Goal: Find specific page/section: Find specific page/section

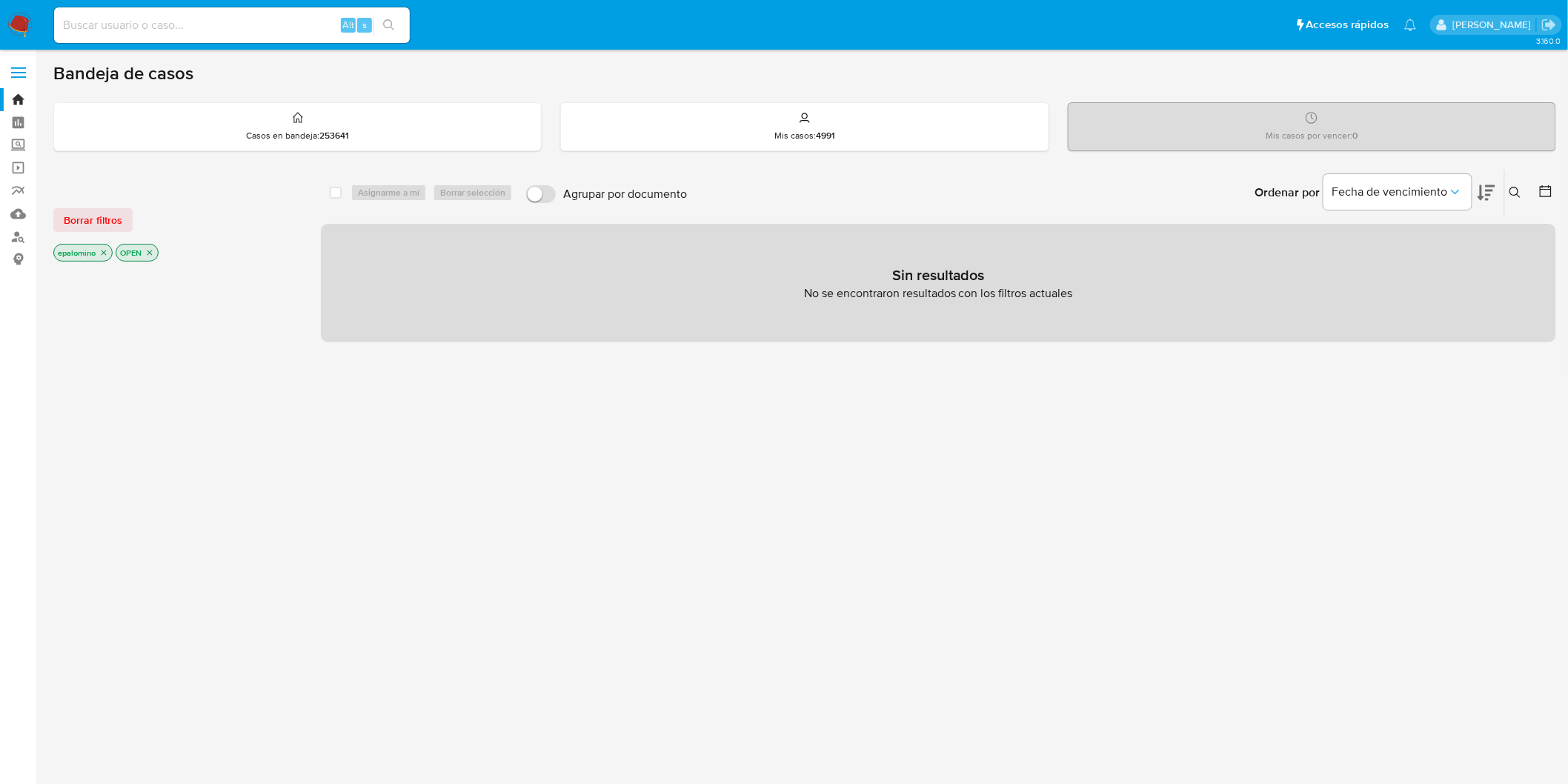
click at [89, 220] on span "Borrar filtros" at bounding box center [93, 220] width 58 height 21
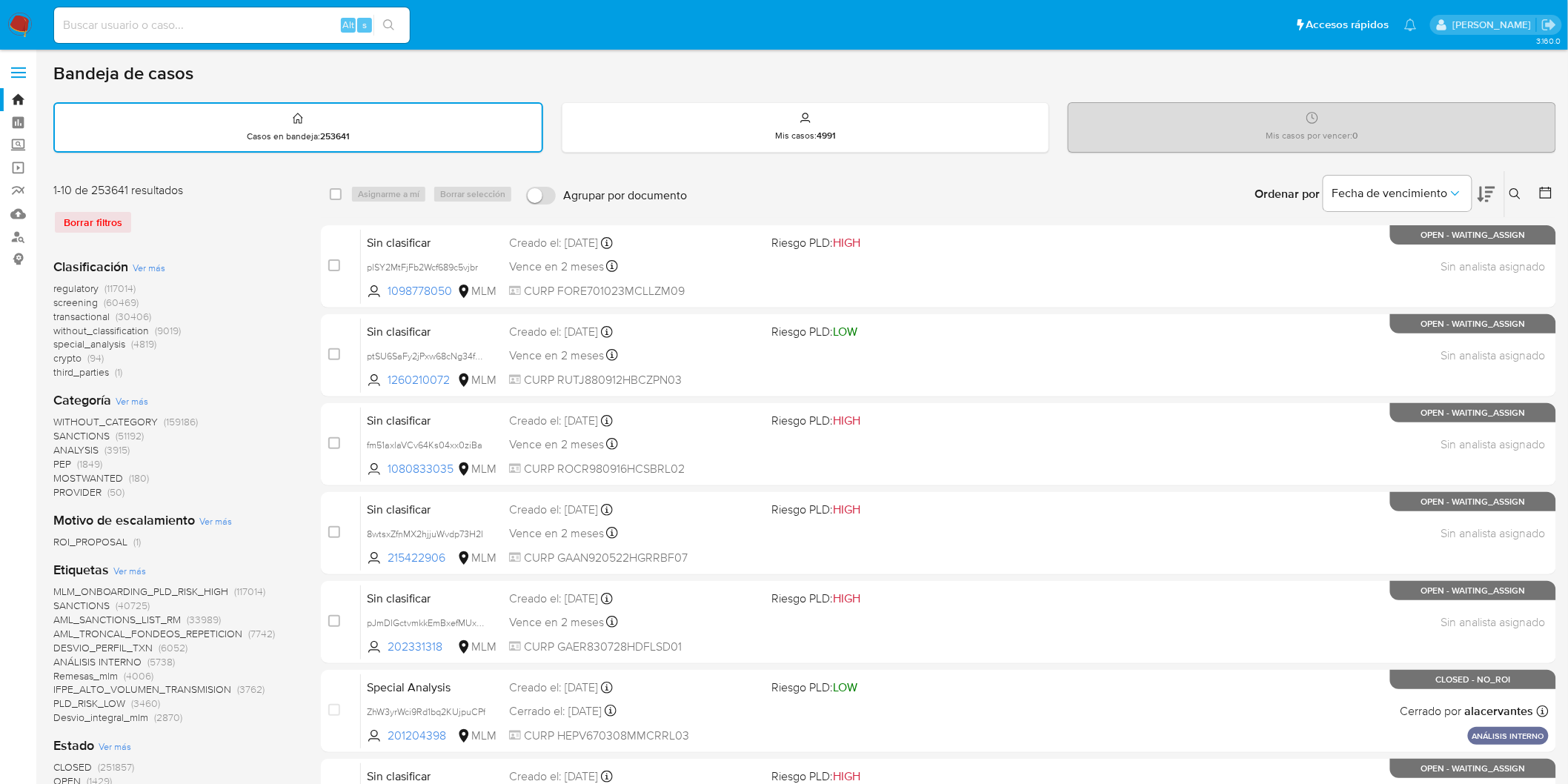
scroll to position [686, 0]
click at [15, 28] on img at bounding box center [19, 25] width 25 height 25
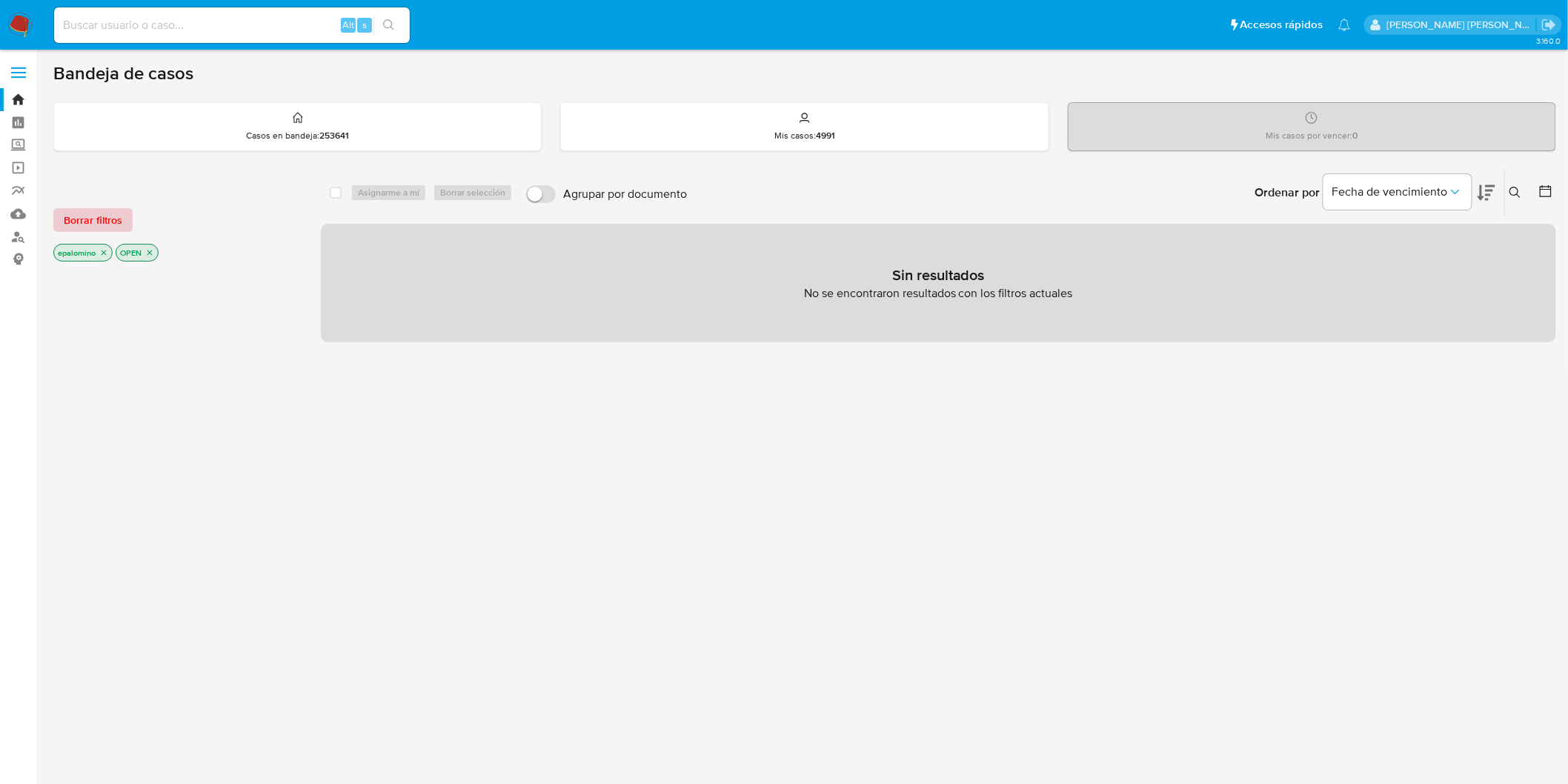
click at [75, 213] on span "Borrar filtros" at bounding box center [93, 220] width 58 height 21
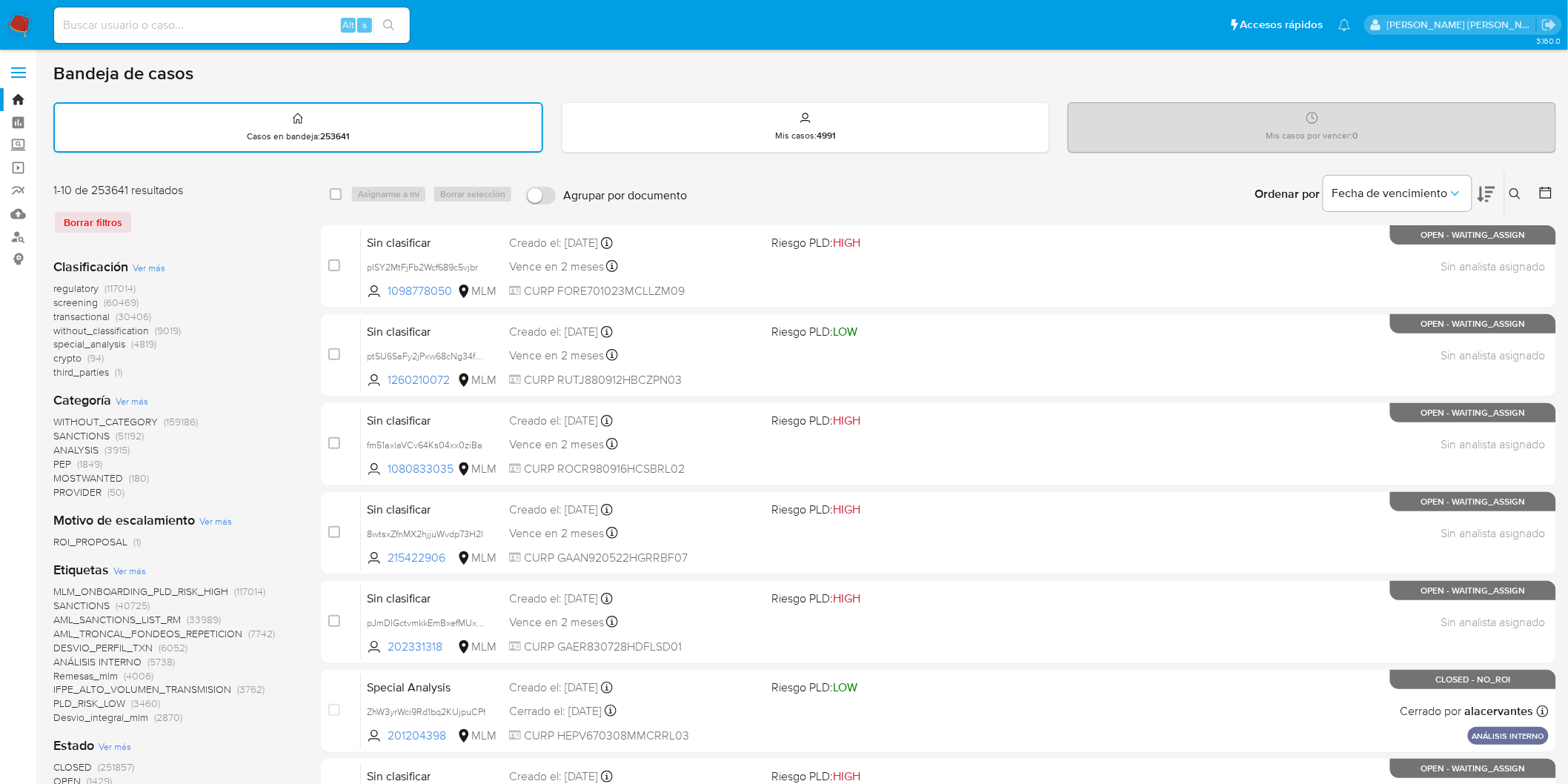
click at [19, 33] on img at bounding box center [19, 25] width 25 height 25
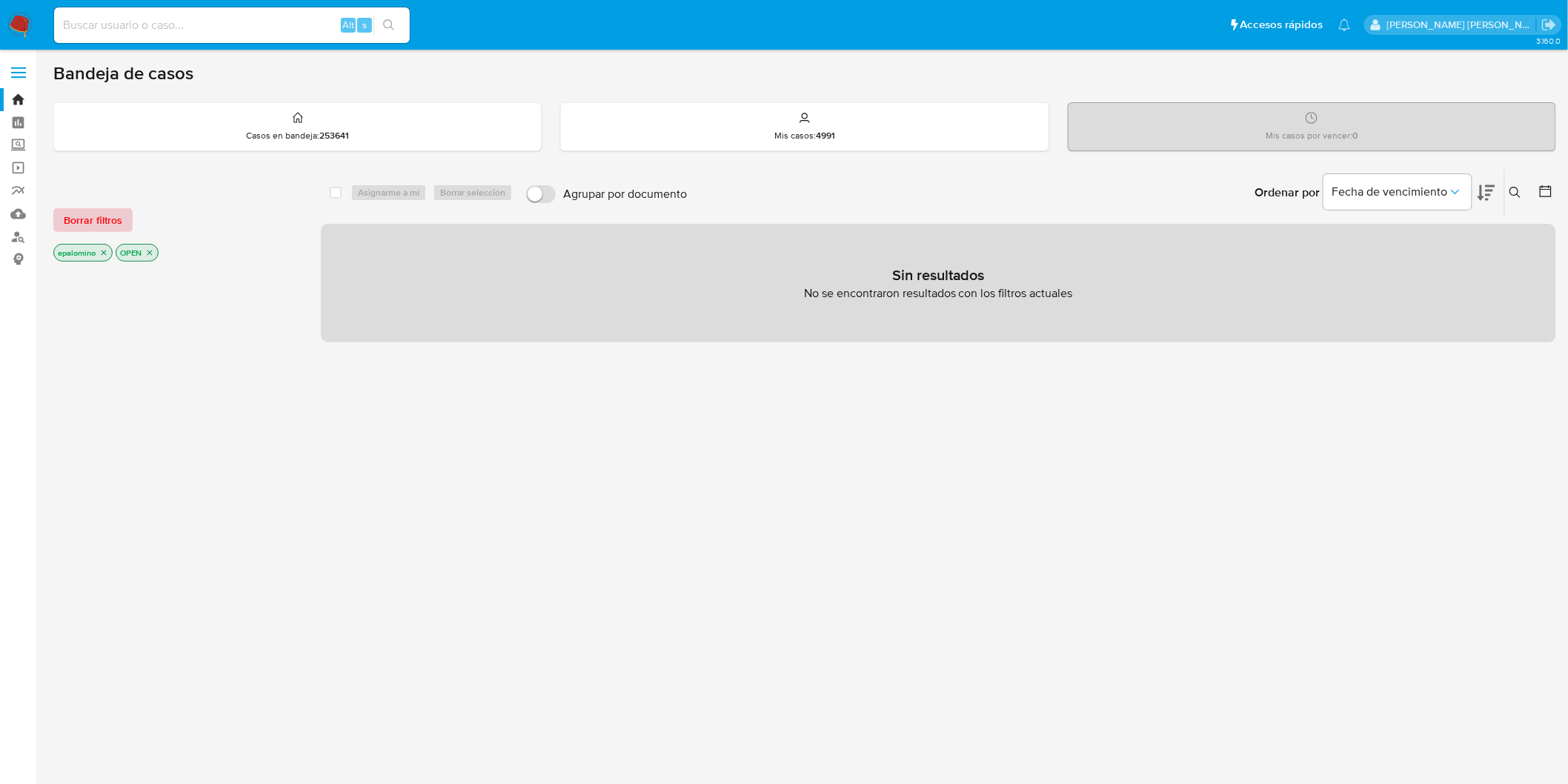
click at [91, 223] on span "Borrar filtros" at bounding box center [93, 220] width 58 height 21
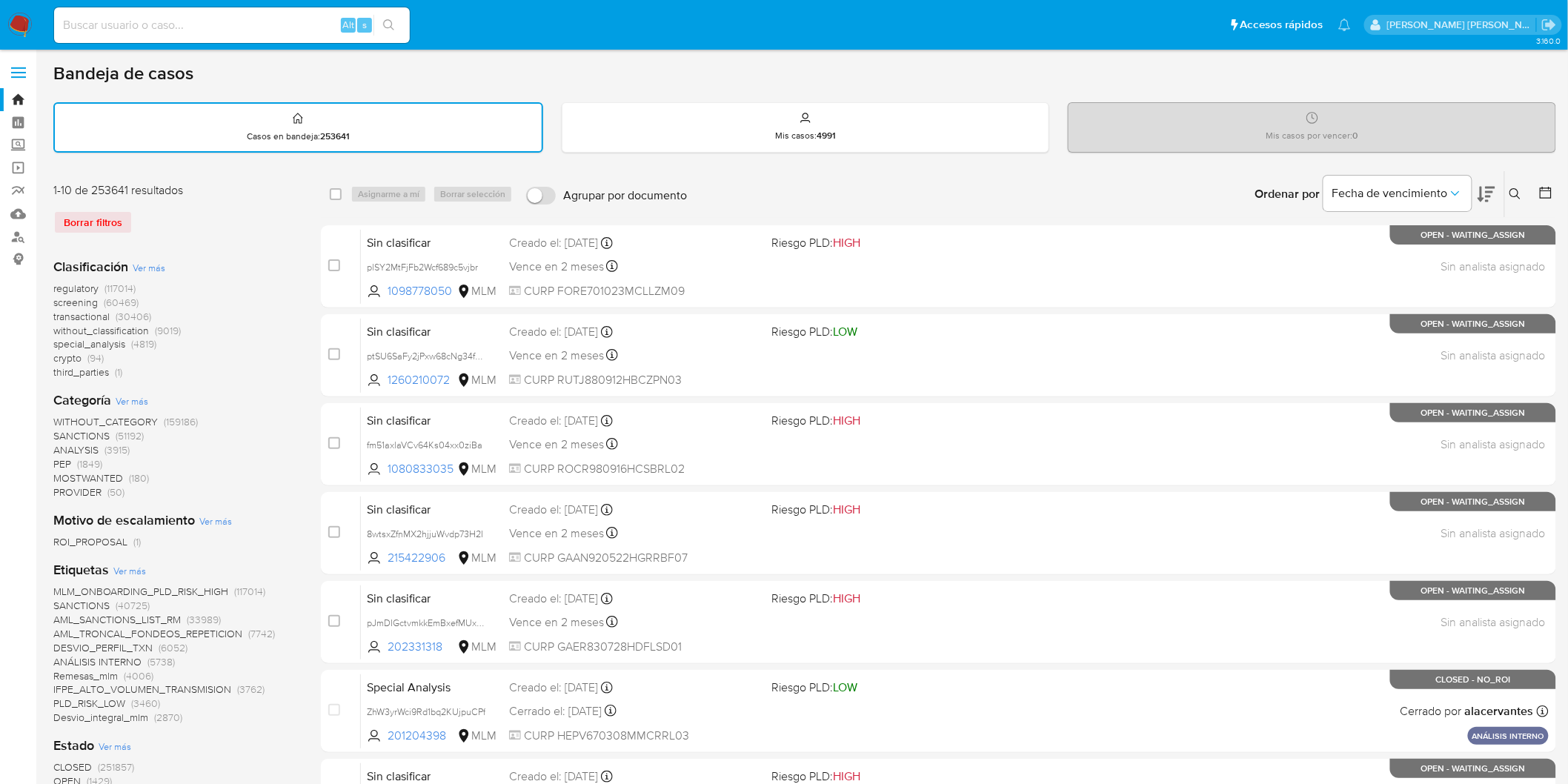
click at [20, 16] on img at bounding box center [19, 25] width 25 height 25
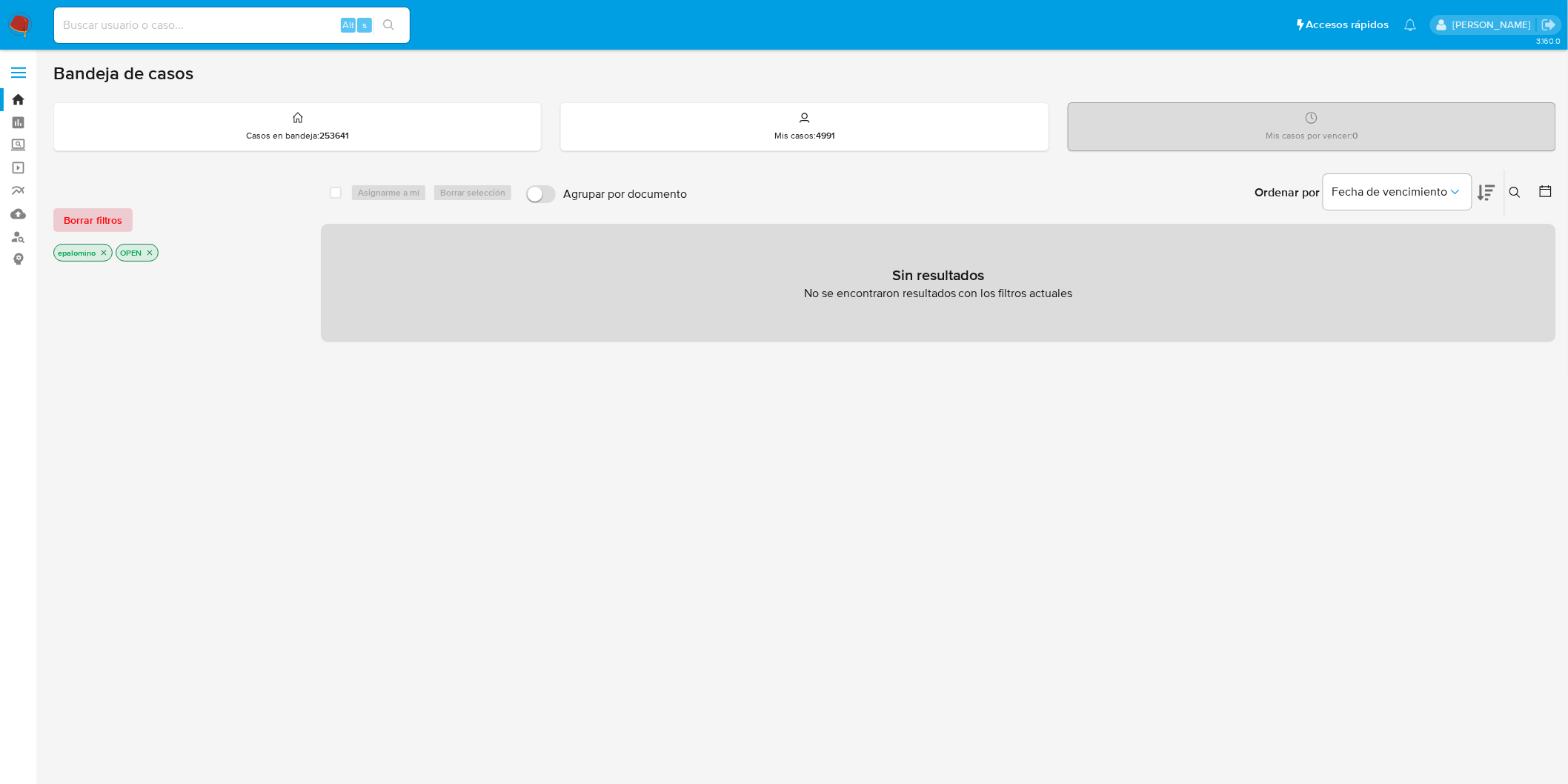
click at [99, 222] on span "Borrar filtros" at bounding box center [93, 220] width 58 height 21
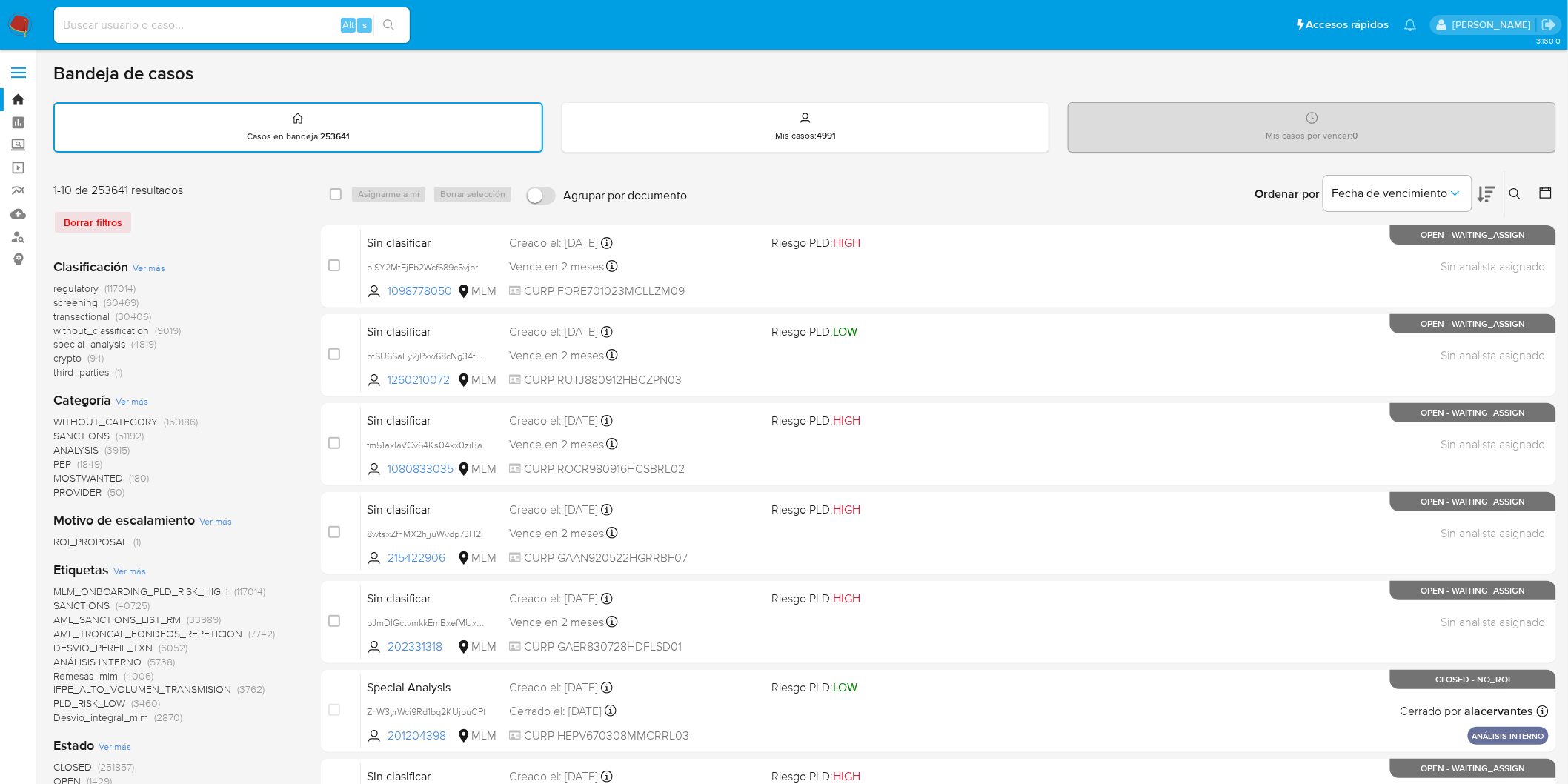
click at [15, 23] on img at bounding box center [19, 25] width 25 height 25
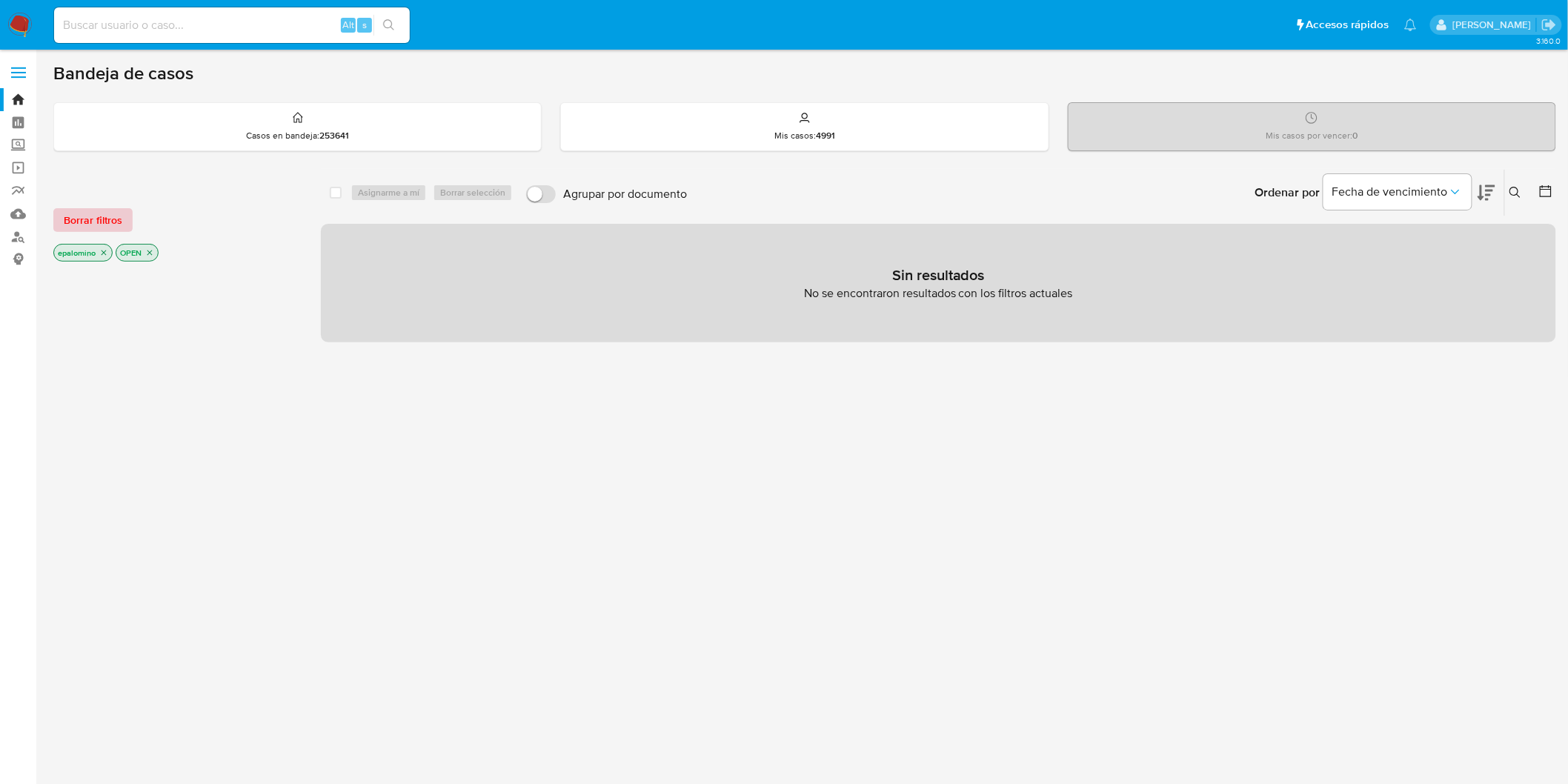
click at [60, 219] on button "Borrar filtros" at bounding box center [93, 219] width 79 height 23
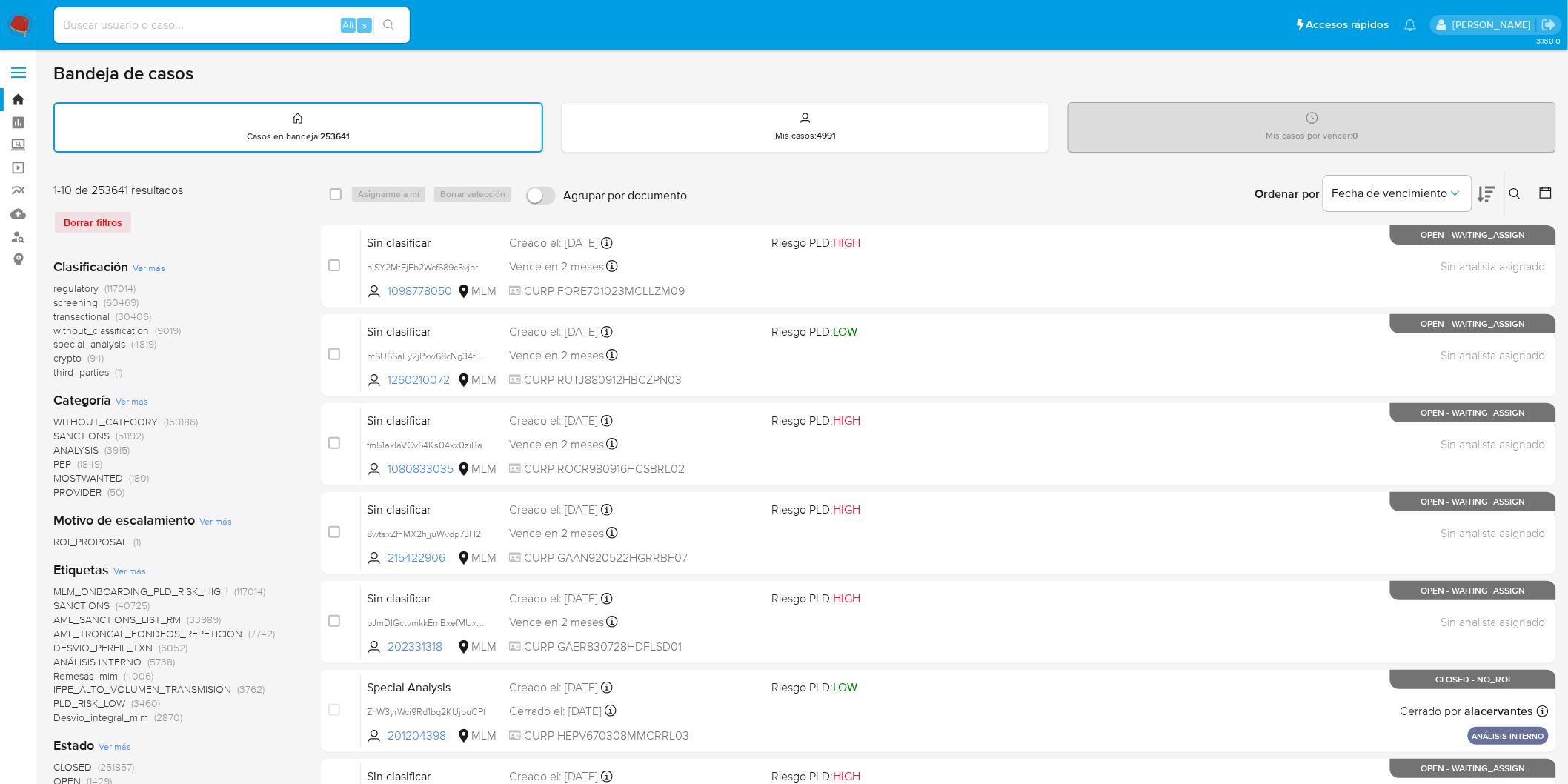
drag, startPoint x: 31, startPoint y: 21, endPoint x: 23, endPoint y: 26, distance: 9.4
click at [31, 21] on img at bounding box center [19, 25] width 25 height 25
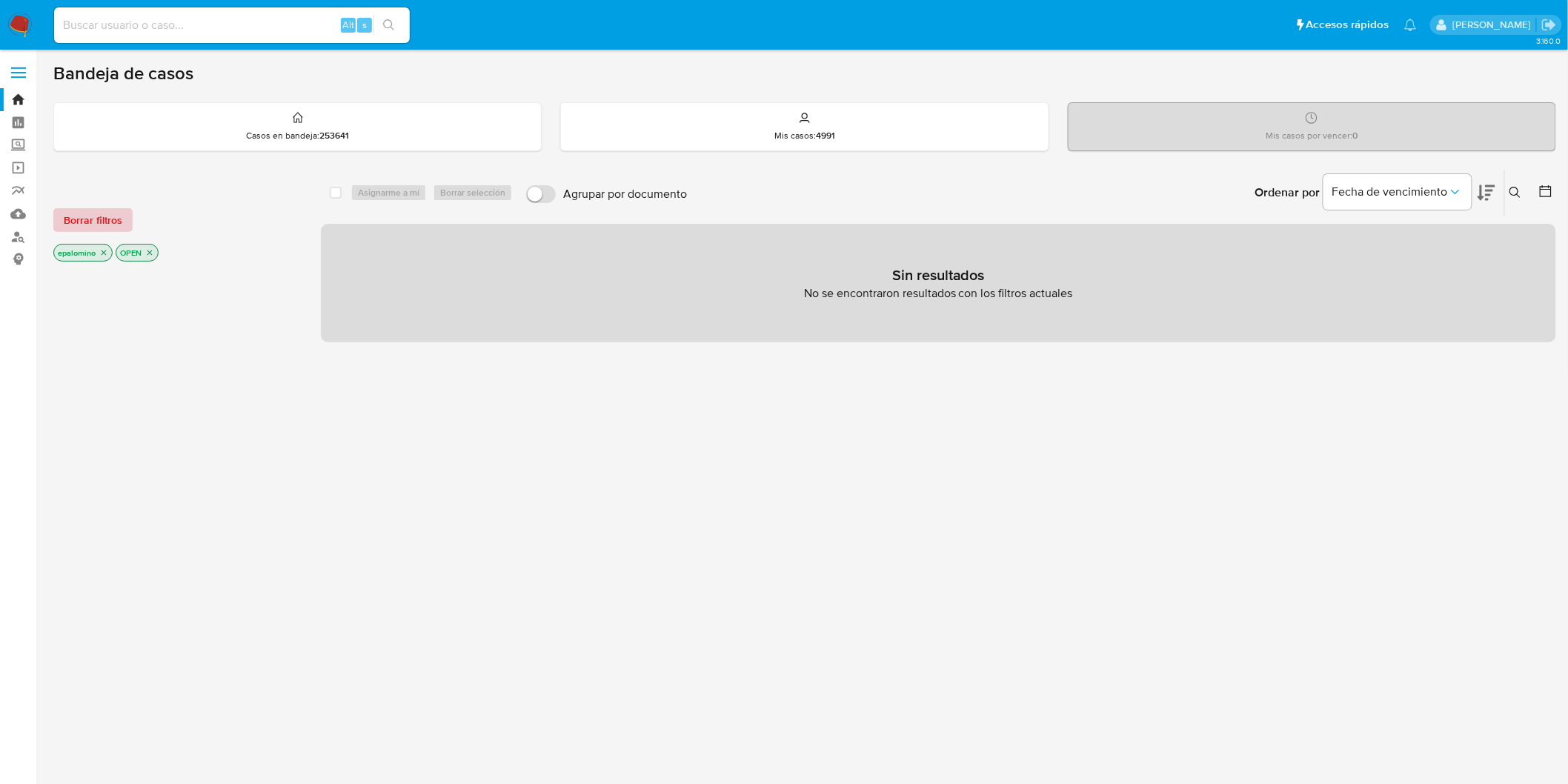
click at [80, 211] on span "Borrar filtros" at bounding box center [93, 220] width 58 height 21
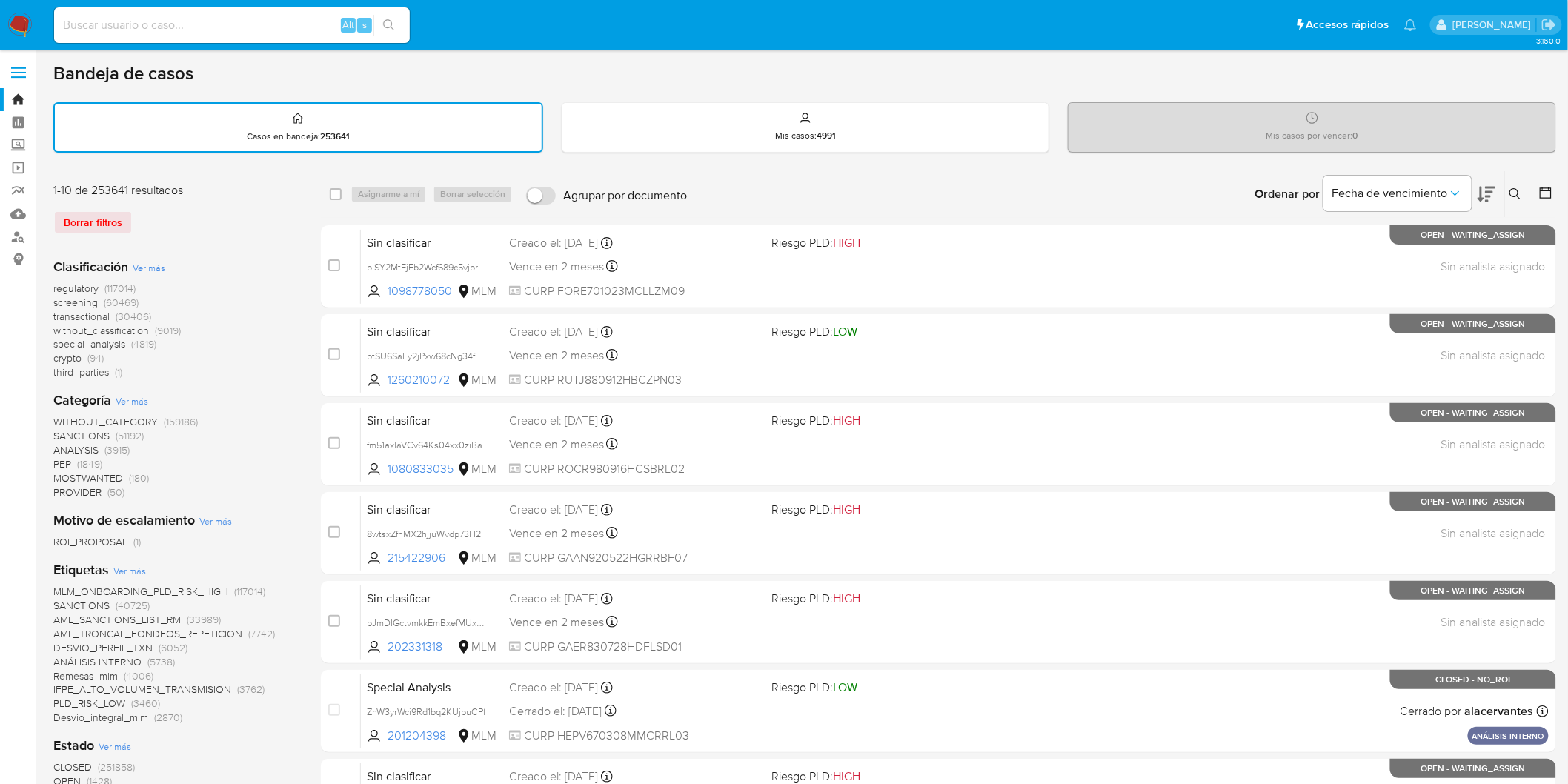
click at [20, 23] on img at bounding box center [19, 25] width 25 height 25
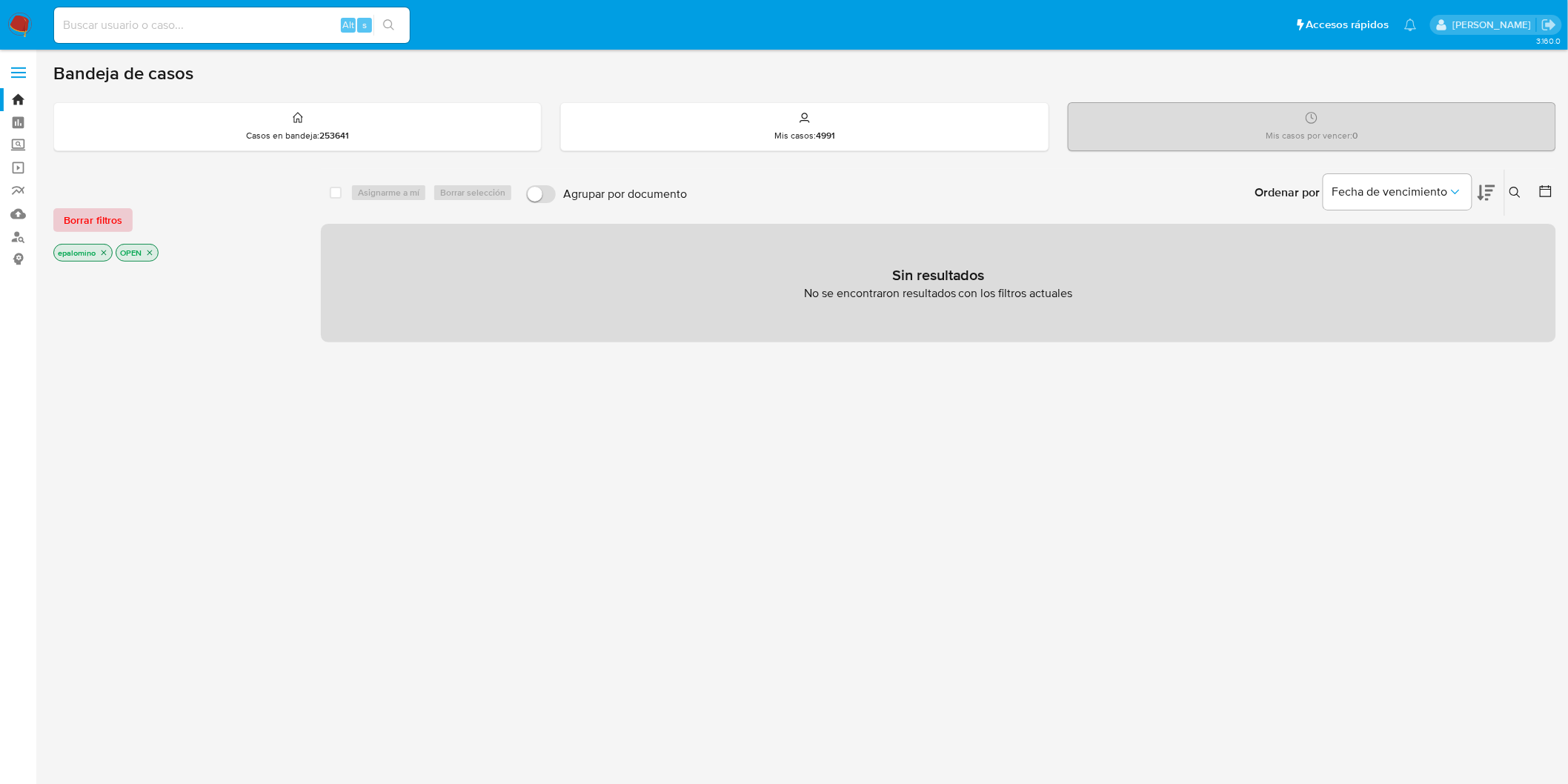
click at [70, 211] on span "Borrar filtros" at bounding box center [93, 220] width 58 height 21
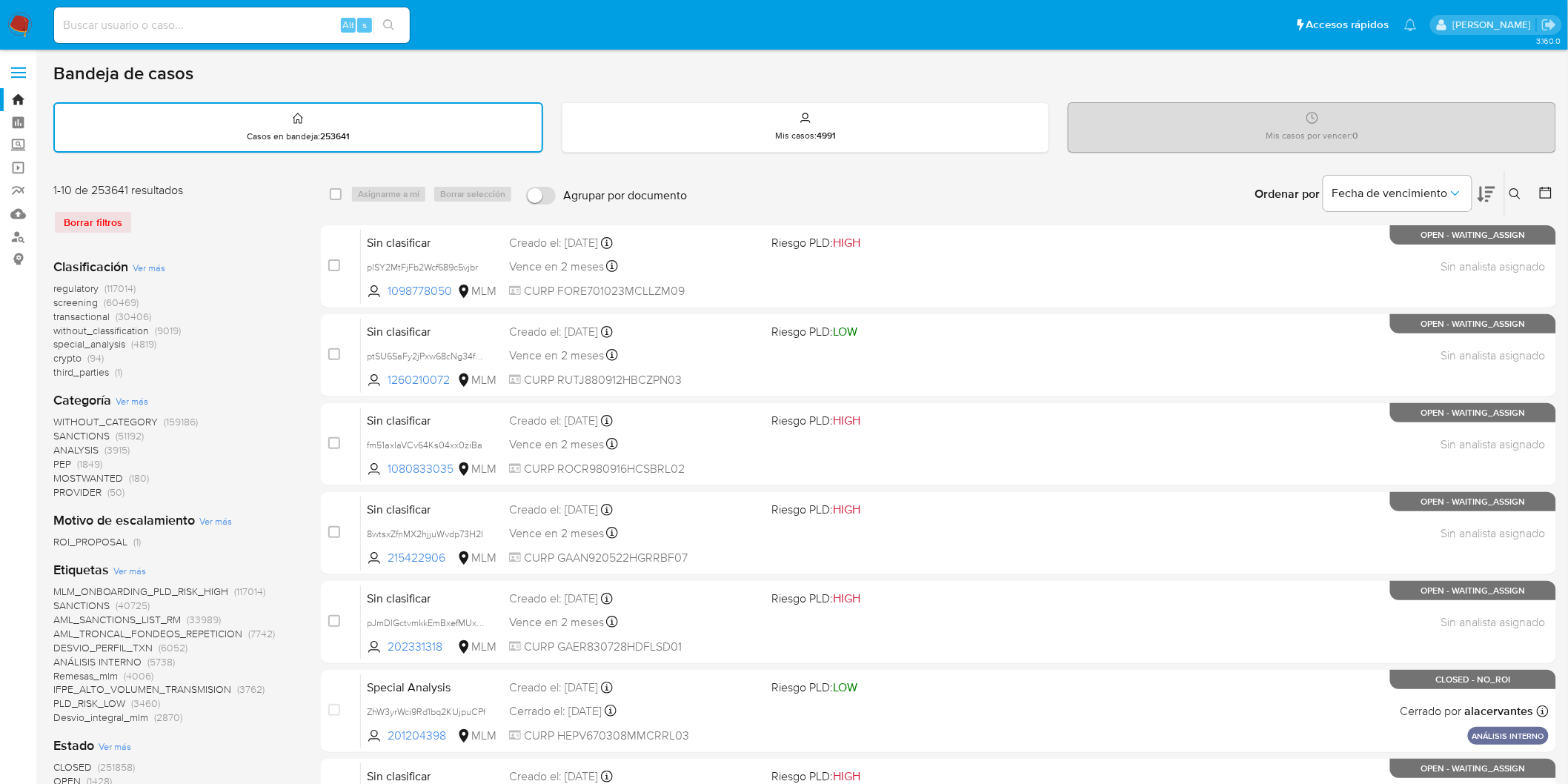
click at [18, 23] on img at bounding box center [19, 25] width 25 height 25
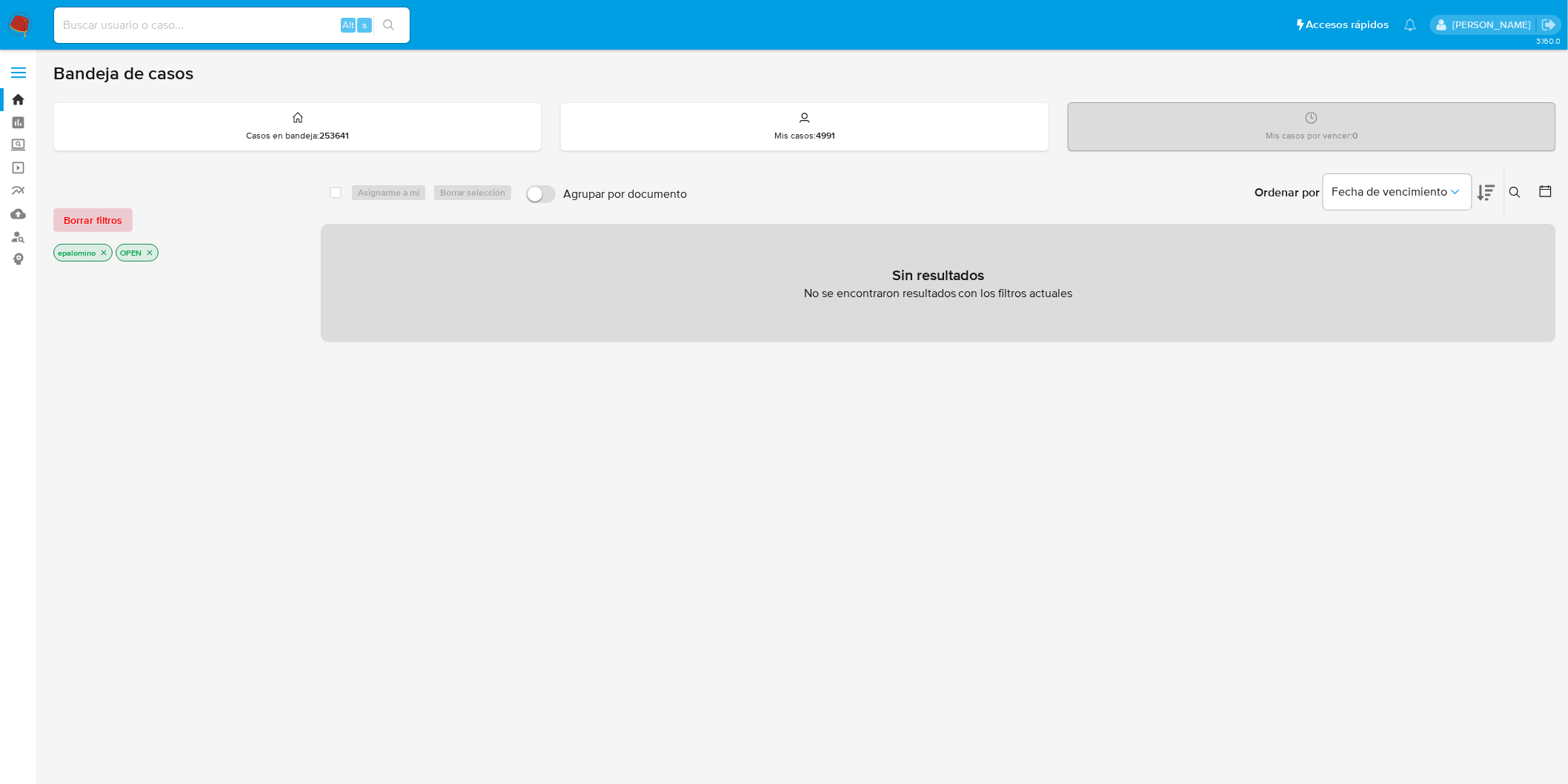
click at [90, 223] on span "Borrar filtros" at bounding box center [93, 220] width 58 height 21
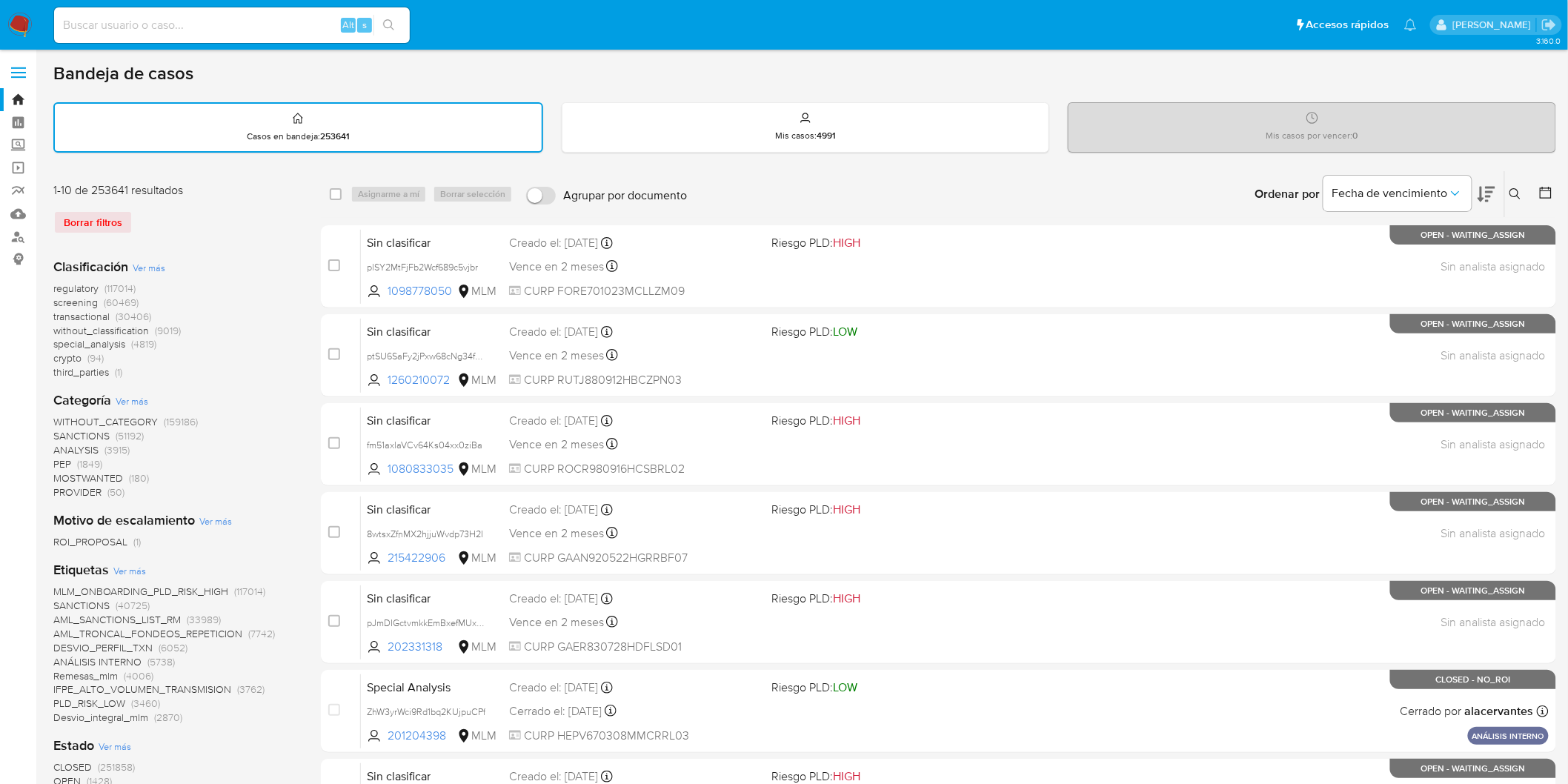
click at [190, 219] on div "Borrar filtros" at bounding box center [171, 222] width 237 height 23
click at [27, 23] on img at bounding box center [19, 25] width 25 height 25
click at [200, 223] on div "Borrar filtros" at bounding box center [171, 222] width 237 height 23
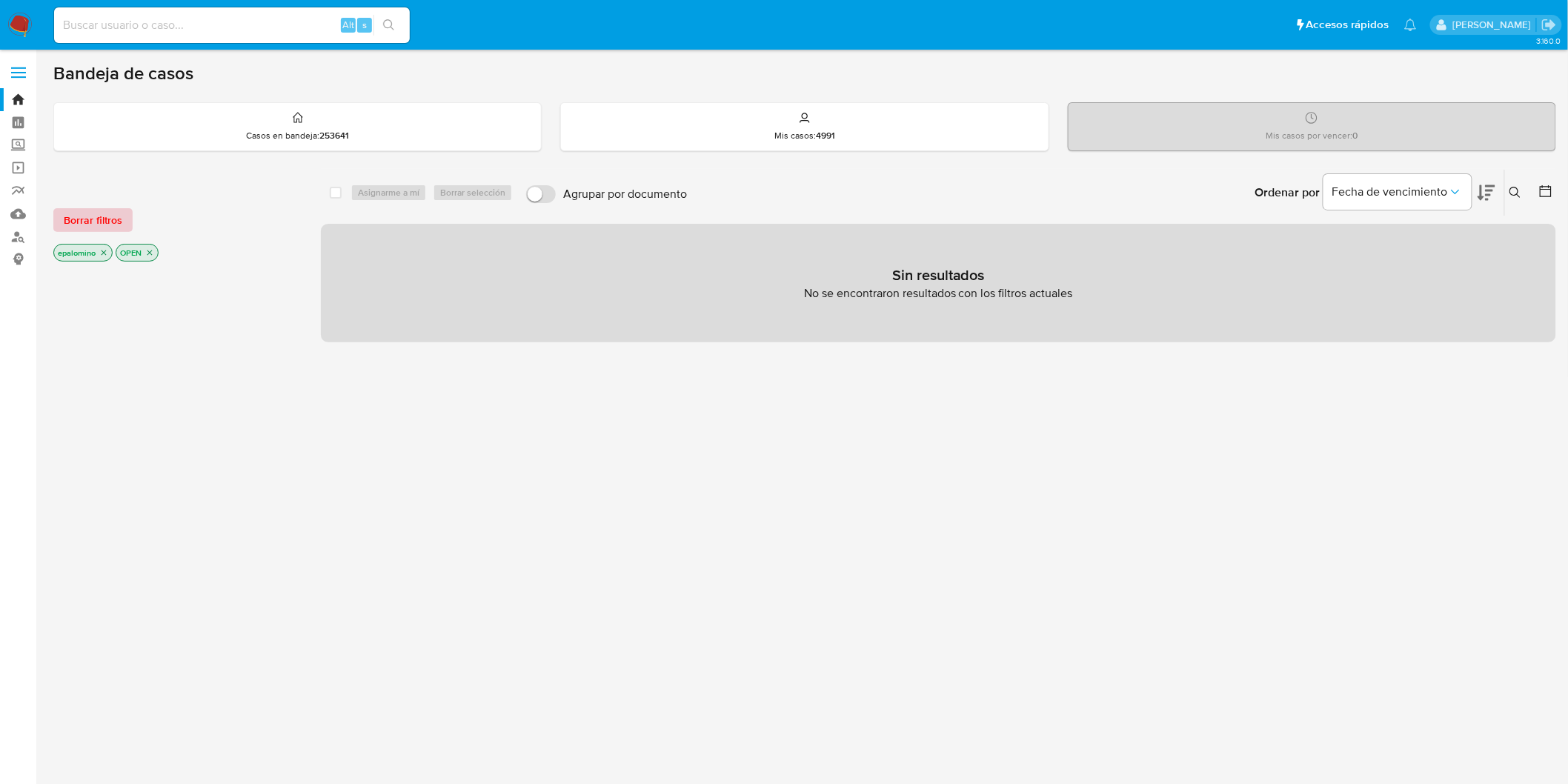
click at [102, 218] on span "Borrar filtros" at bounding box center [93, 220] width 58 height 21
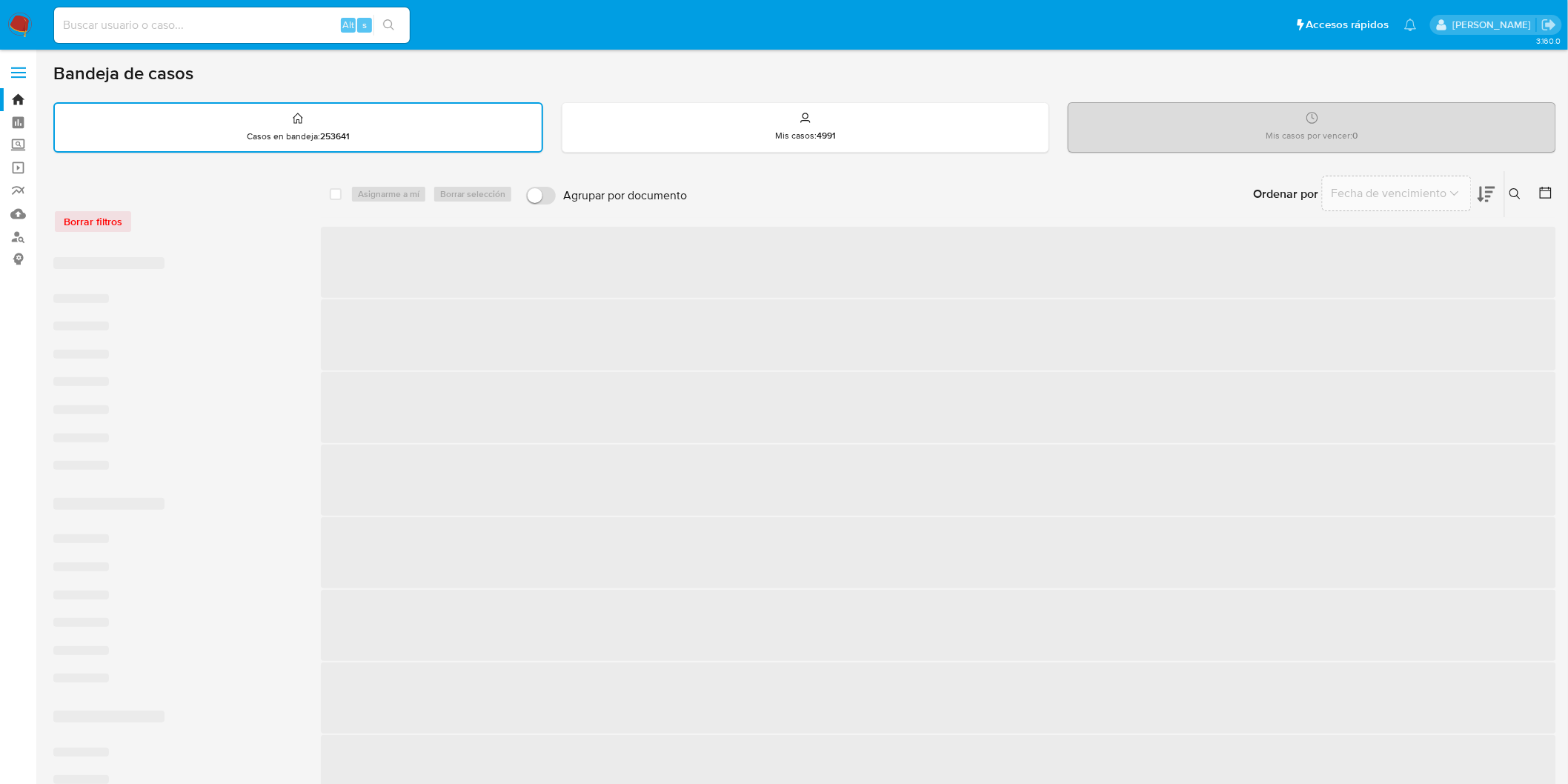
click at [218, 222] on div "Borrar filtros" at bounding box center [171, 221] width 237 height 23
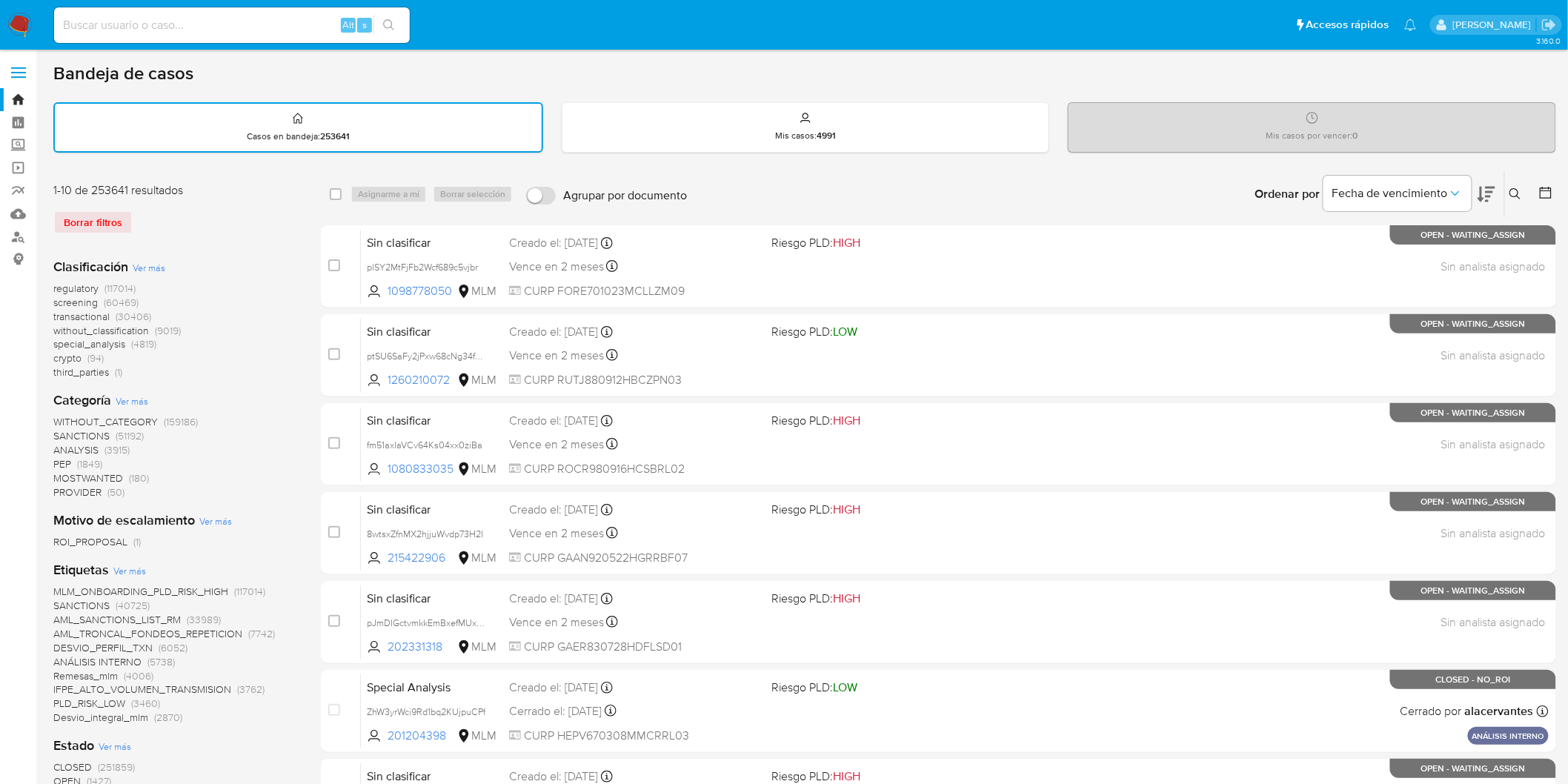
click at [19, 15] on img at bounding box center [19, 25] width 25 height 25
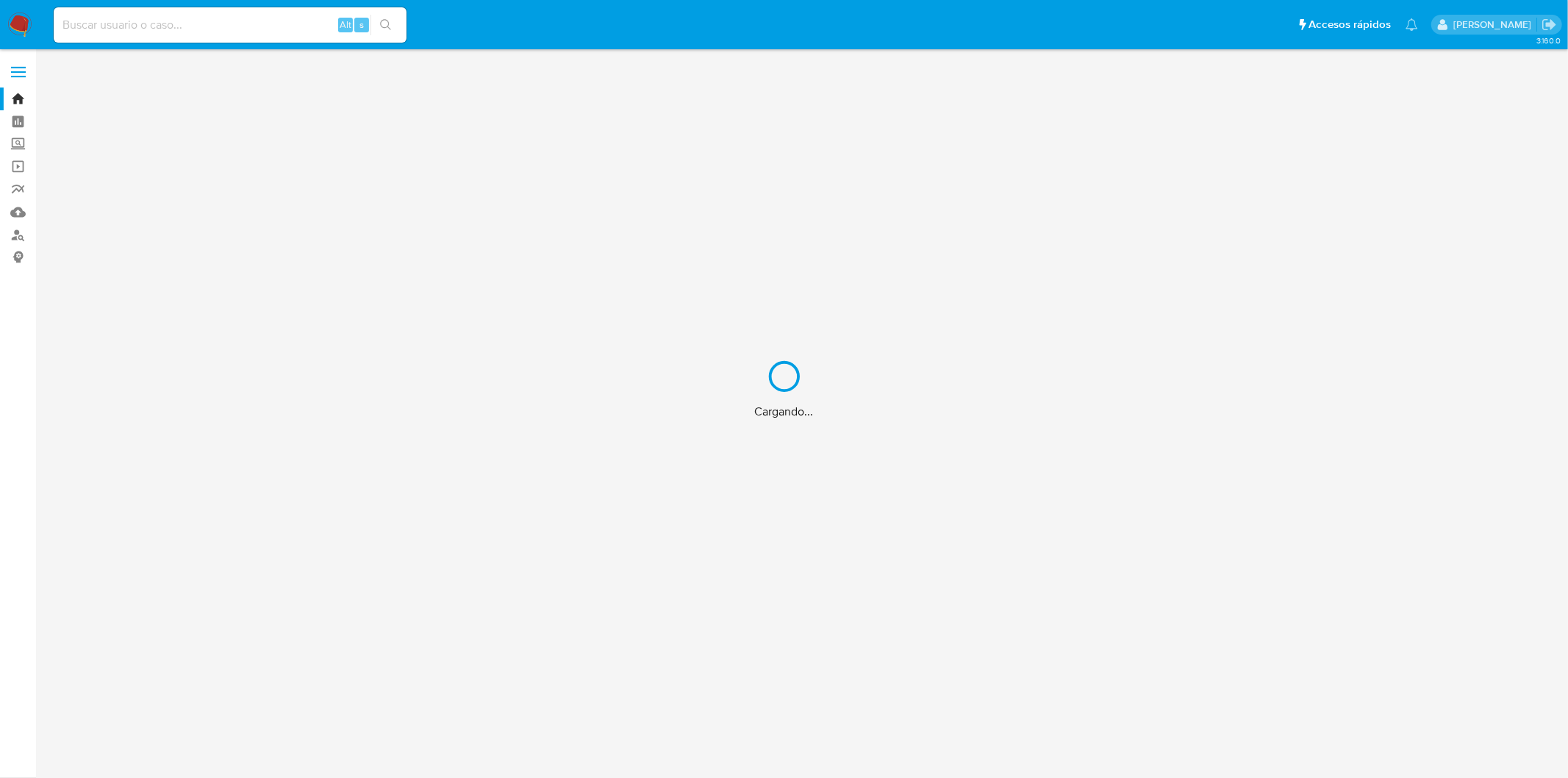
click at [215, 206] on div "Cargando..." at bounding box center [784, 389] width 1568 height 778
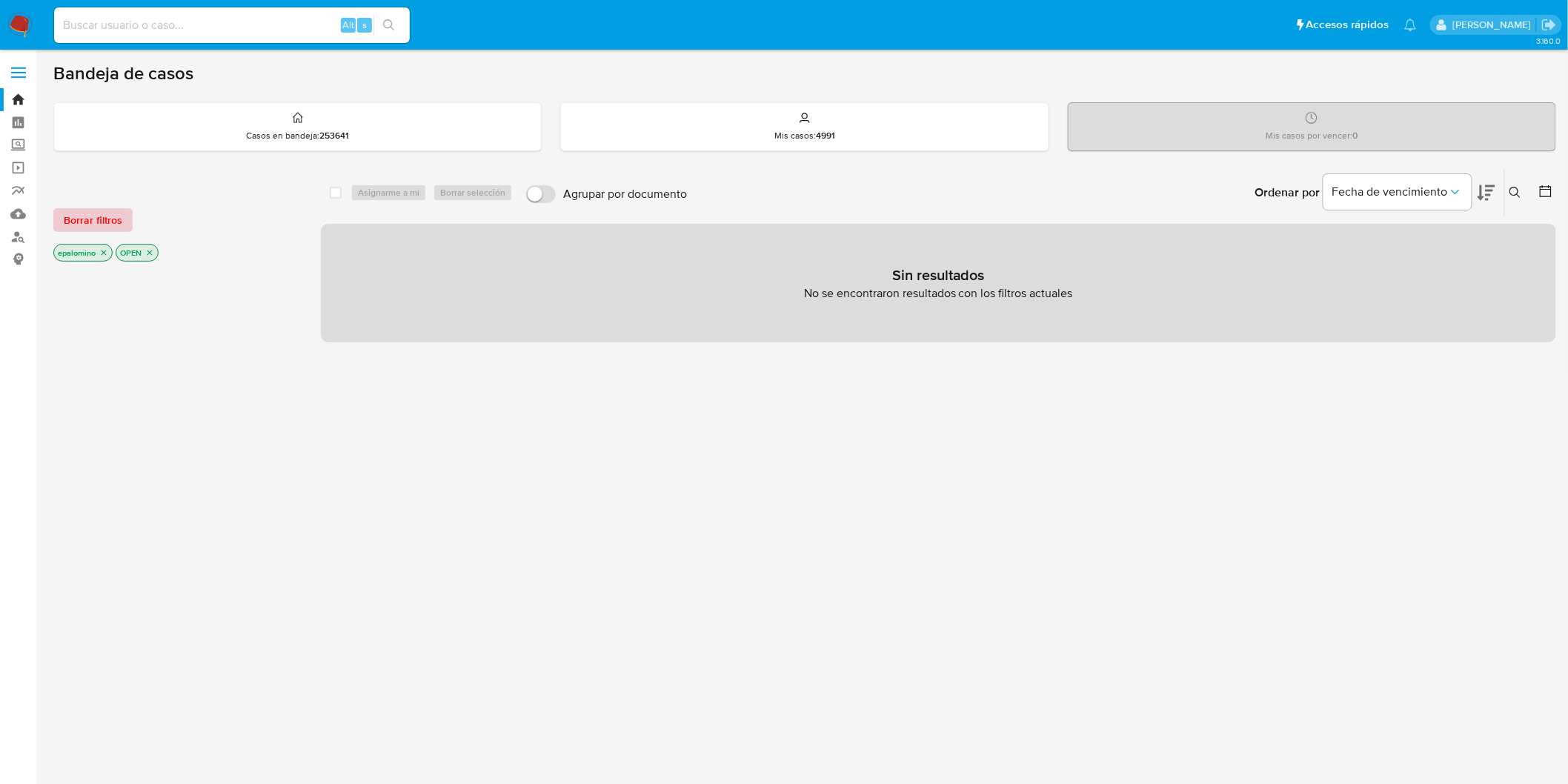
click at [122, 213] on button "Borrar filtros" at bounding box center [93, 219] width 79 height 23
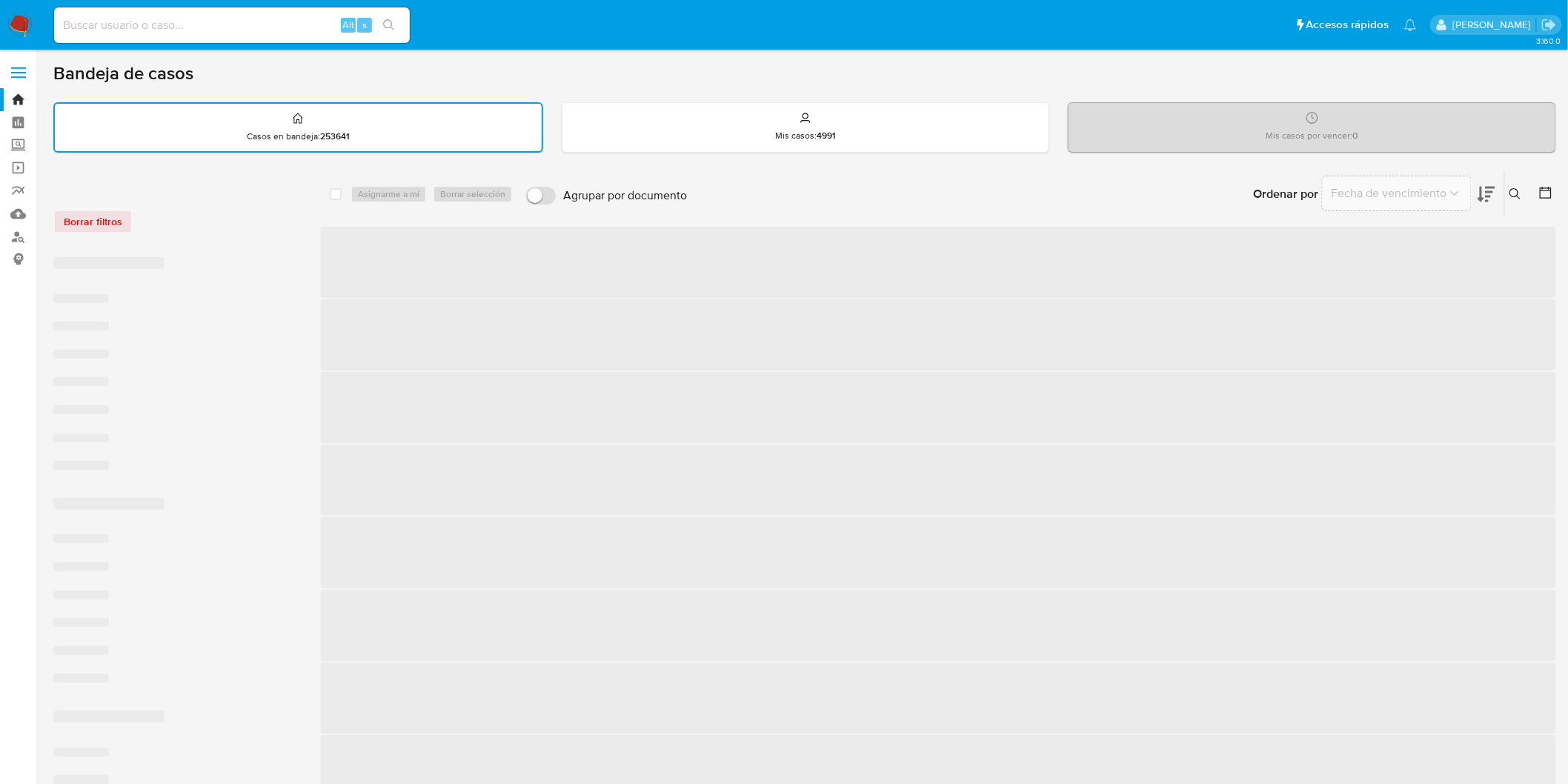
click at [208, 219] on div "Borrar filtros" at bounding box center [171, 221] width 237 height 23
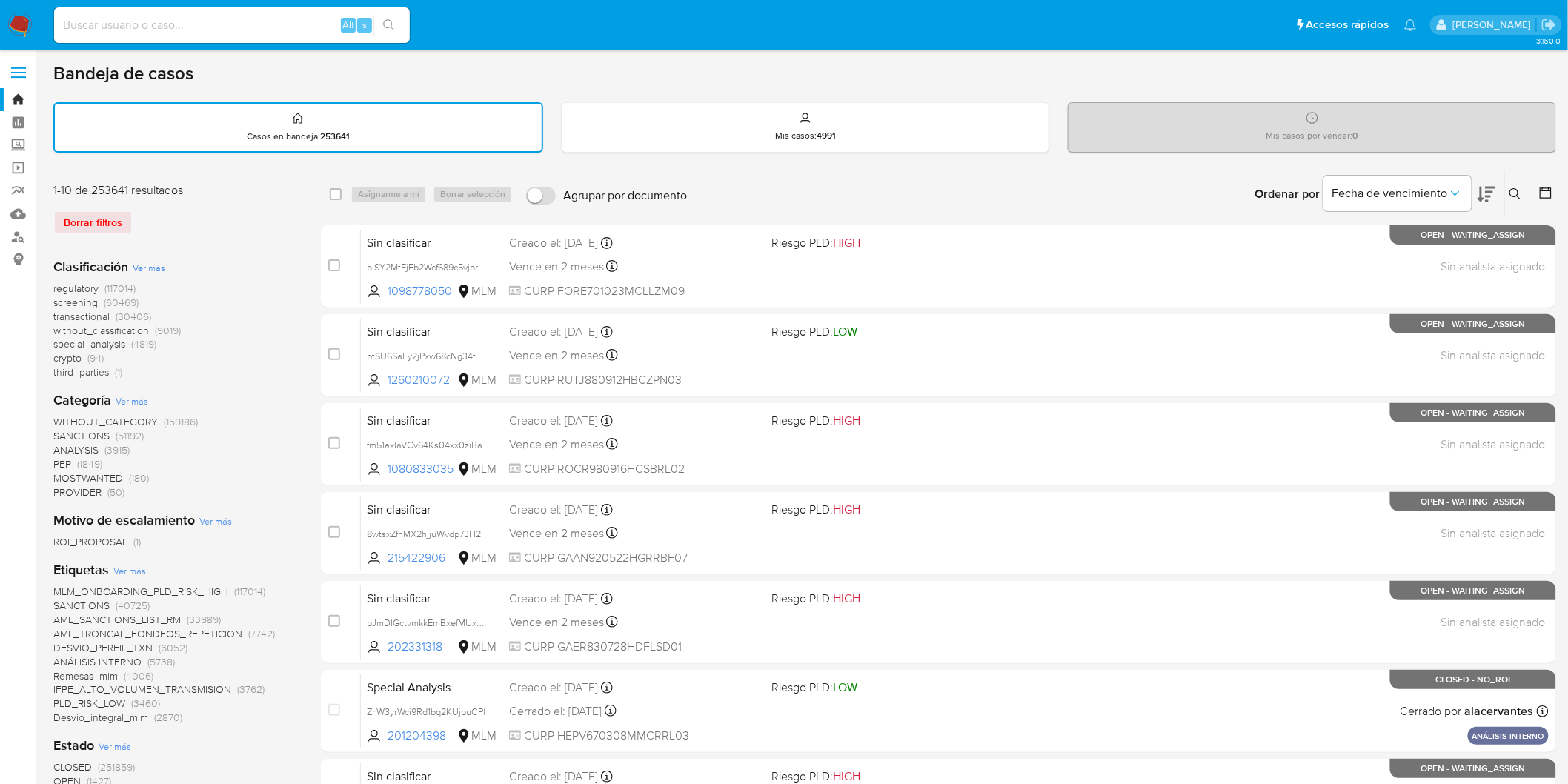
click at [24, 26] on img at bounding box center [19, 25] width 25 height 25
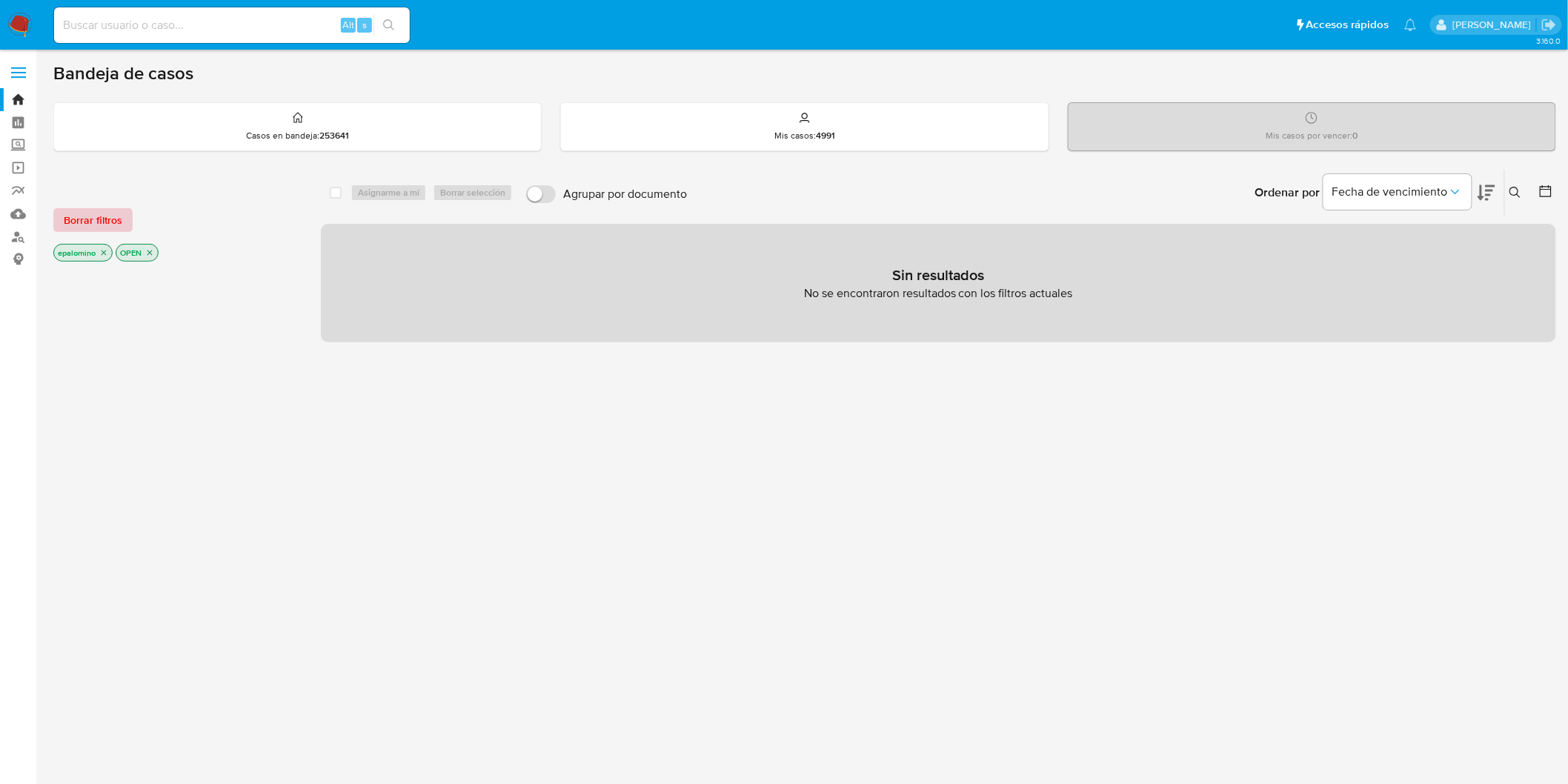
click at [95, 230] on span "Borrar filtros" at bounding box center [93, 220] width 58 height 21
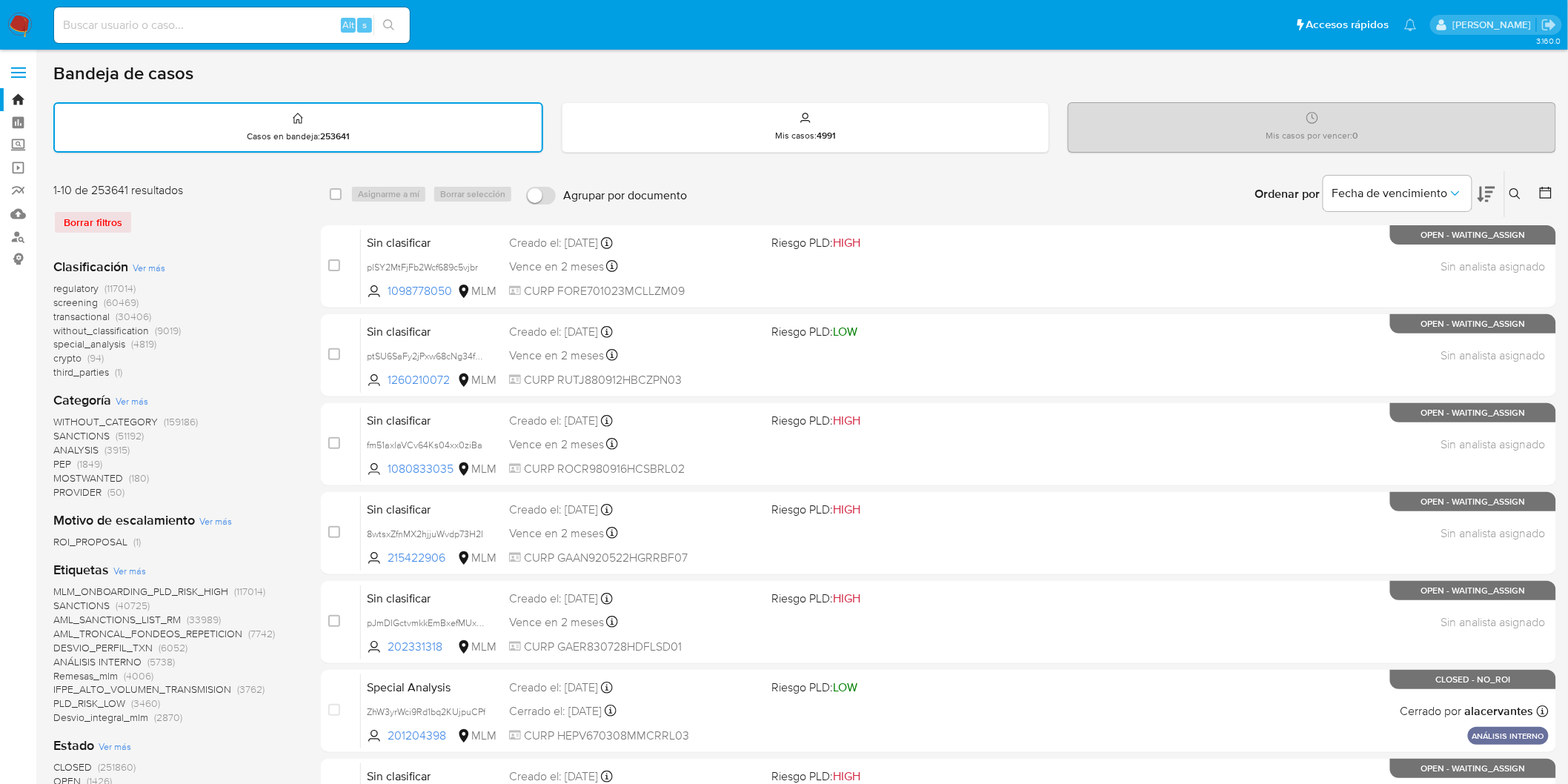
click at [23, 19] on img at bounding box center [19, 25] width 25 height 25
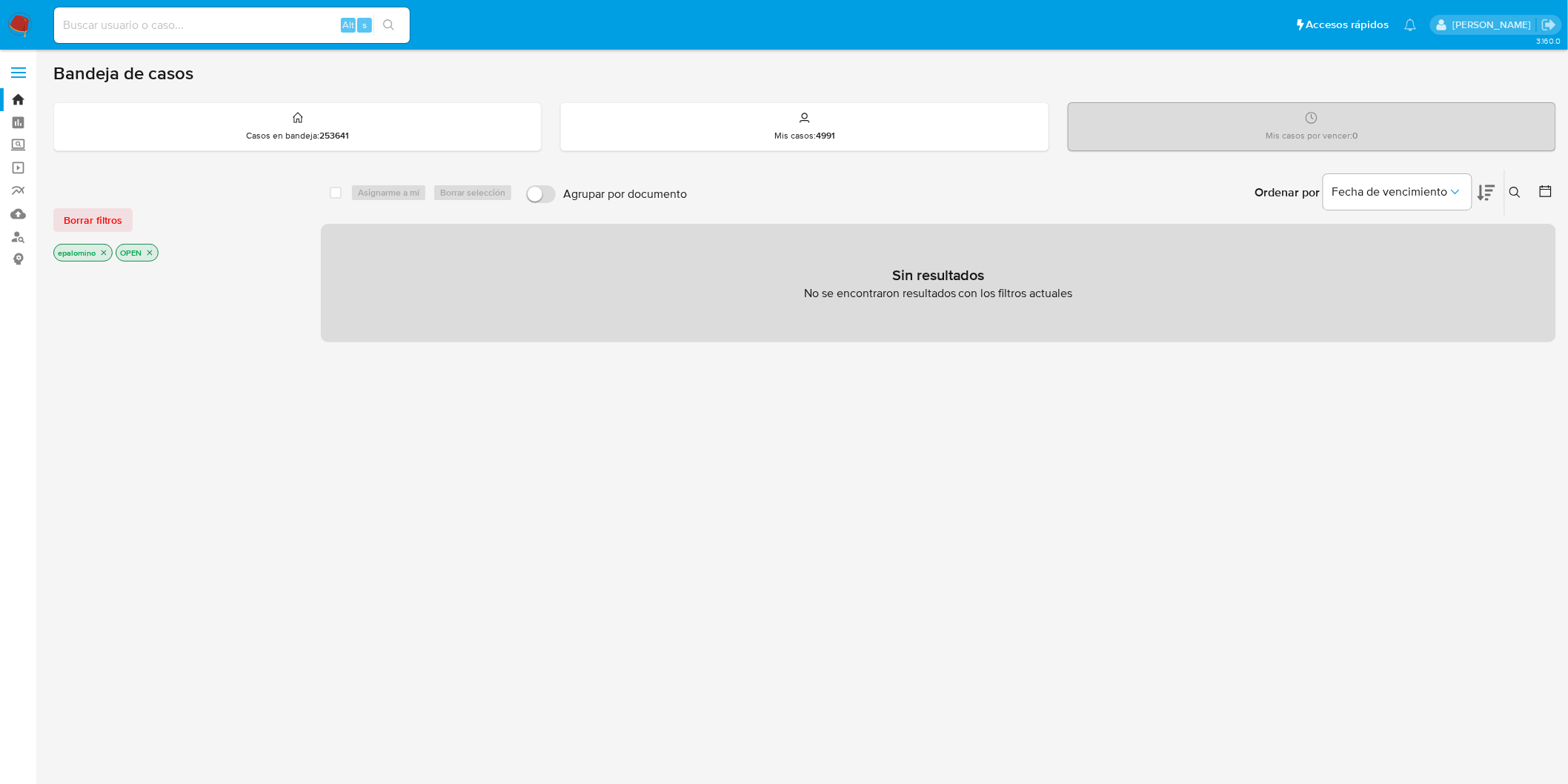
click at [82, 210] on span "Borrar filtros" at bounding box center [93, 220] width 58 height 21
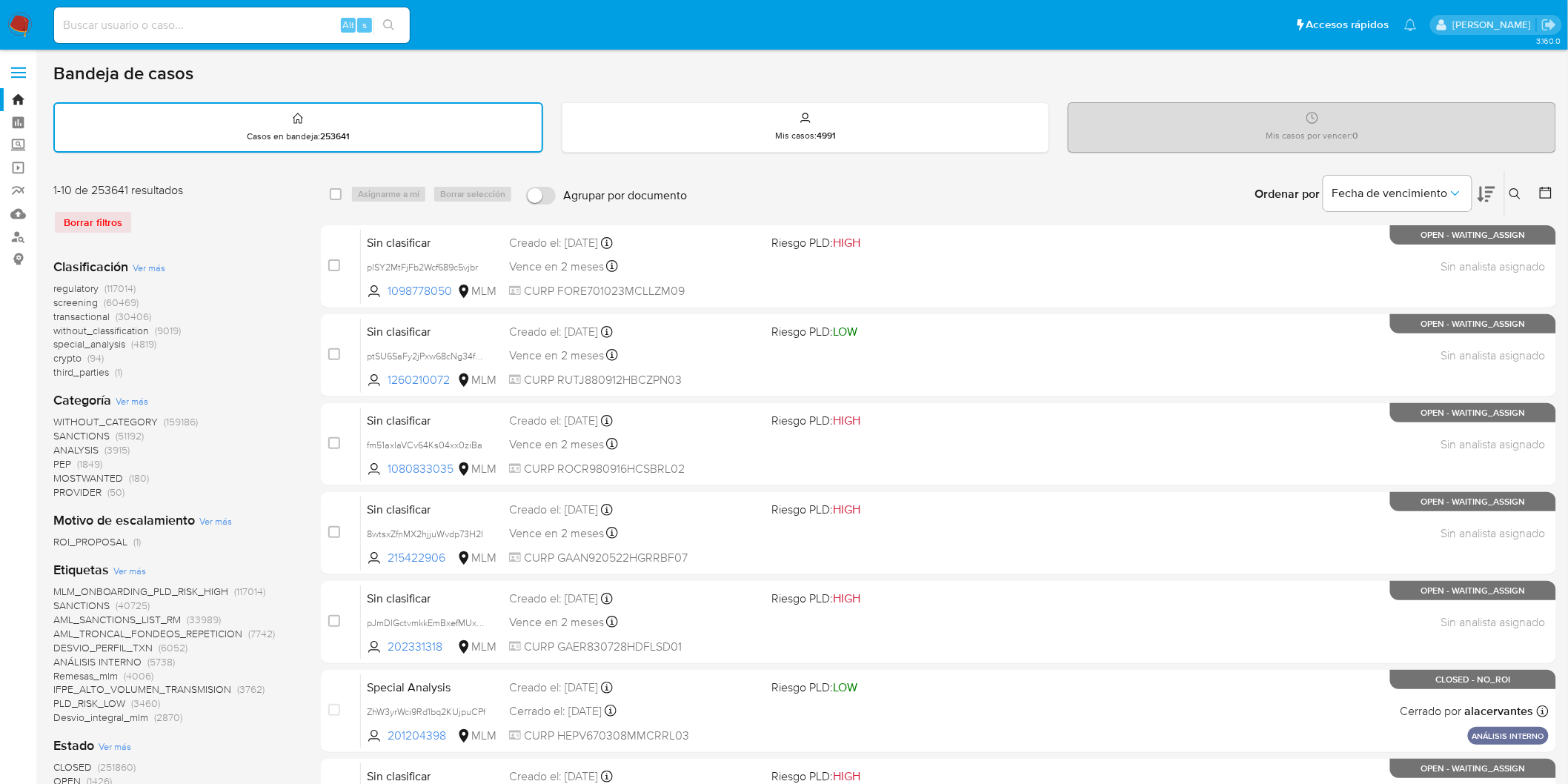
click at [19, 26] on img at bounding box center [19, 25] width 25 height 25
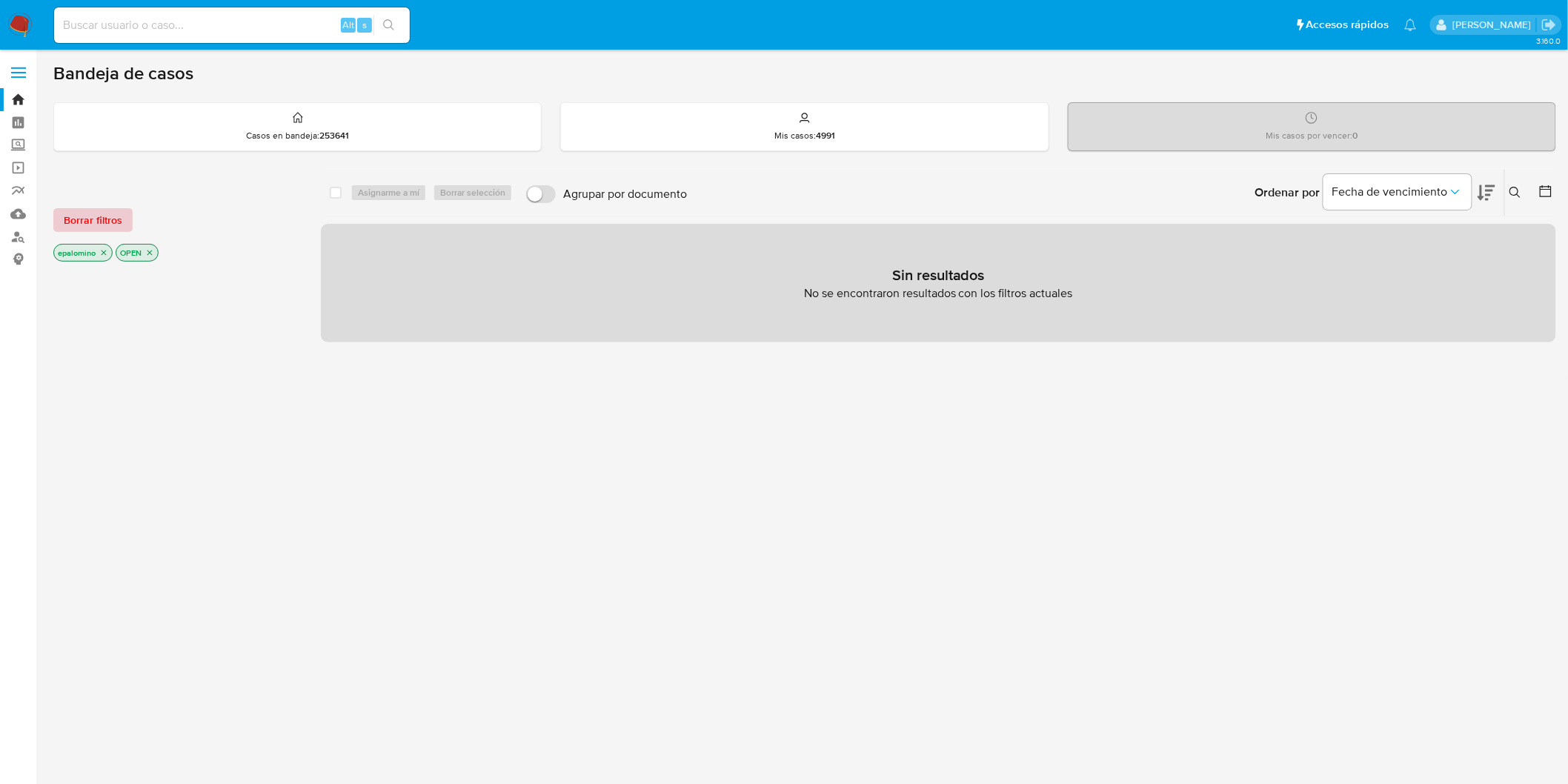
click at [64, 218] on span "Borrar filtros" at bounding box center [93, 220] width 58 height 21
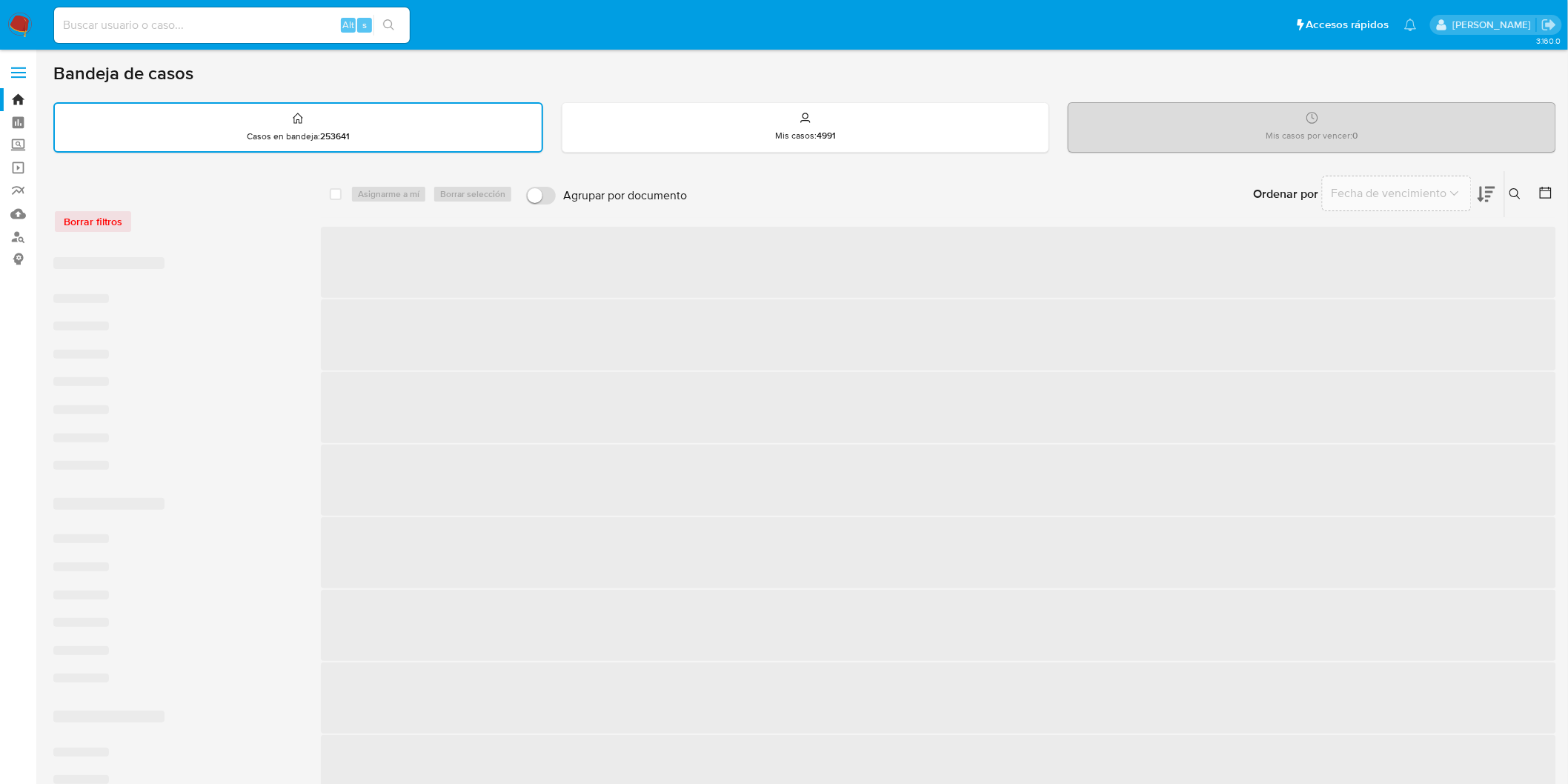
click at [191, 222] on div "Borrar filtros" at bounding box center [171, 221] width 237 height 23
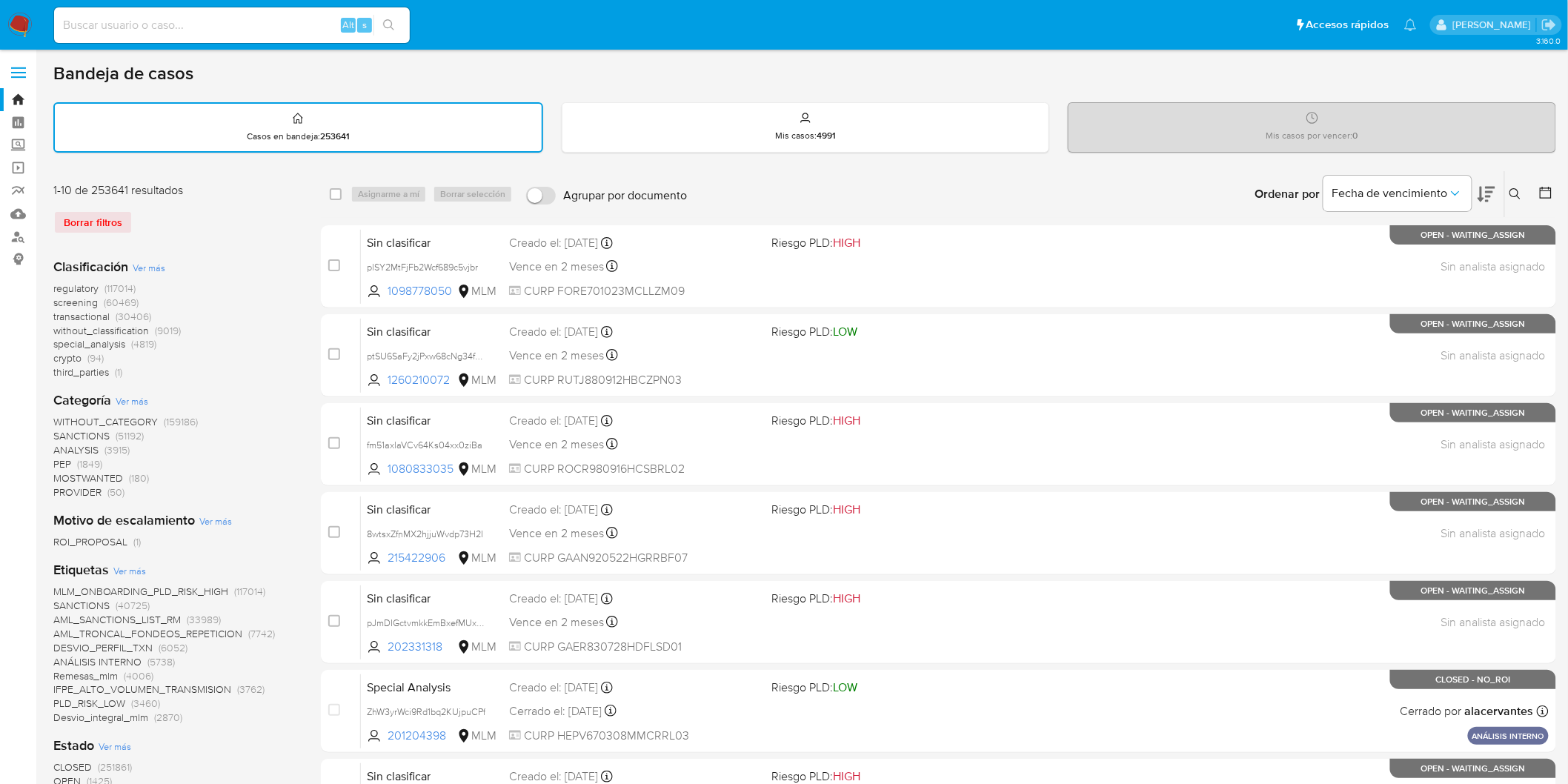
click at [22, 28] on img at bounding box center [19, 25] width 25 height 25
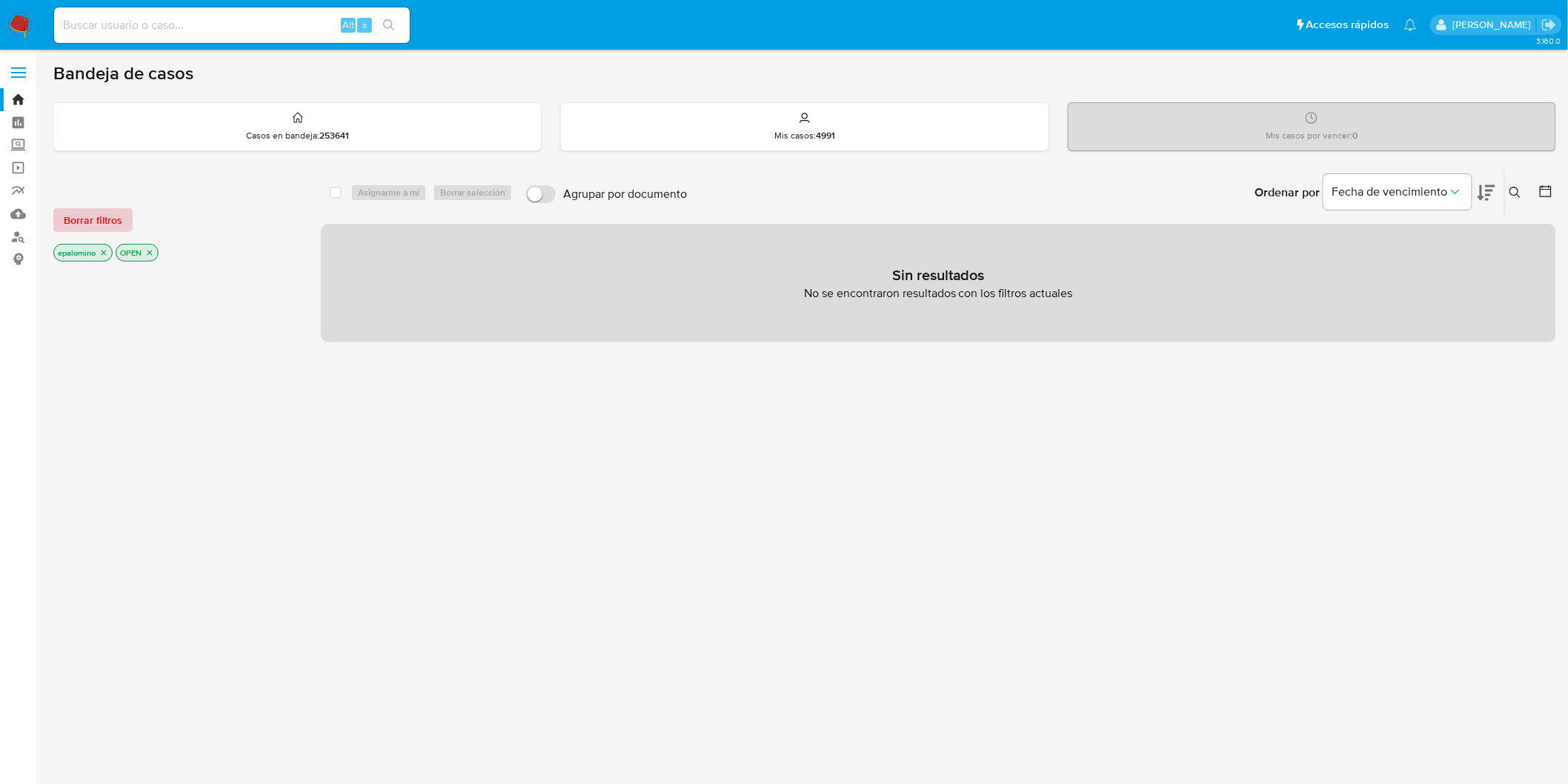
click at [84, 217] on span "Borrar filtros" at bounding box center [93, 220] width 58 height 21
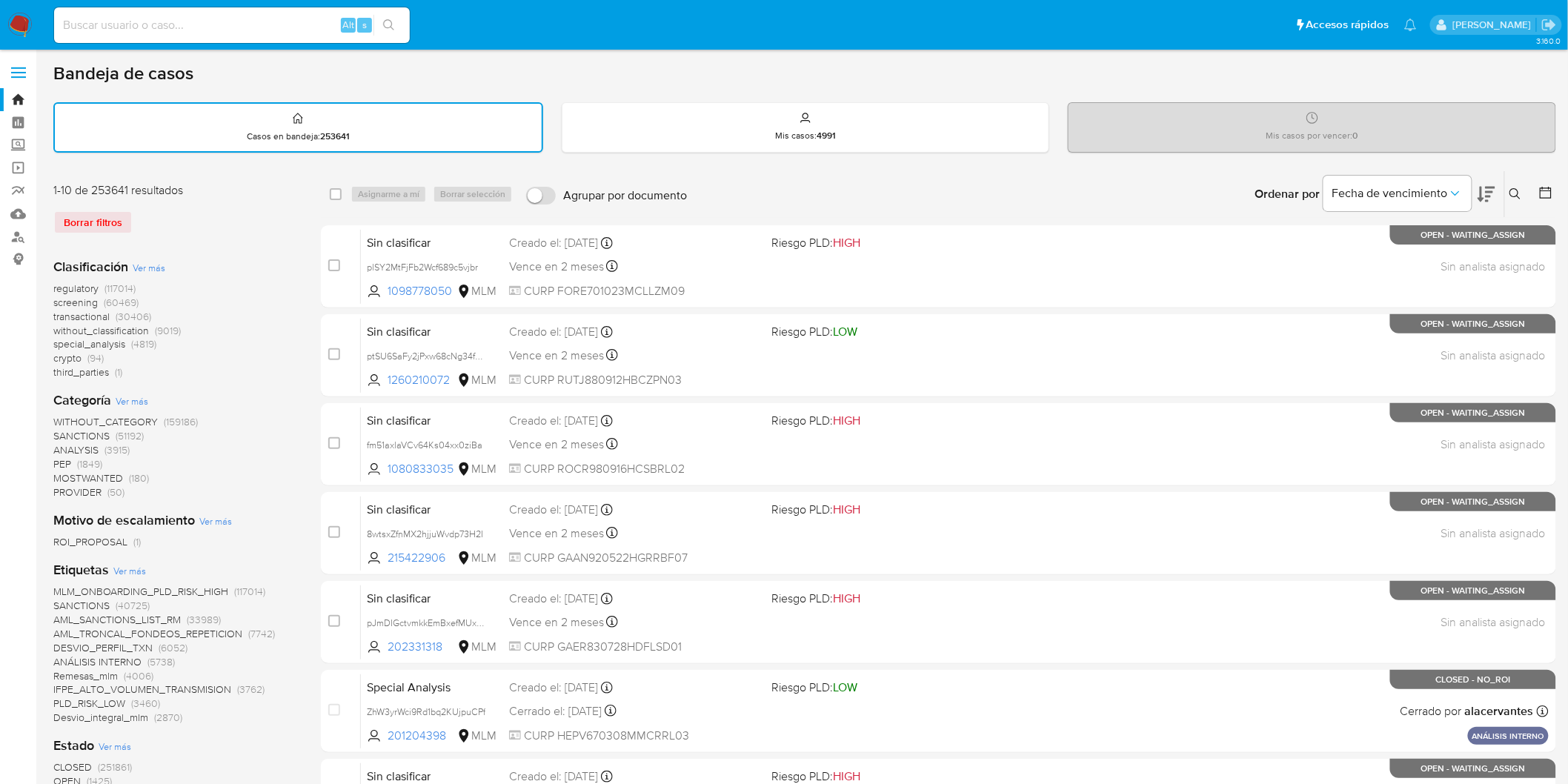
click at [23, 22] on img at bounding box center [19, 25] width 25 height 25
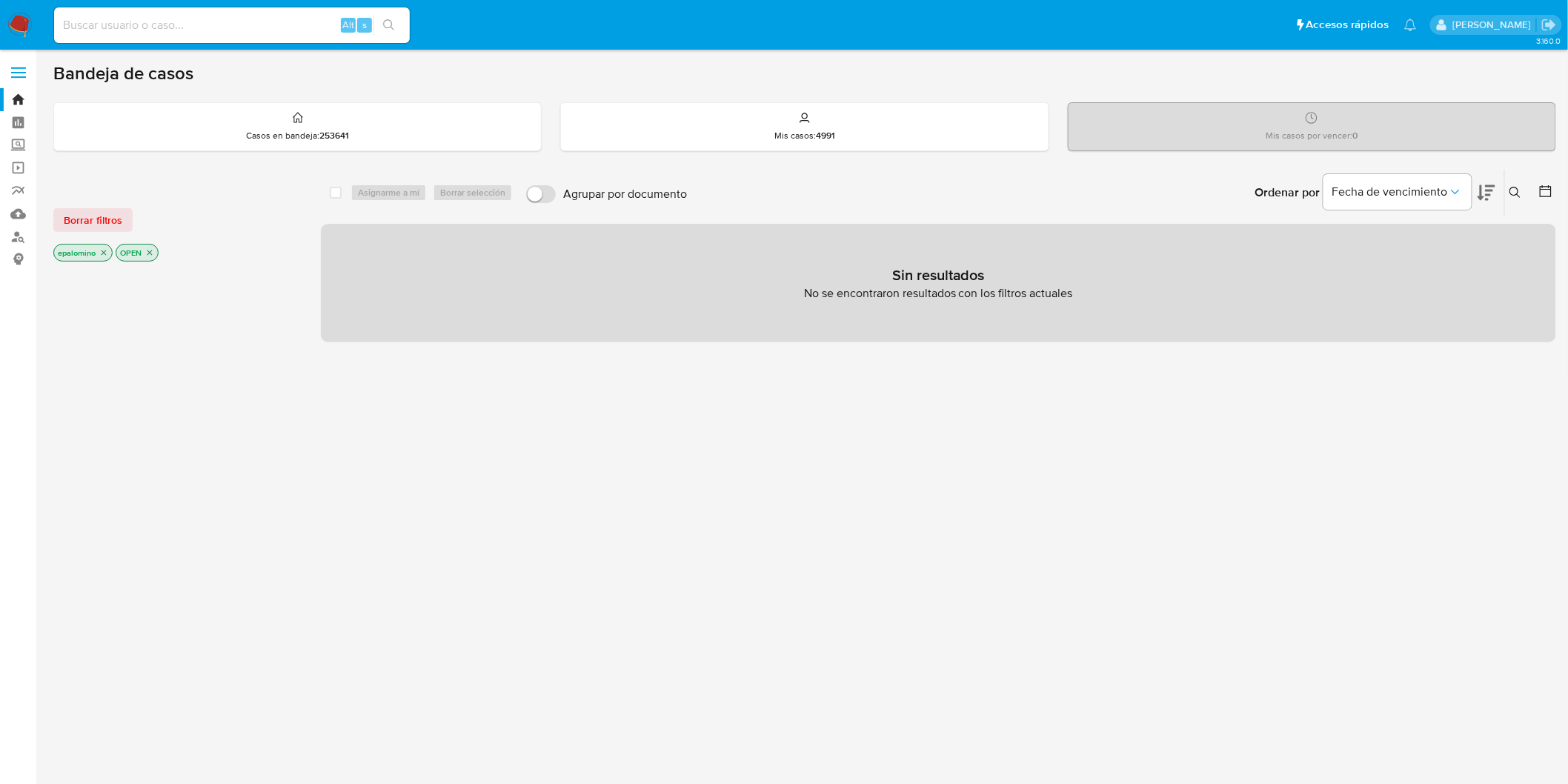
click at [102, 210] on span "Borrar filtros" at bounding box center [93, 220] width 58 height 21
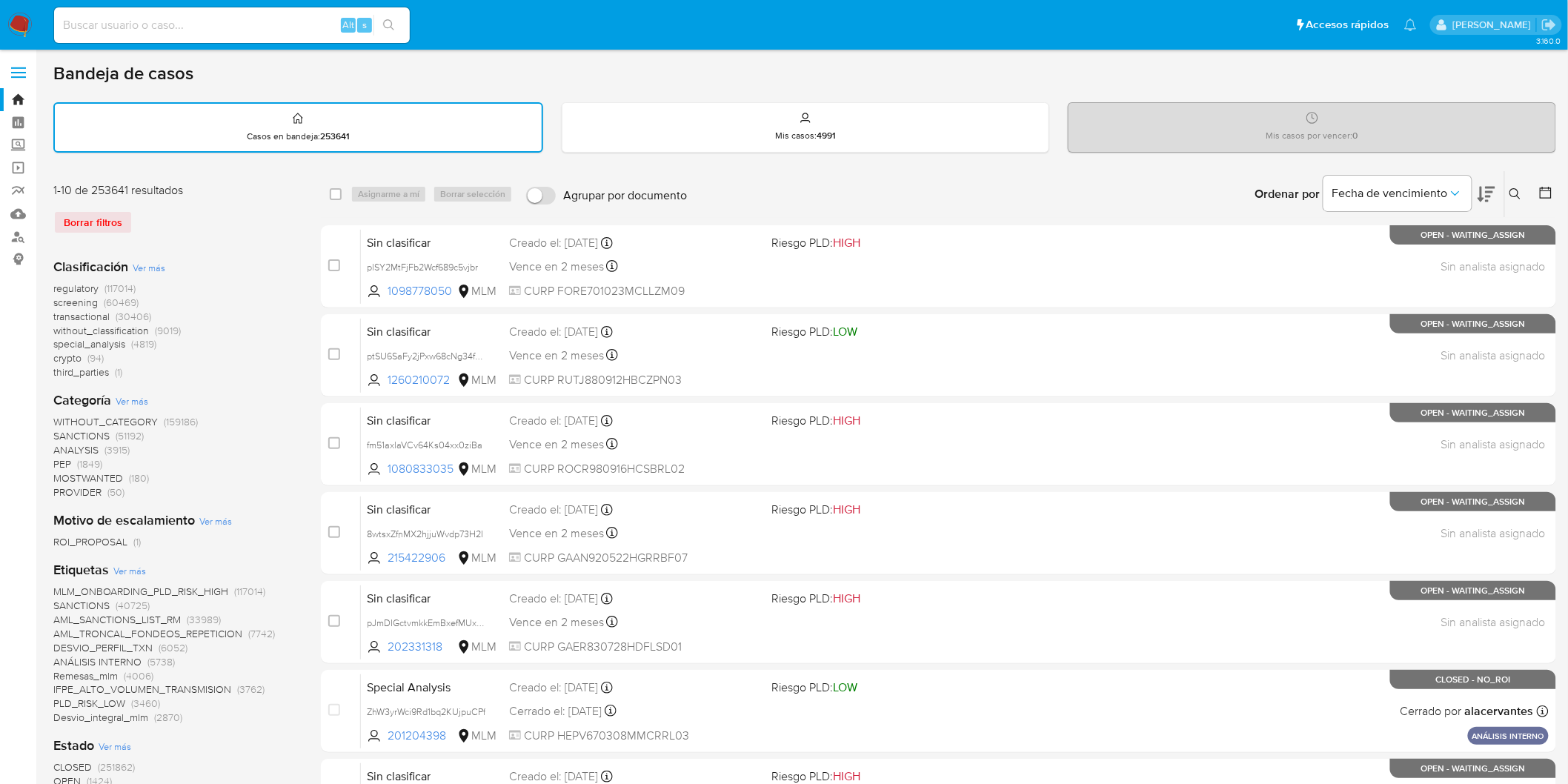
click at [21, 19] on img at bounding box center [19, 25] width 25 height 25
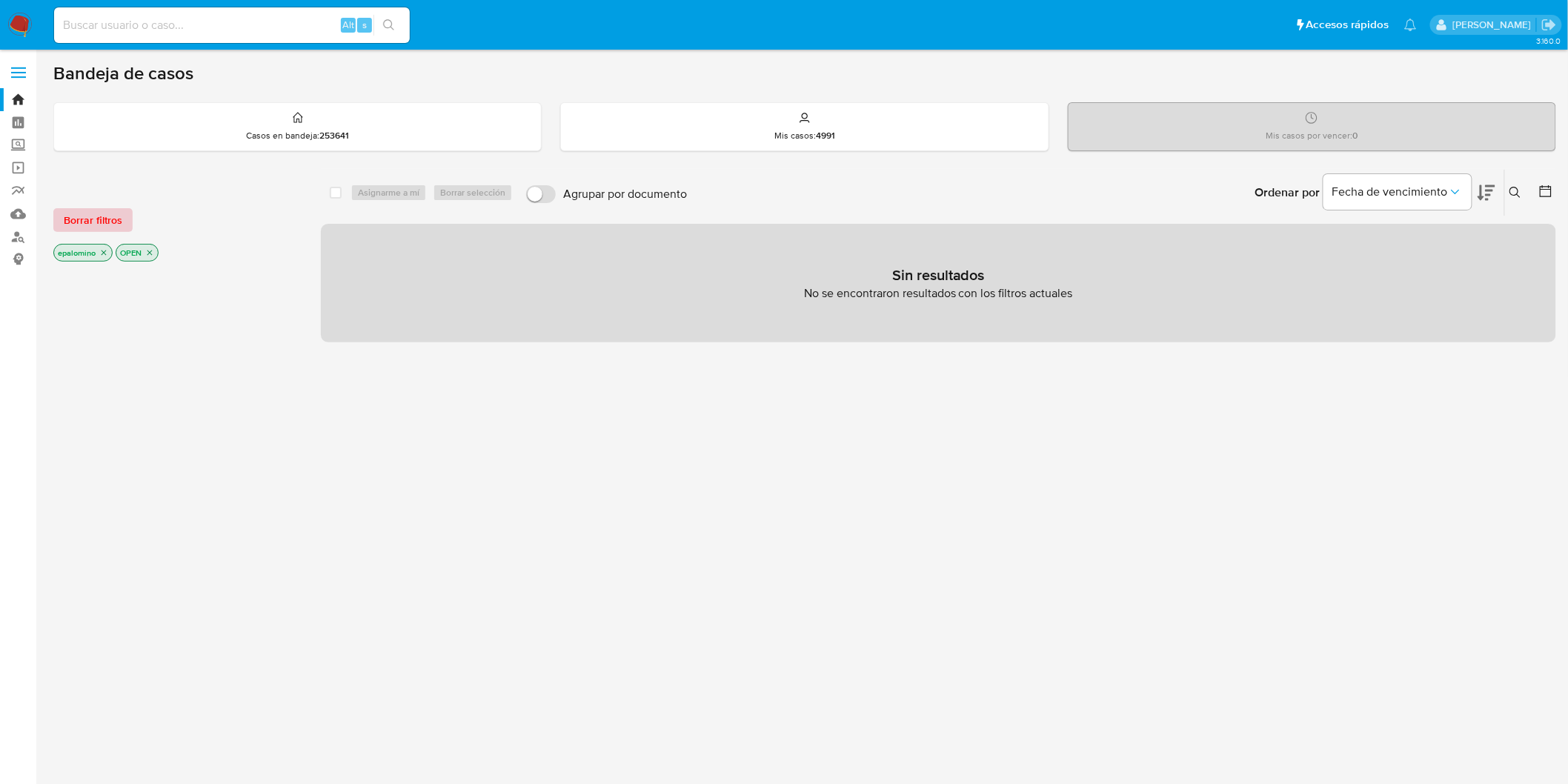
click at [92, 212] on span "Borrar filtros" at bounding box center [93, 220] width 58 height 21
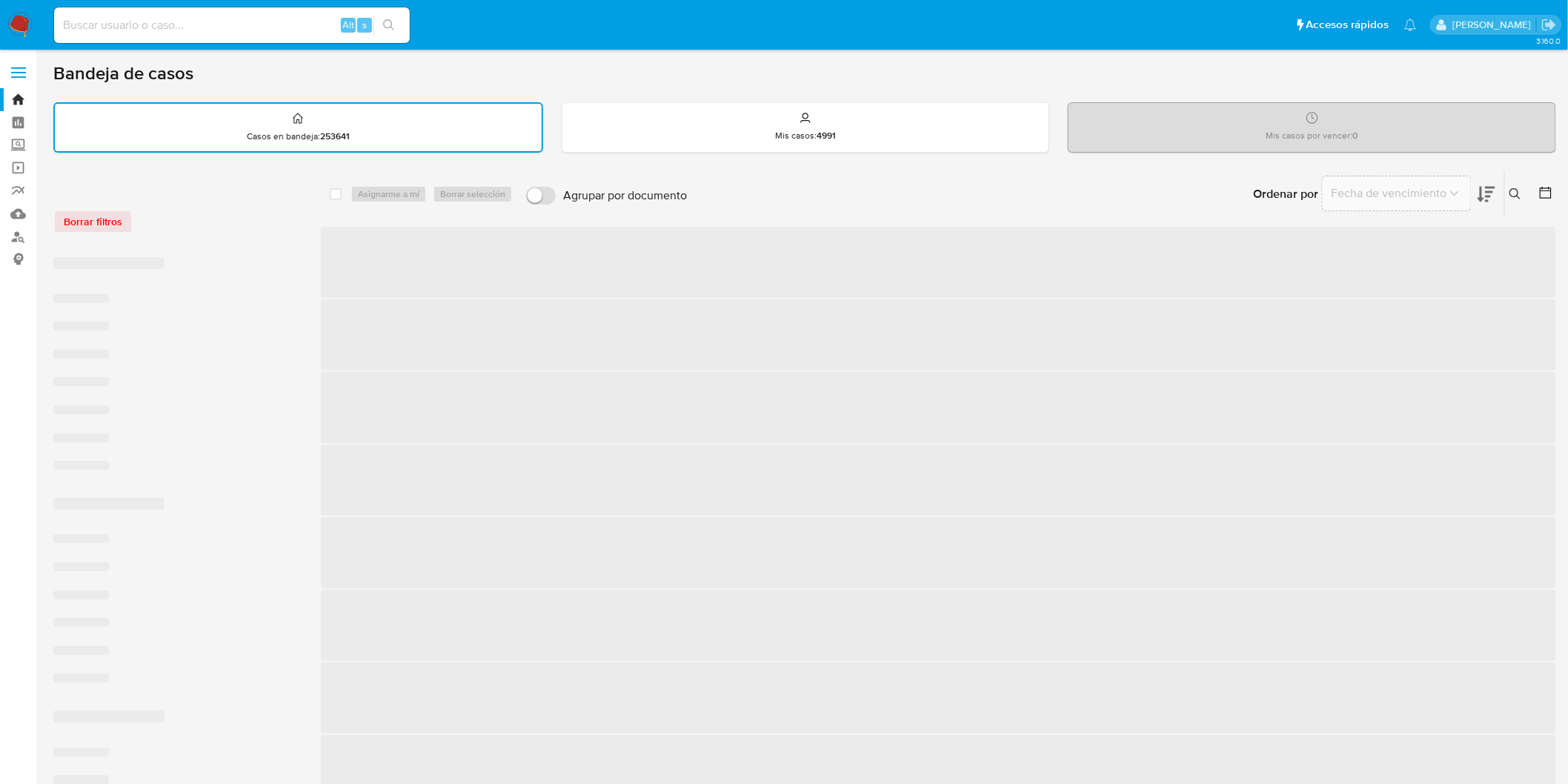
click at [270, 195] on div at bounding box center [171, 189] width 237 height 15
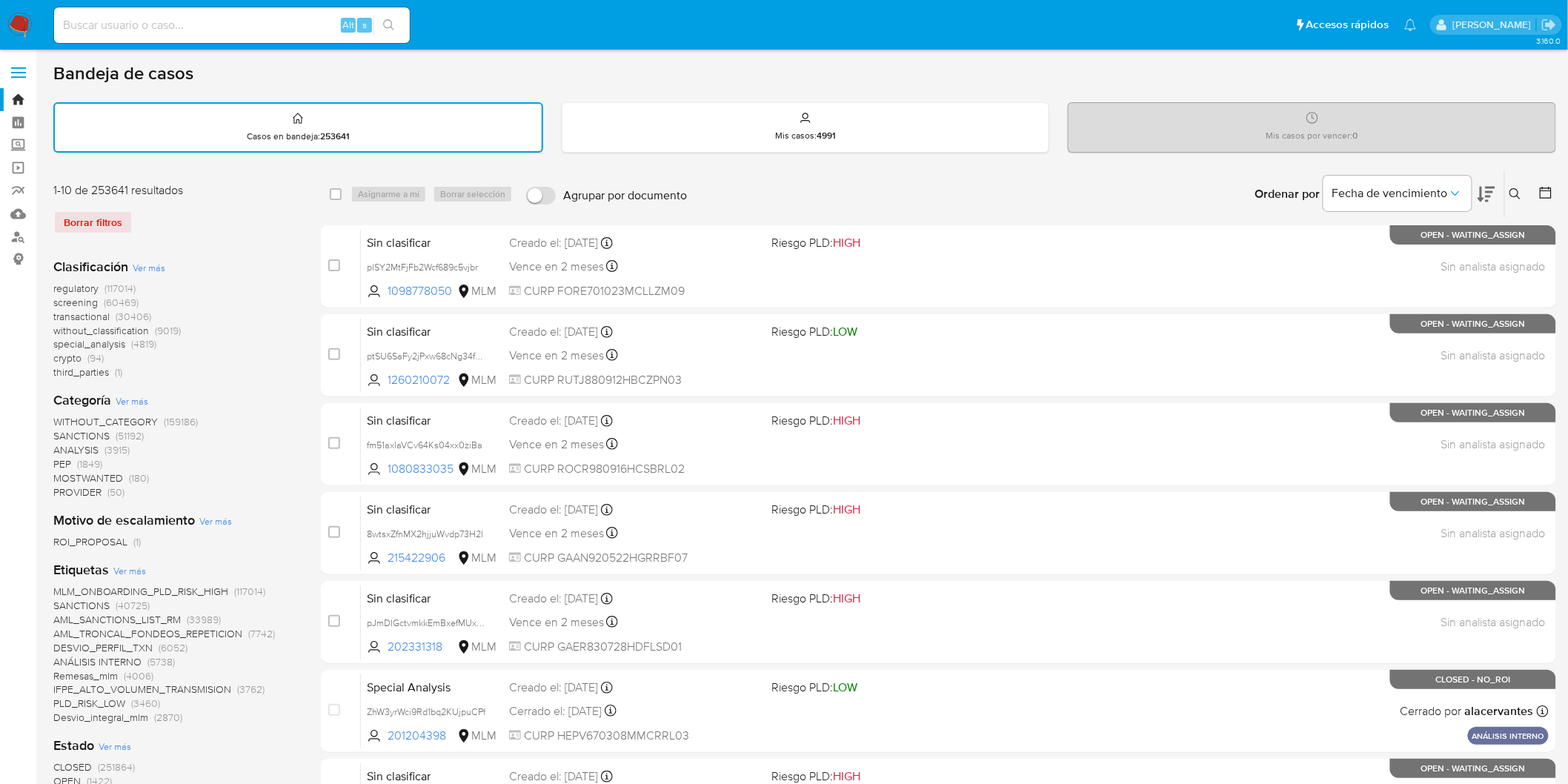
click at [22, 27] on img at bounding box center [19, 25] width 25 height 25
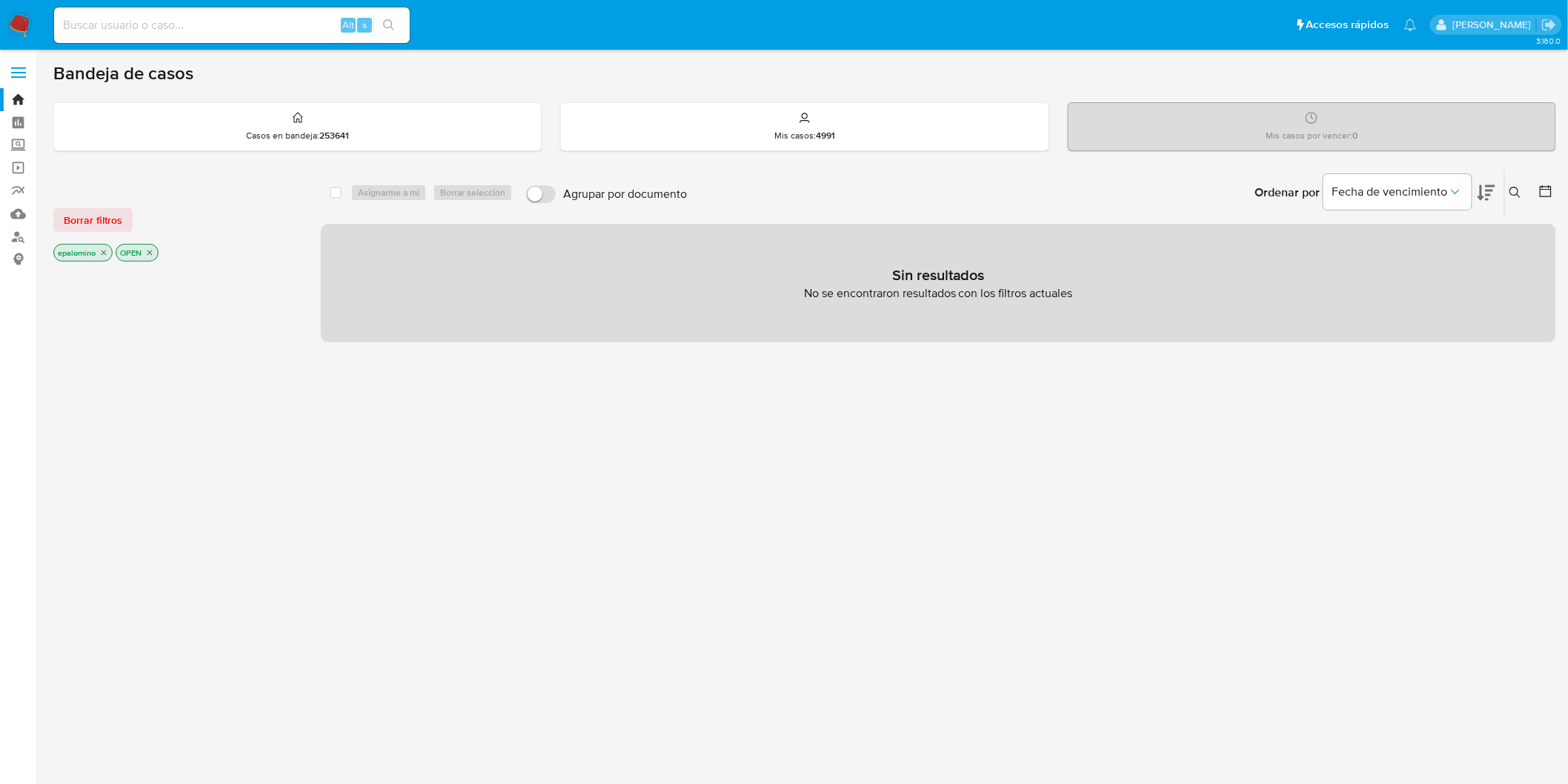
click at [112, 228] on span "Borrar filtros" at bounding box center [93, 220] width 58 height 21
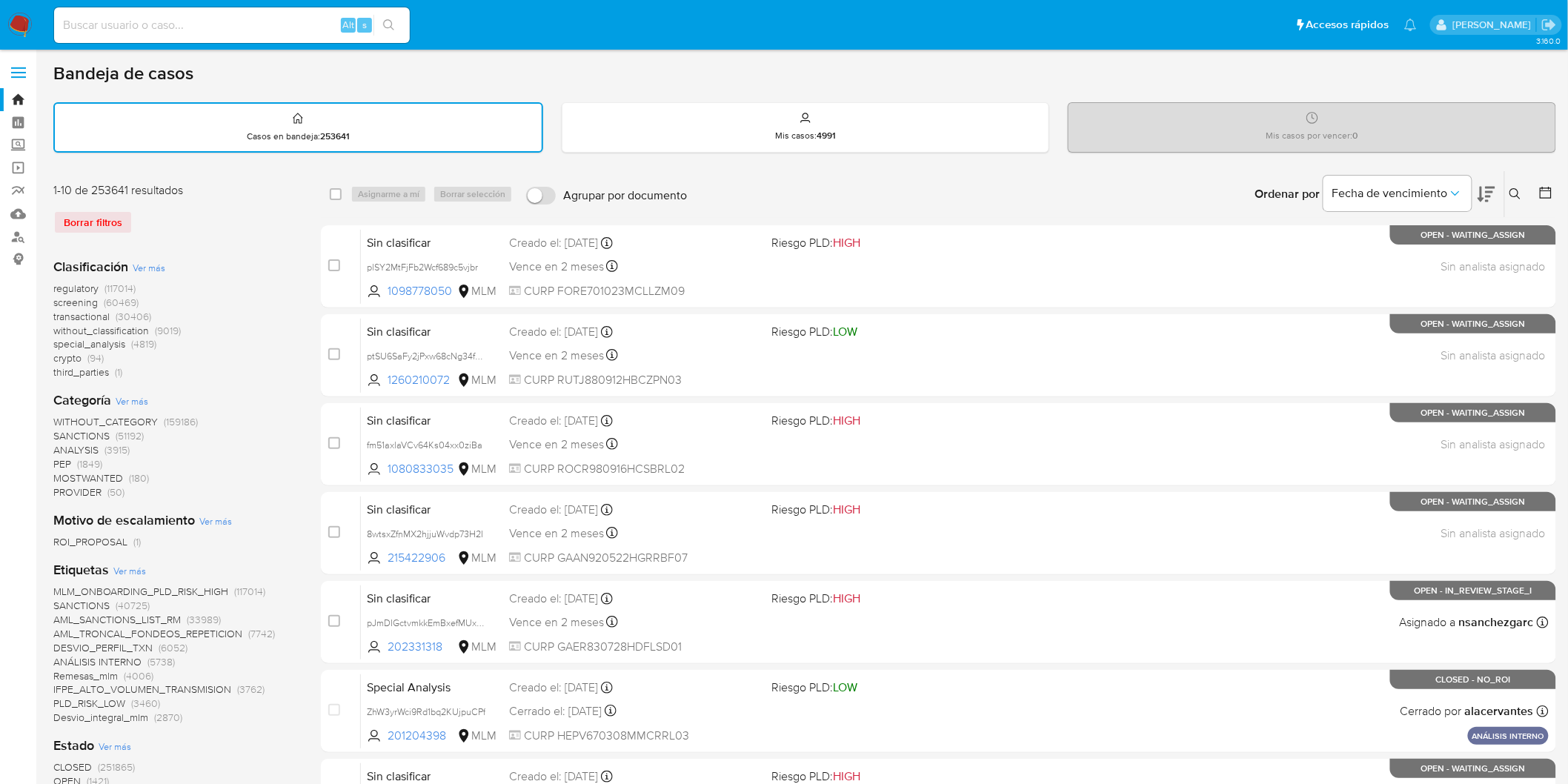
click at [24, 20] on img at bounding box center [19, 25] width 25 height 25
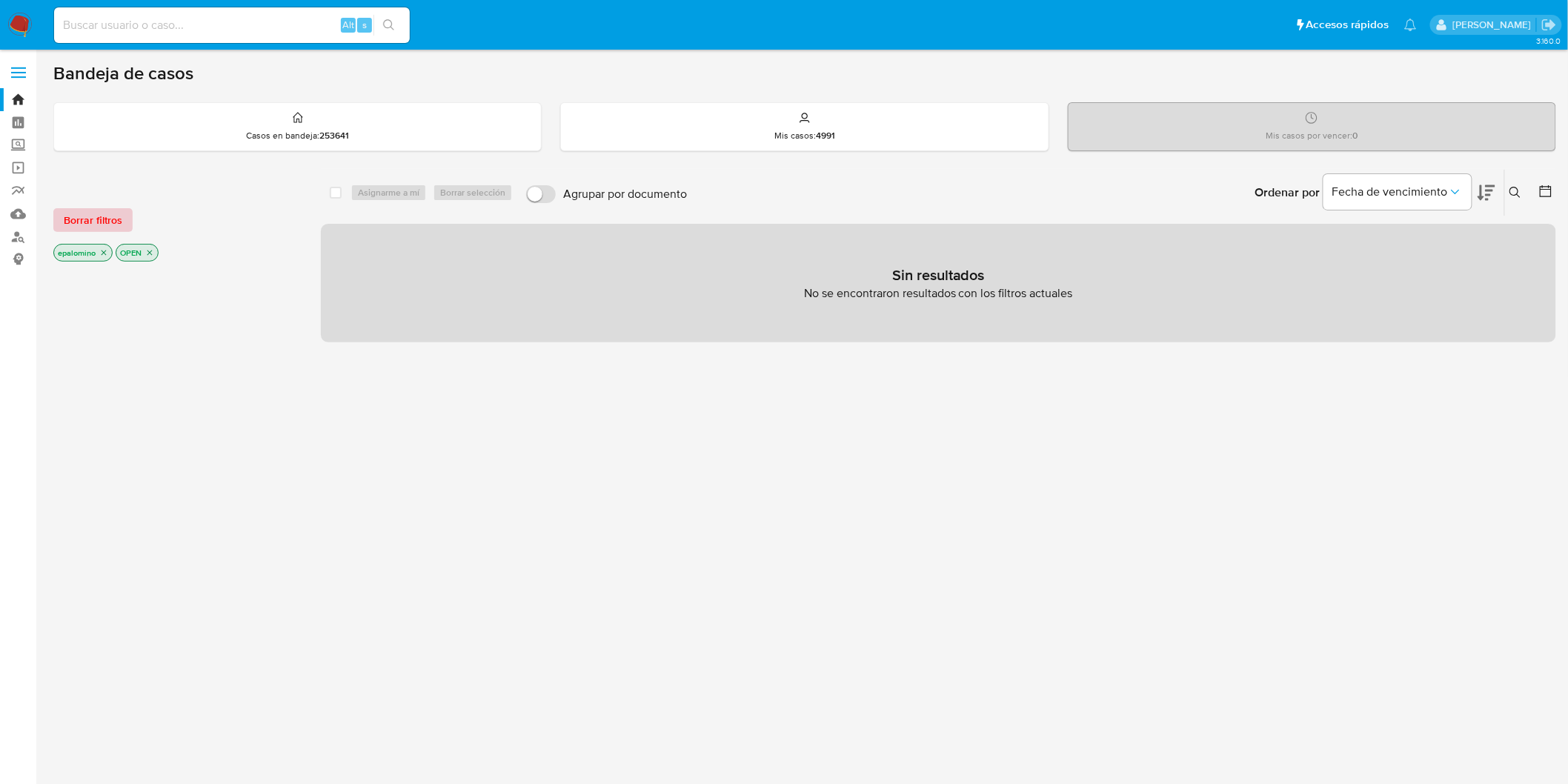
click at [96, 216] on span "Borrar filtros" at bounding box center [93, 220] width 58 height 21
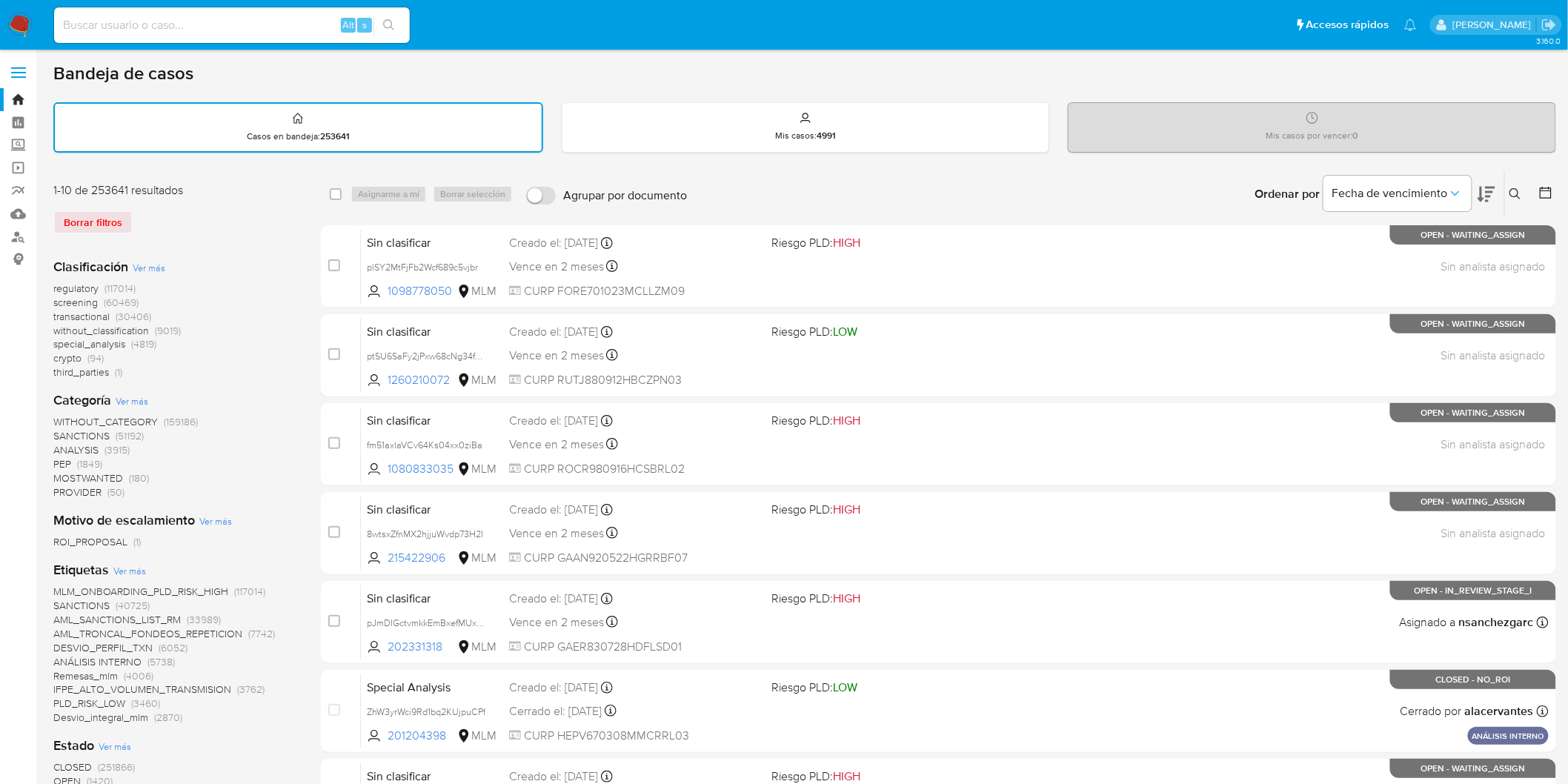
click at [19, 13] on img at bounding box center [19, 25] width 25 height 25
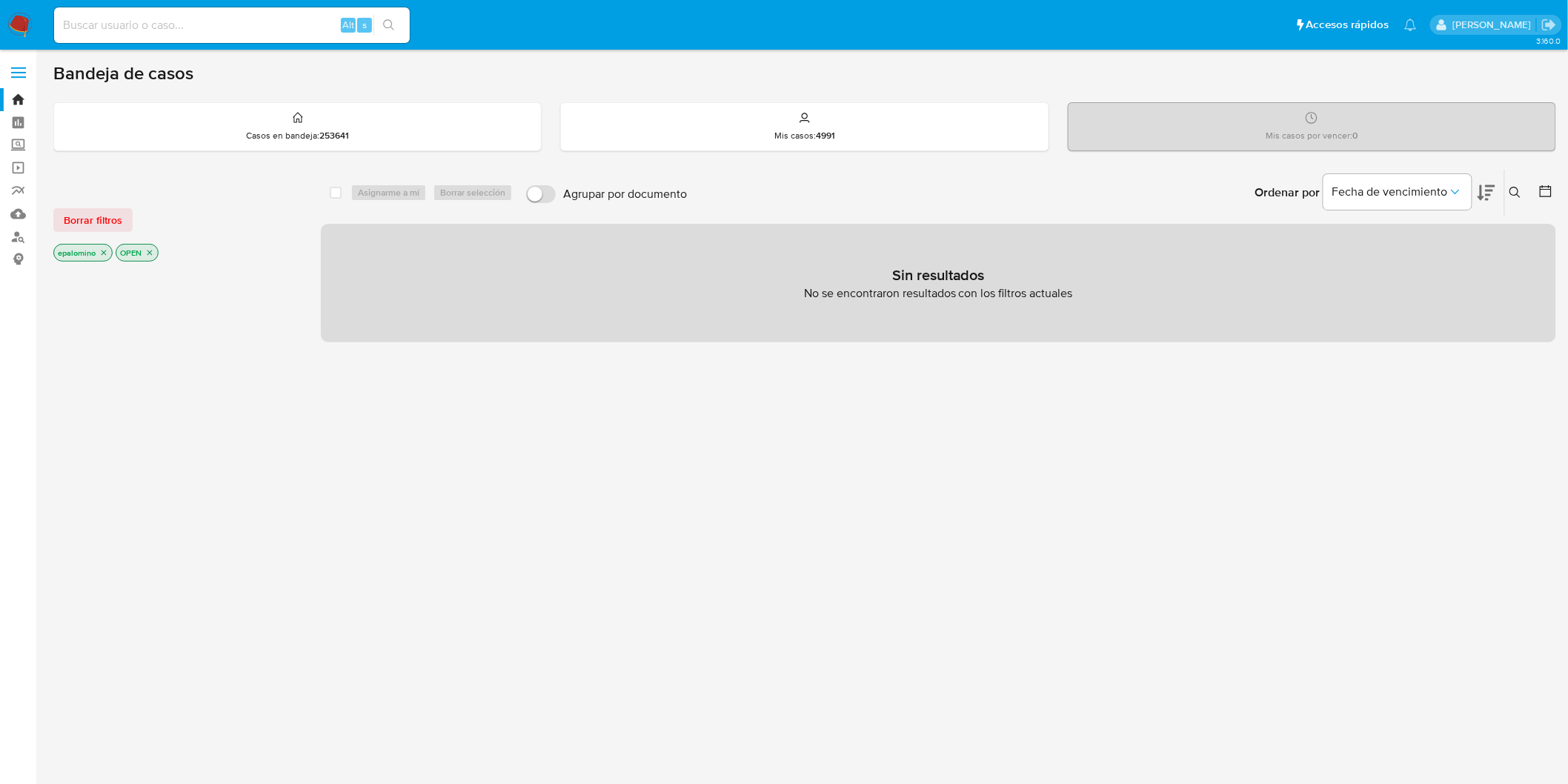
click at [90, 205] on div "Borrar filtros epalomino OPEN" at bounding box center [171, 223] width 237 height 84
click at [92, 210] on span "Borrar filtros" at bounding box center [93, 220] width 58 height 21
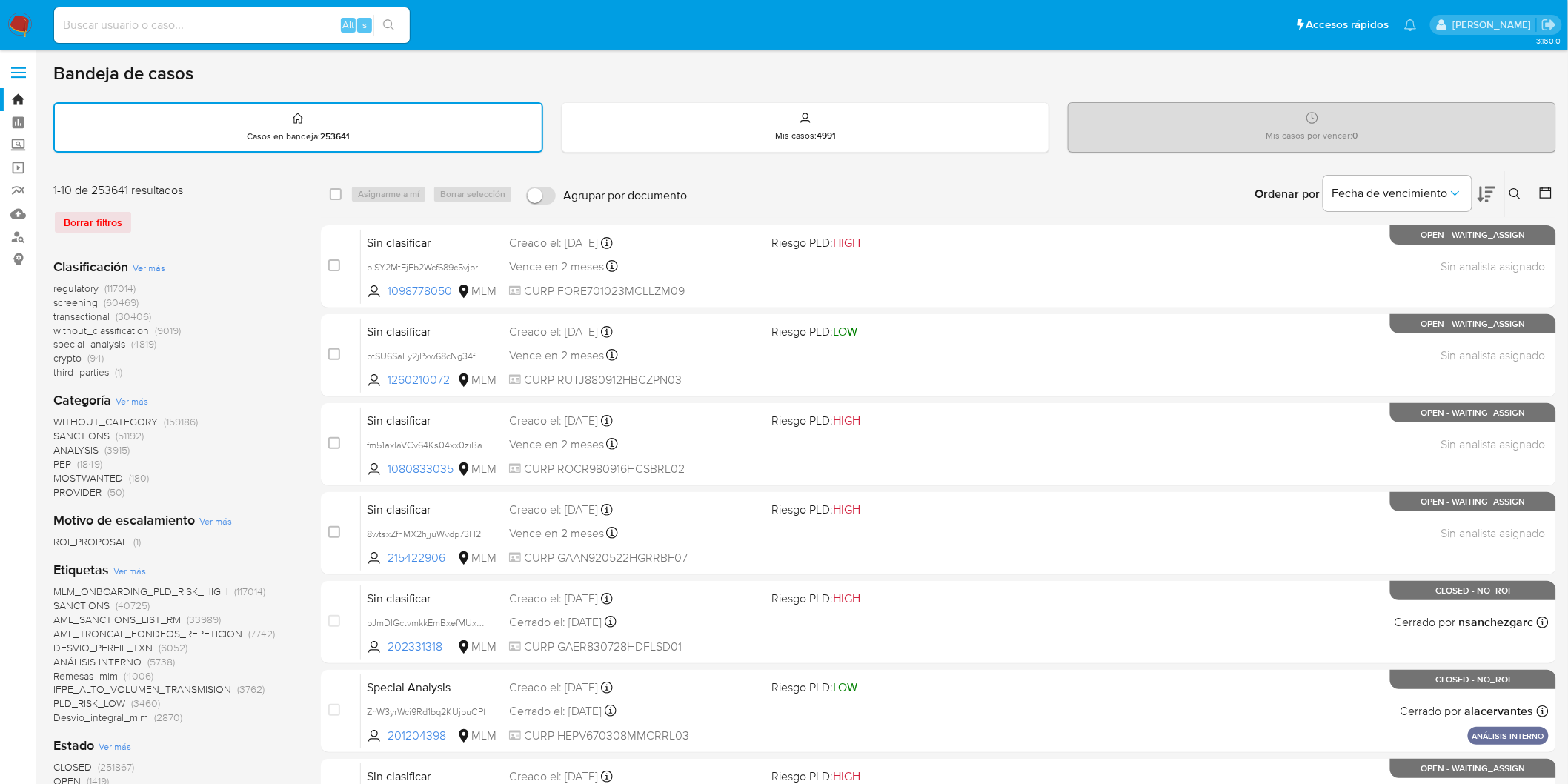
click at [15, 30] on img at bounding box center [19, 25] width 25 height 25
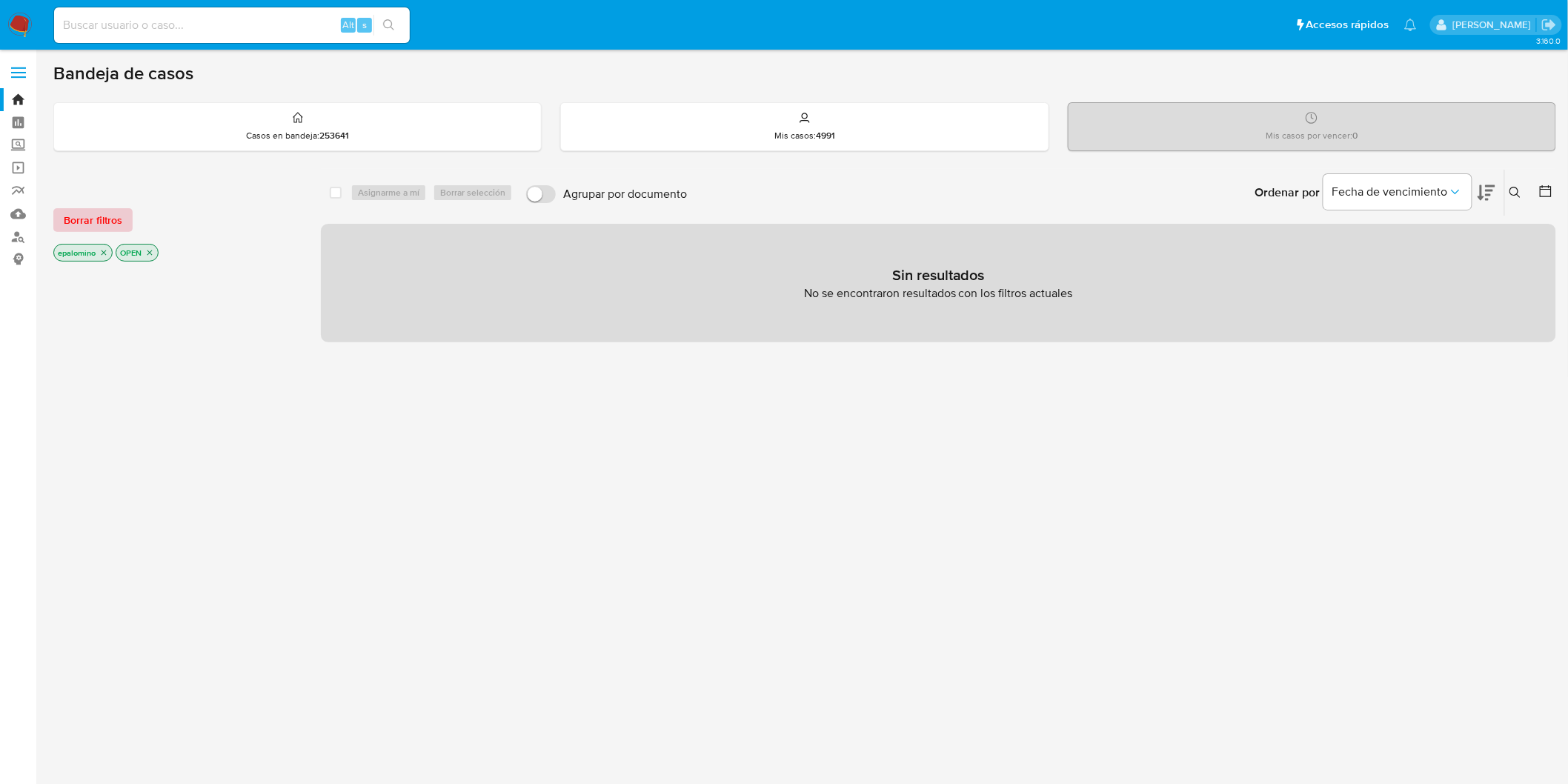
click at [83, 225] on span "Borrar filtros" at bounding box center [93, 220] width 58 height 21
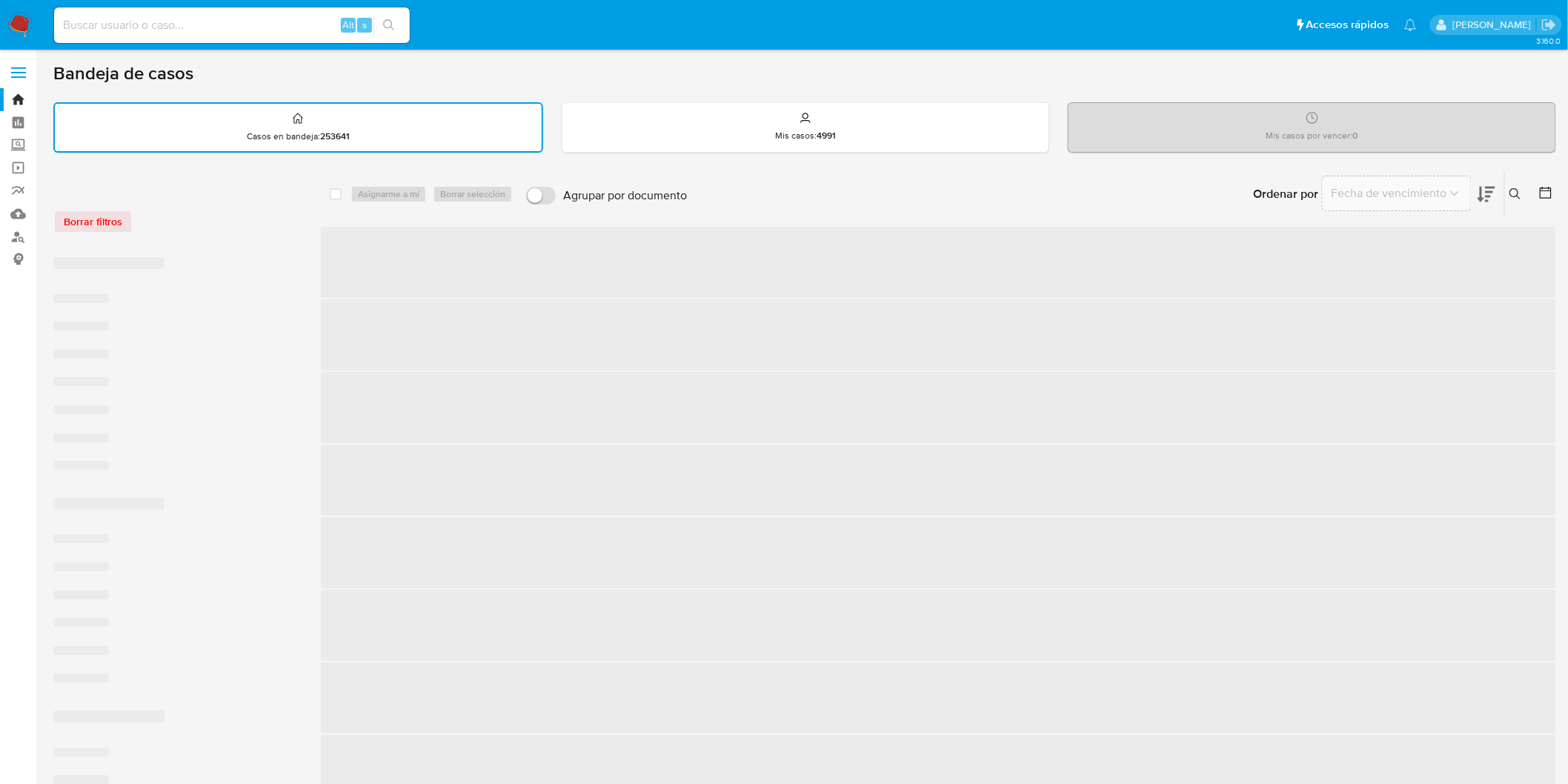
click at [203, 217] on div "Borrar filtros" at bounding box center [171, 221] width 237 height 23
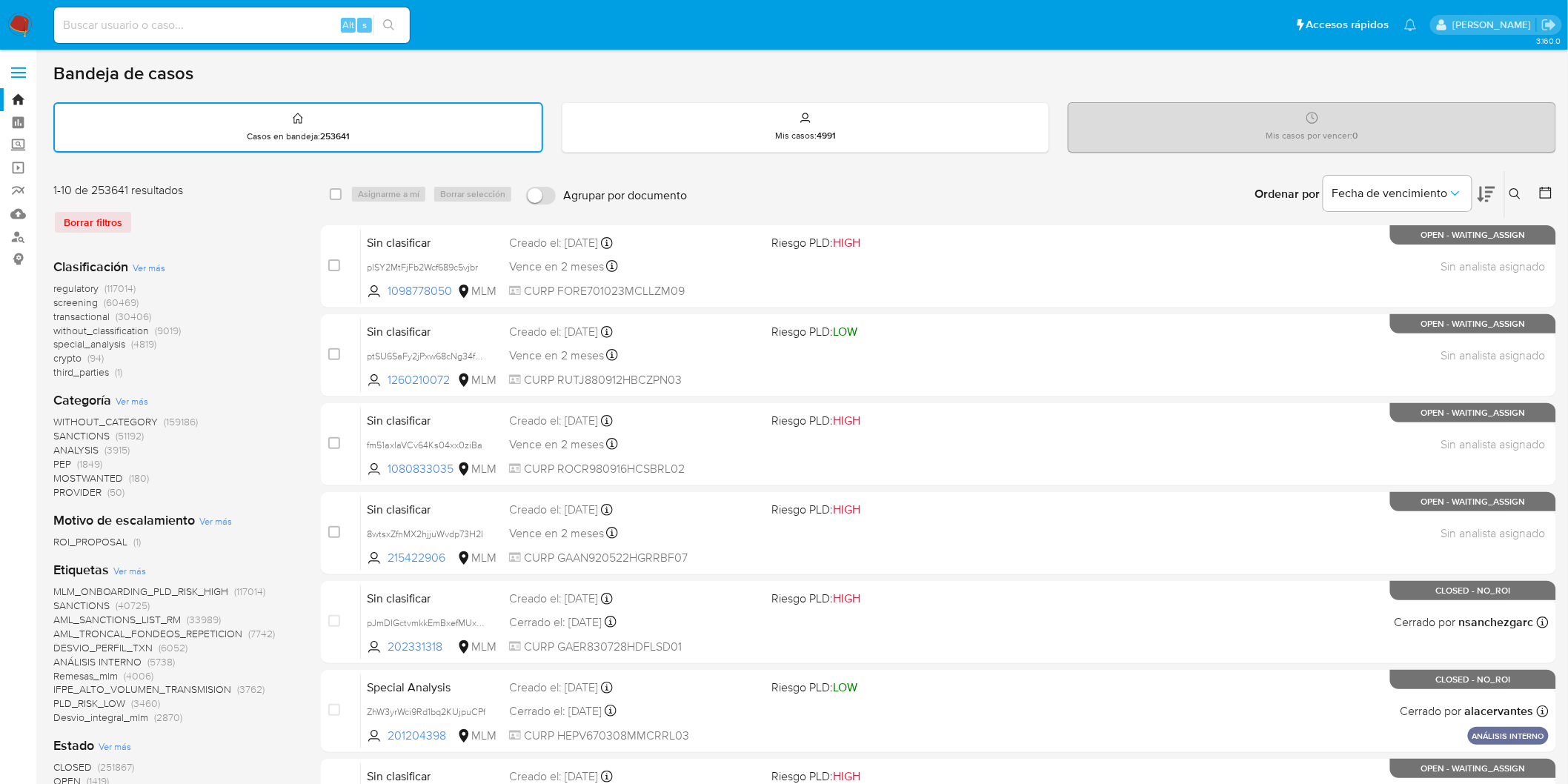
click at [15, 16] on img at bounding box center [19, 25] width 25 height 25
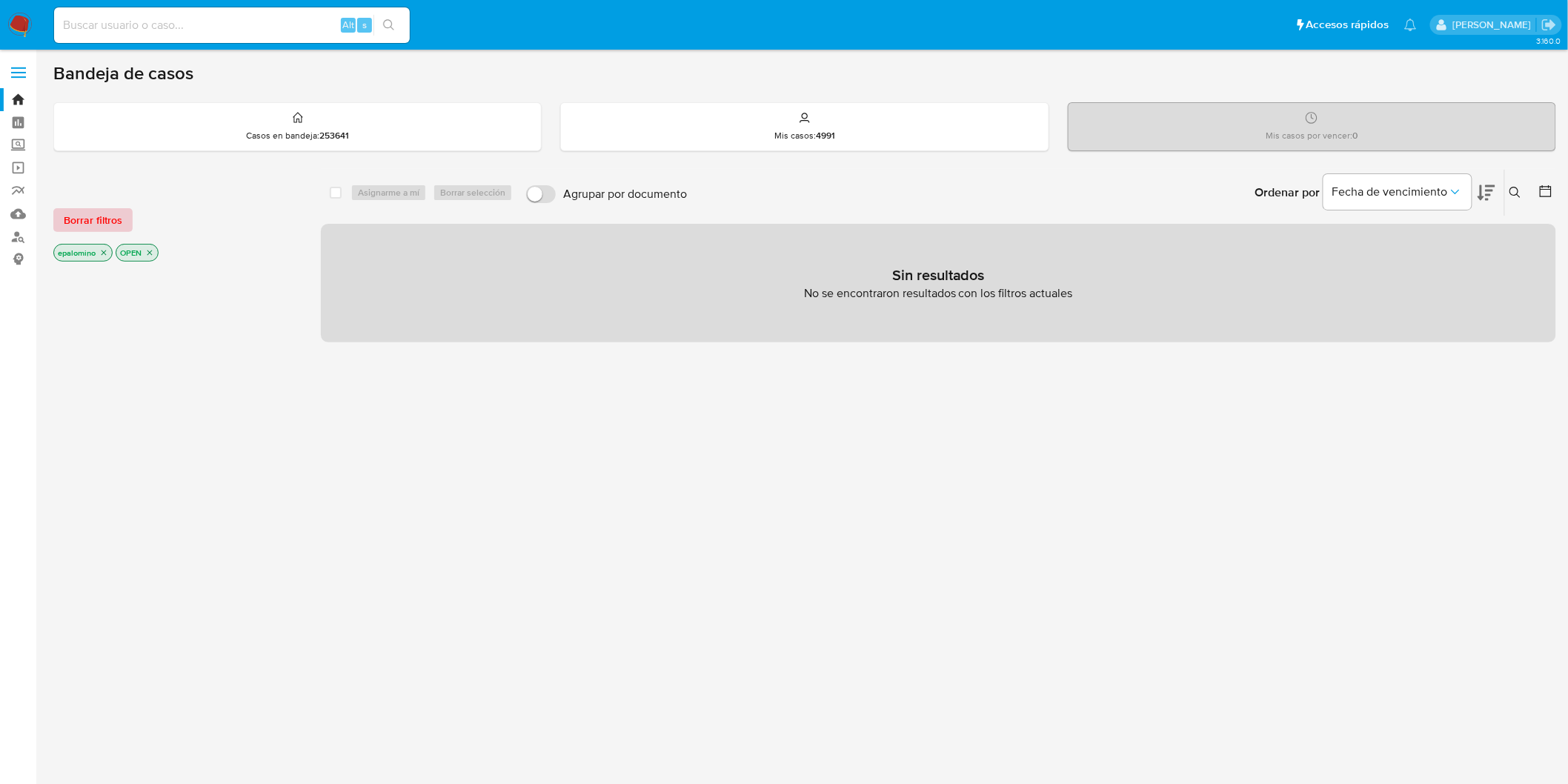
click at [84, 214] on span "Borrar filtros" at bounding box center [93, 220] width 58 height 21
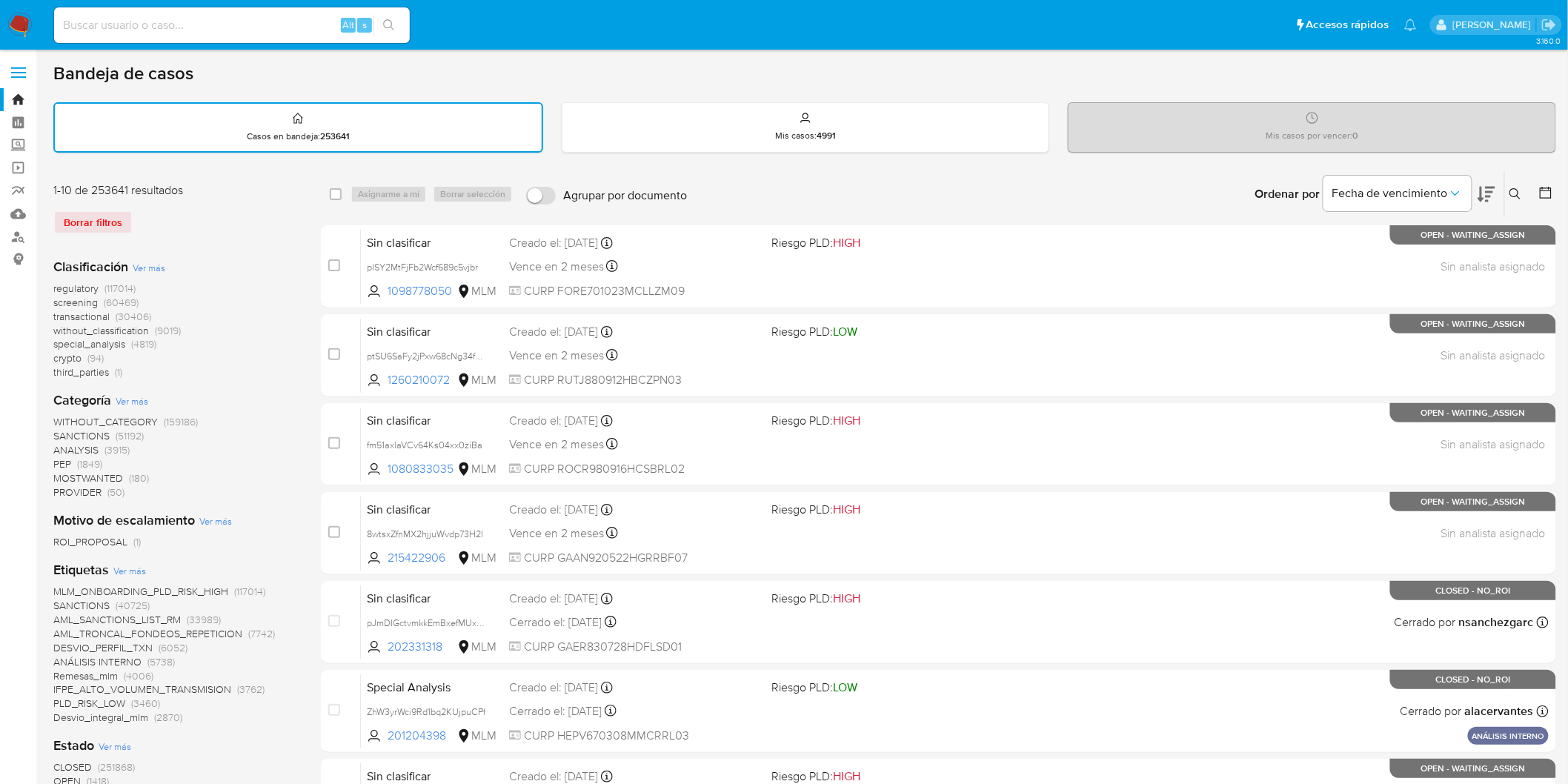
click at [233, 217] on div "Borrar filtros" at bounding box center [171, 222] width 237 height 23
click at [16, 26] on img at bounding box center [19, 25] width 25 height 25
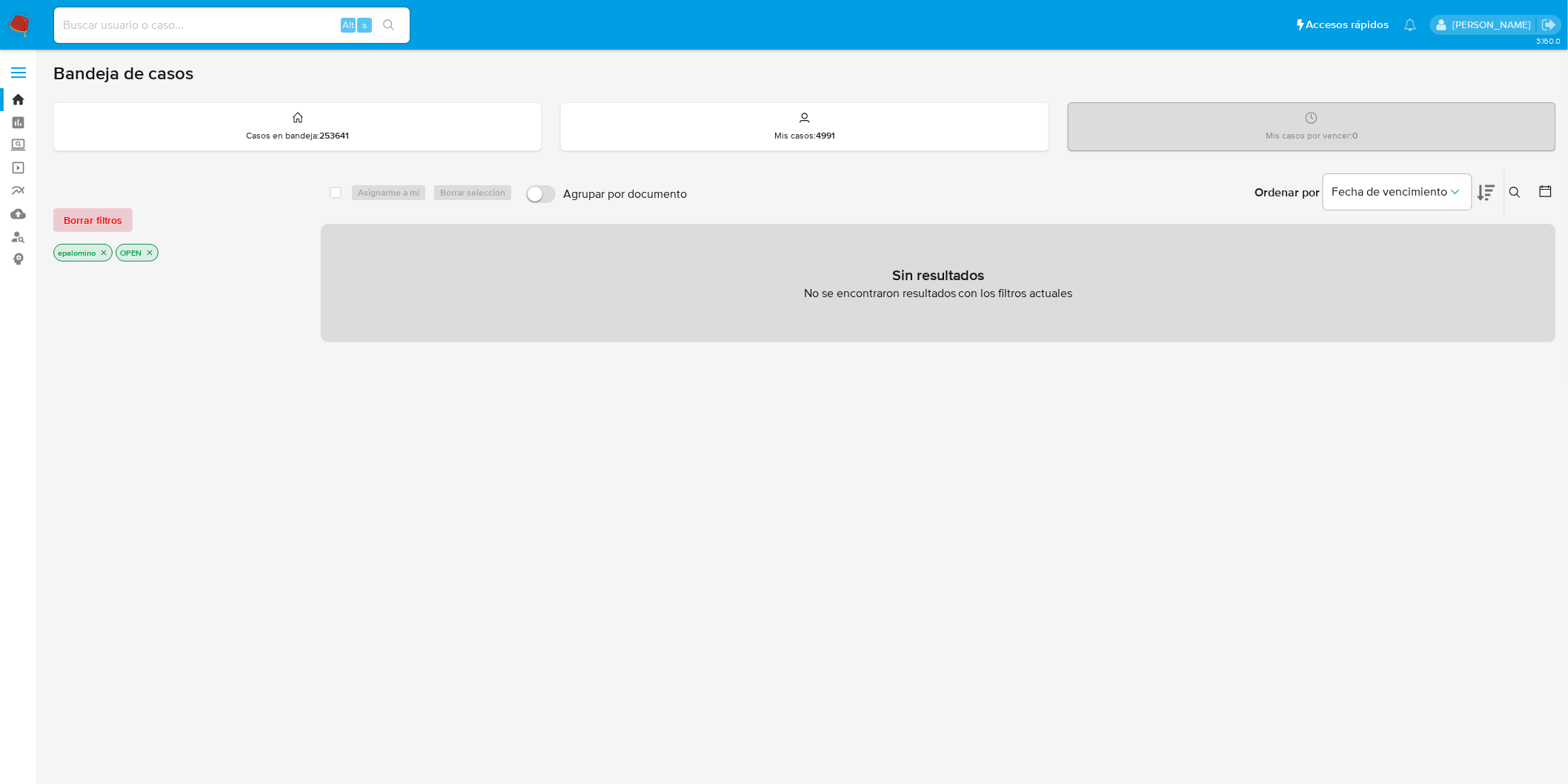
click at [112, 210] on span "Borrar filtros" at bounding box center [93, 220] width 58 height 21
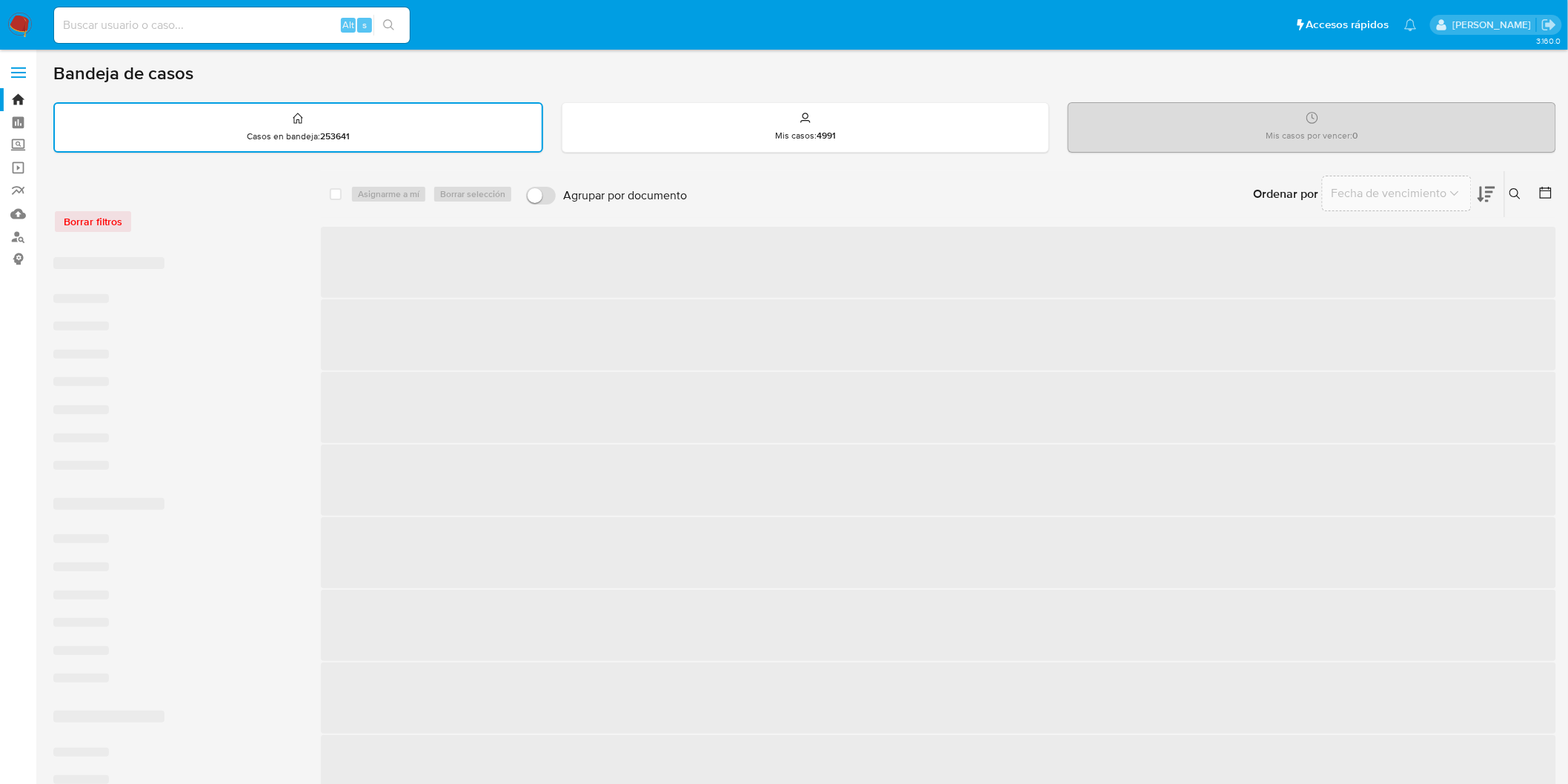
click at [261, 239] on div "Borrar filtros" at bounding box center [171, 214] width 237 height 63
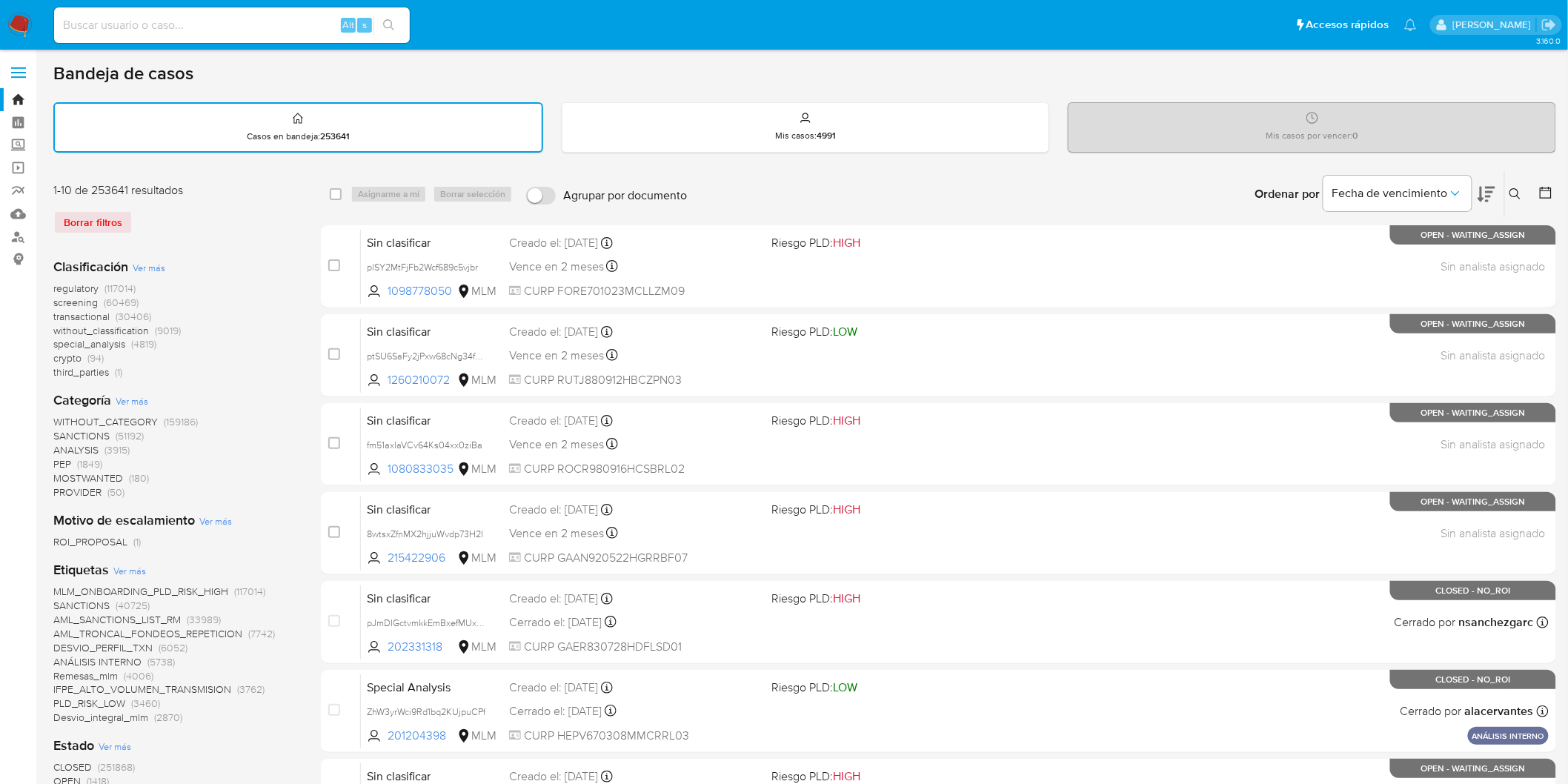
click at [13, 19] on img at bounding box center [19, 25] width 25 height 25
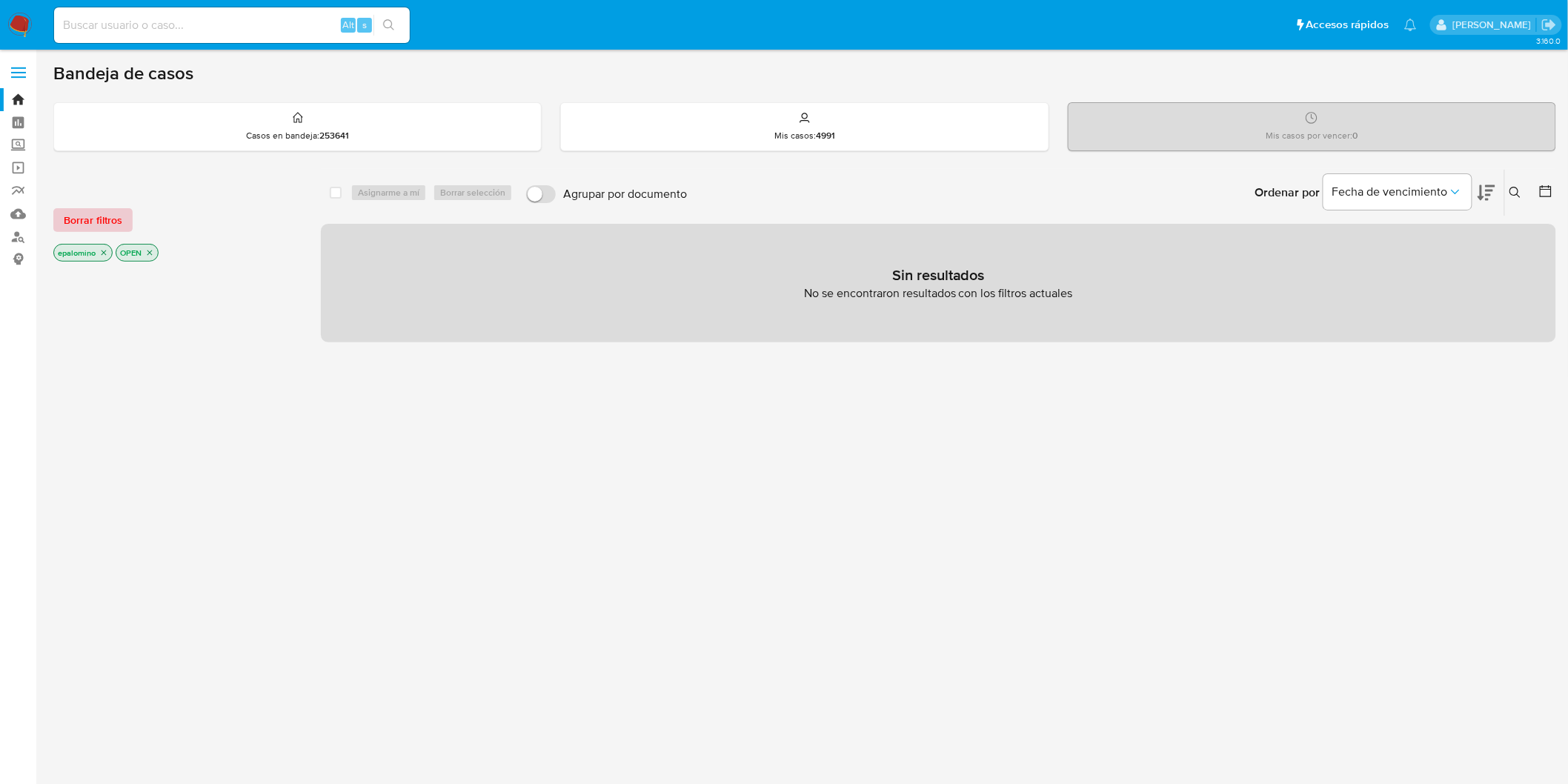
click at [87, 219] on span "Borrar filtros" at bounding box center [93, 220] width 58 height 21
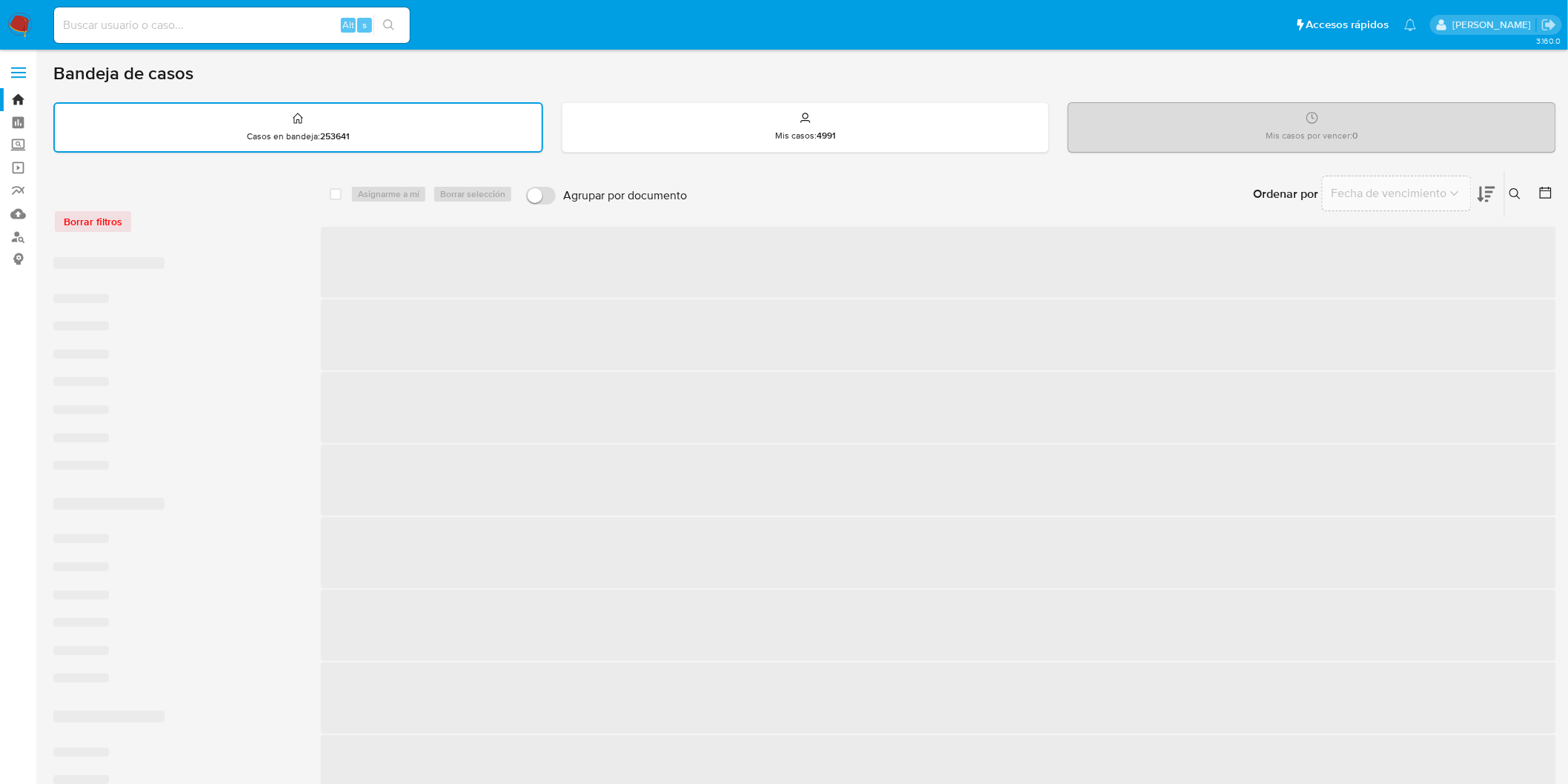
click at [195, 218] on div "Borrar filtros" at bounding box center [171, 221] width 237 height 23
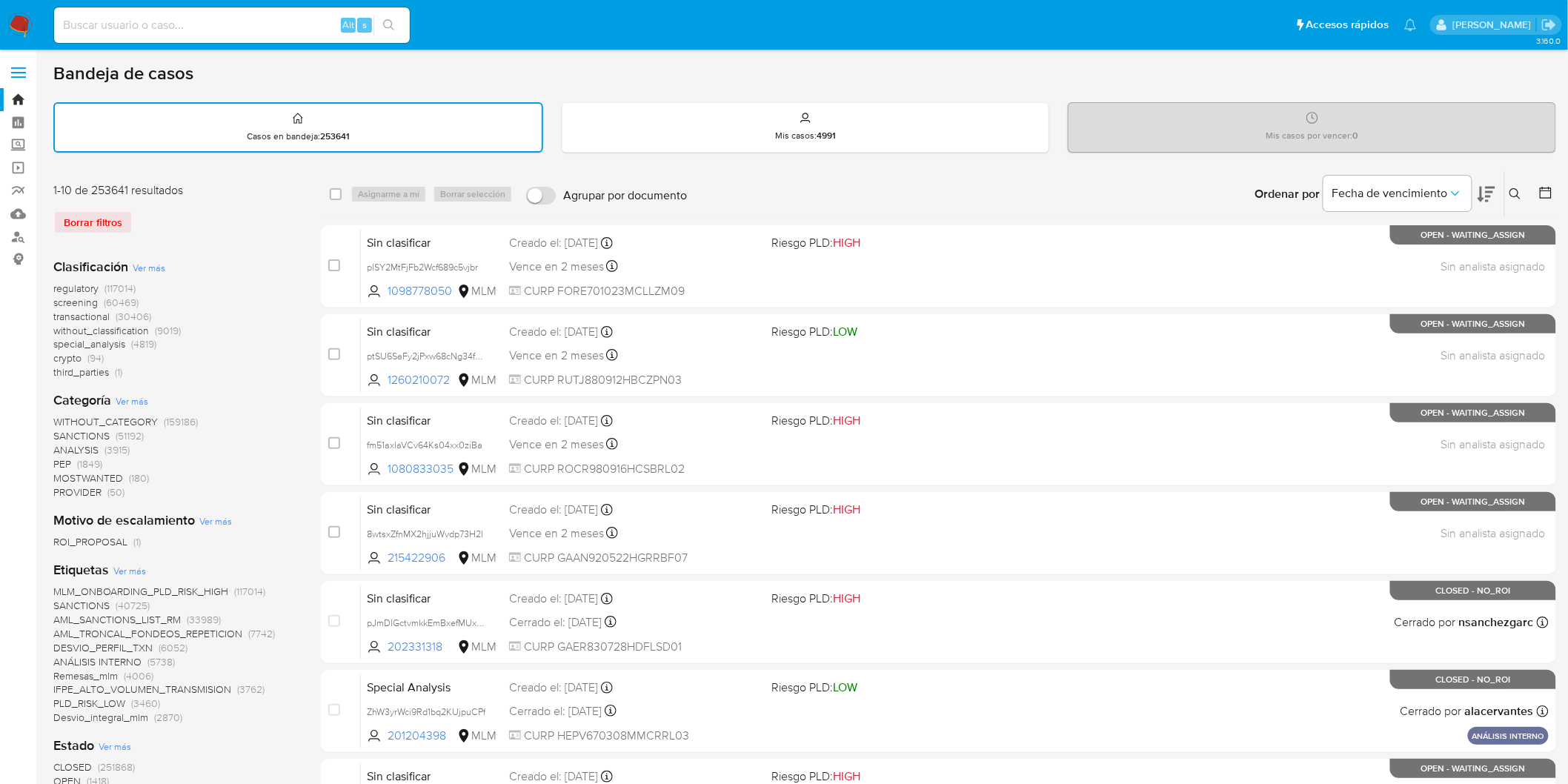
click at [9, 20] on img at bounding box center [19, 25] width 25 height 25
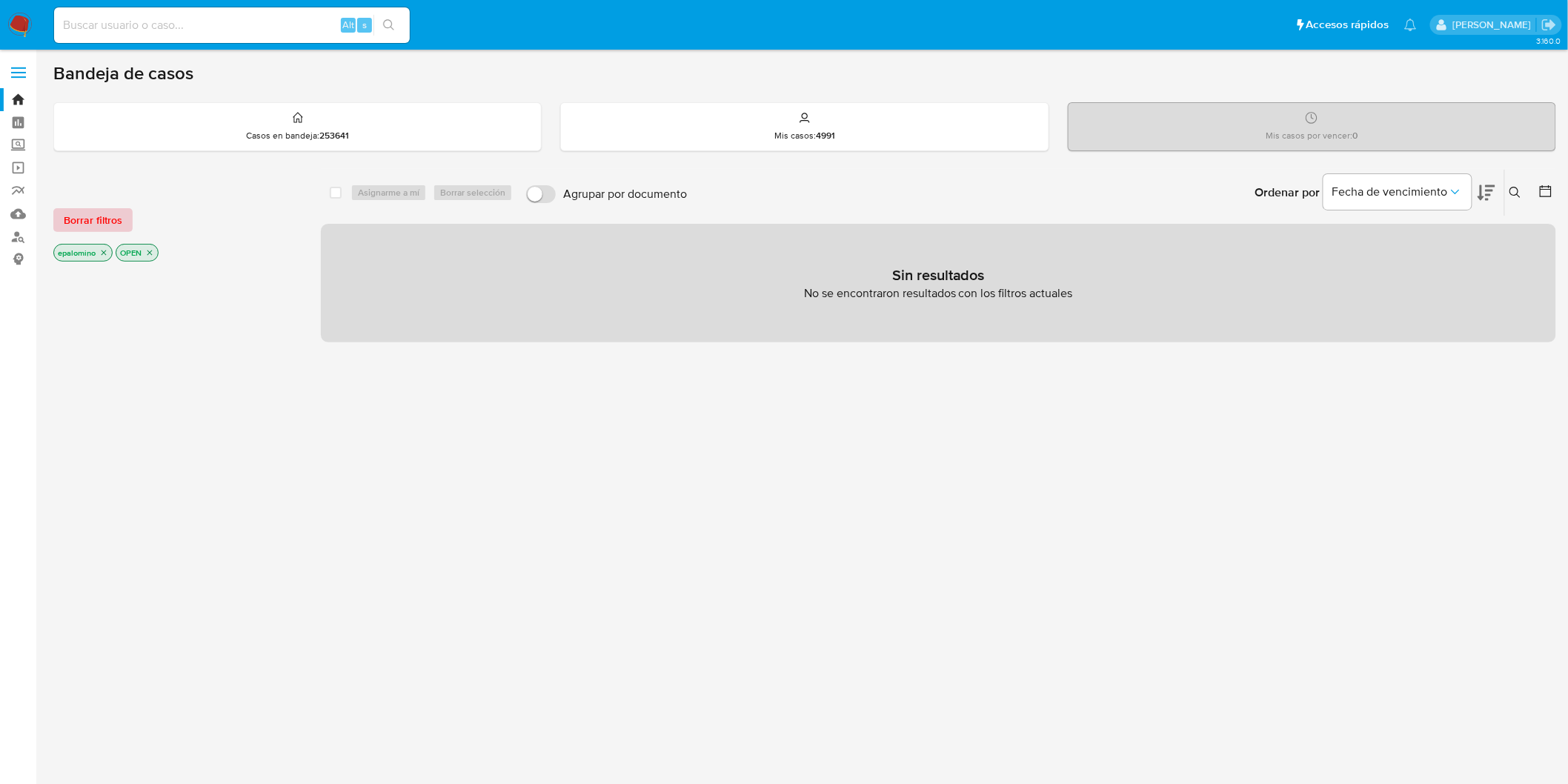
click at [113, 220] on span "Borrar filtros" at bounding box center [93, 220] width 58 height 21
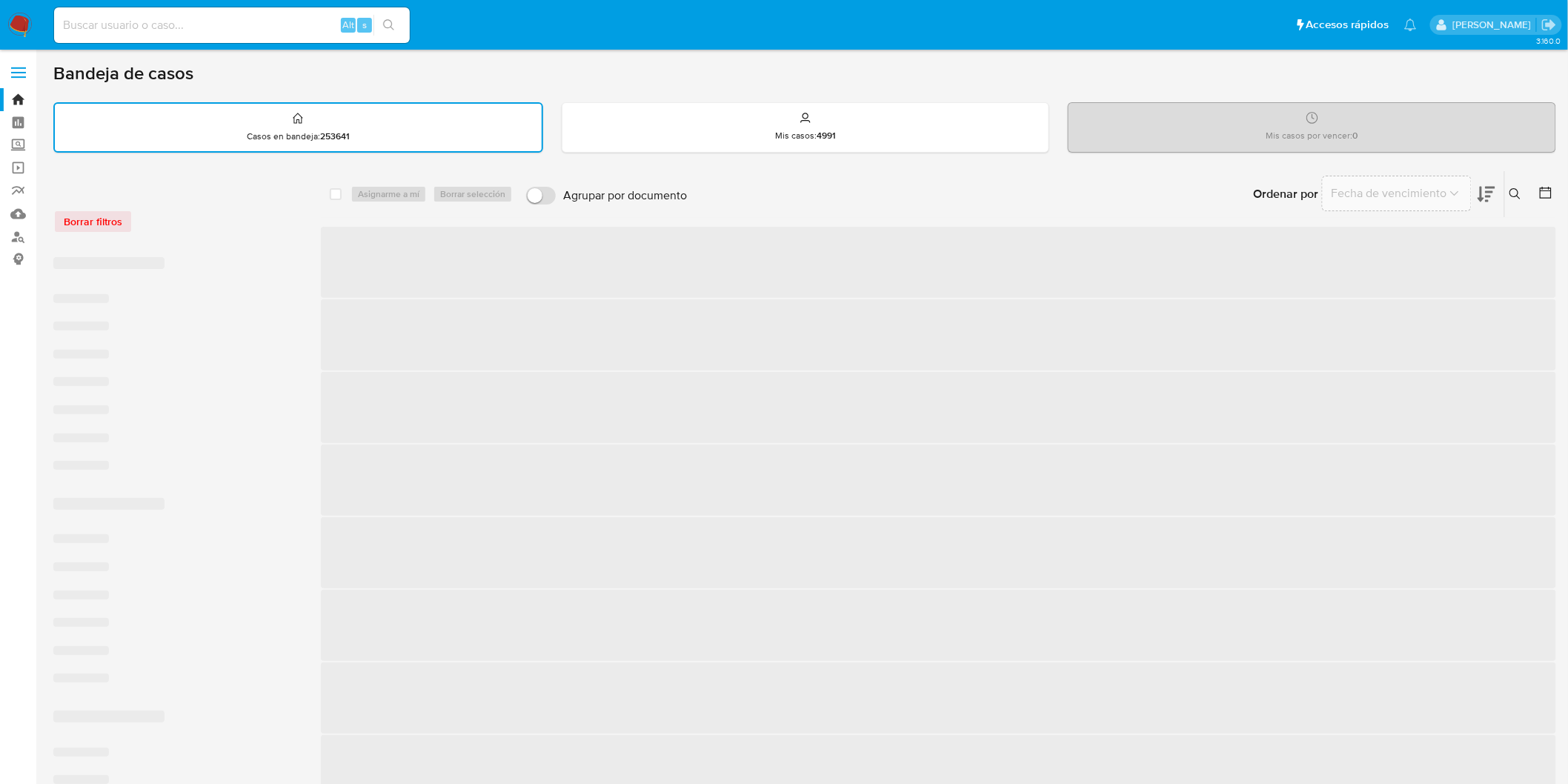
click at [265, 230] on div "Borrar filtros" at bounding box center [171, 221] width 237 height 23
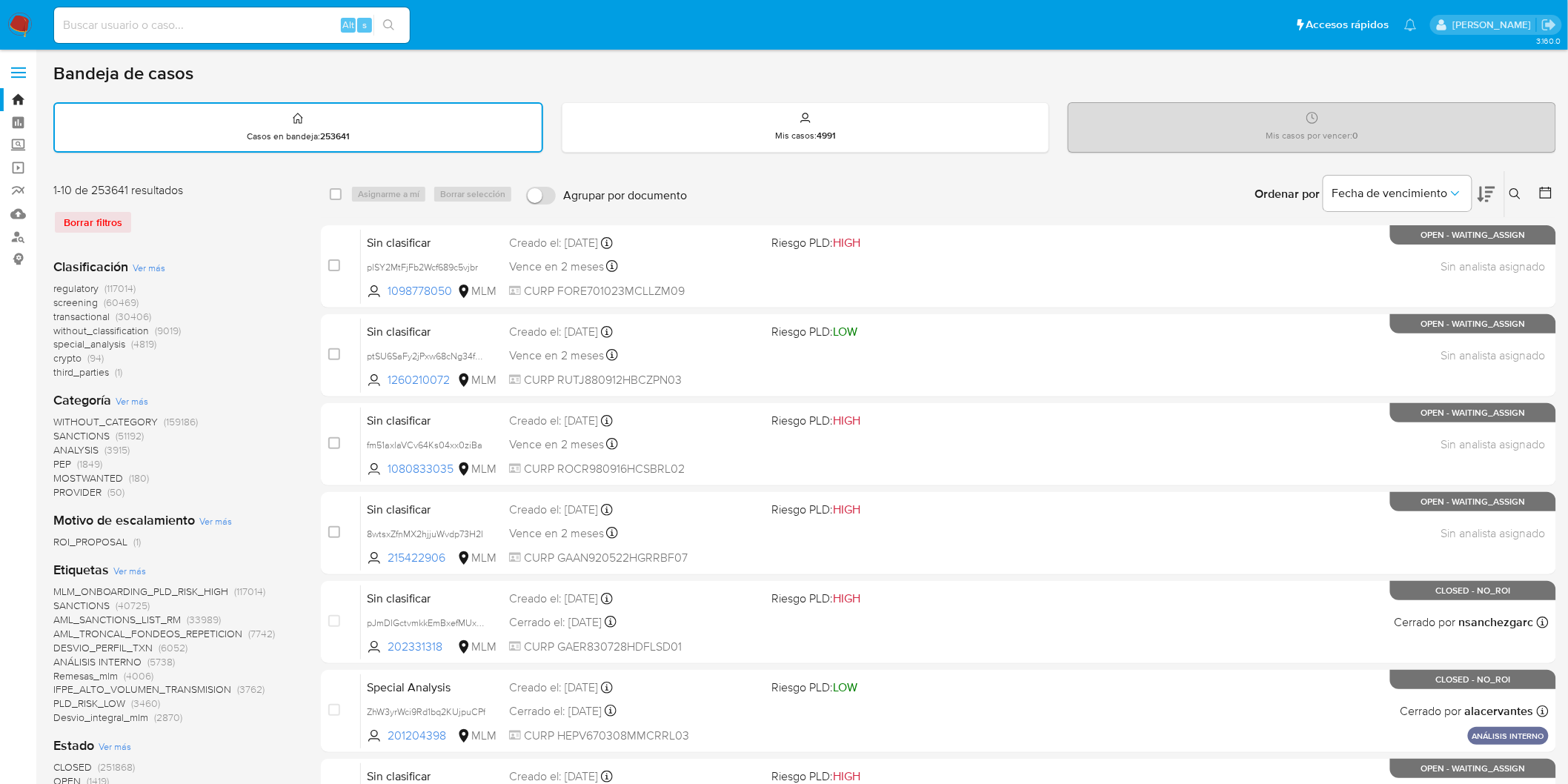
click at [23, 25] on img at bounding box center [19, 25] width 25 height 25
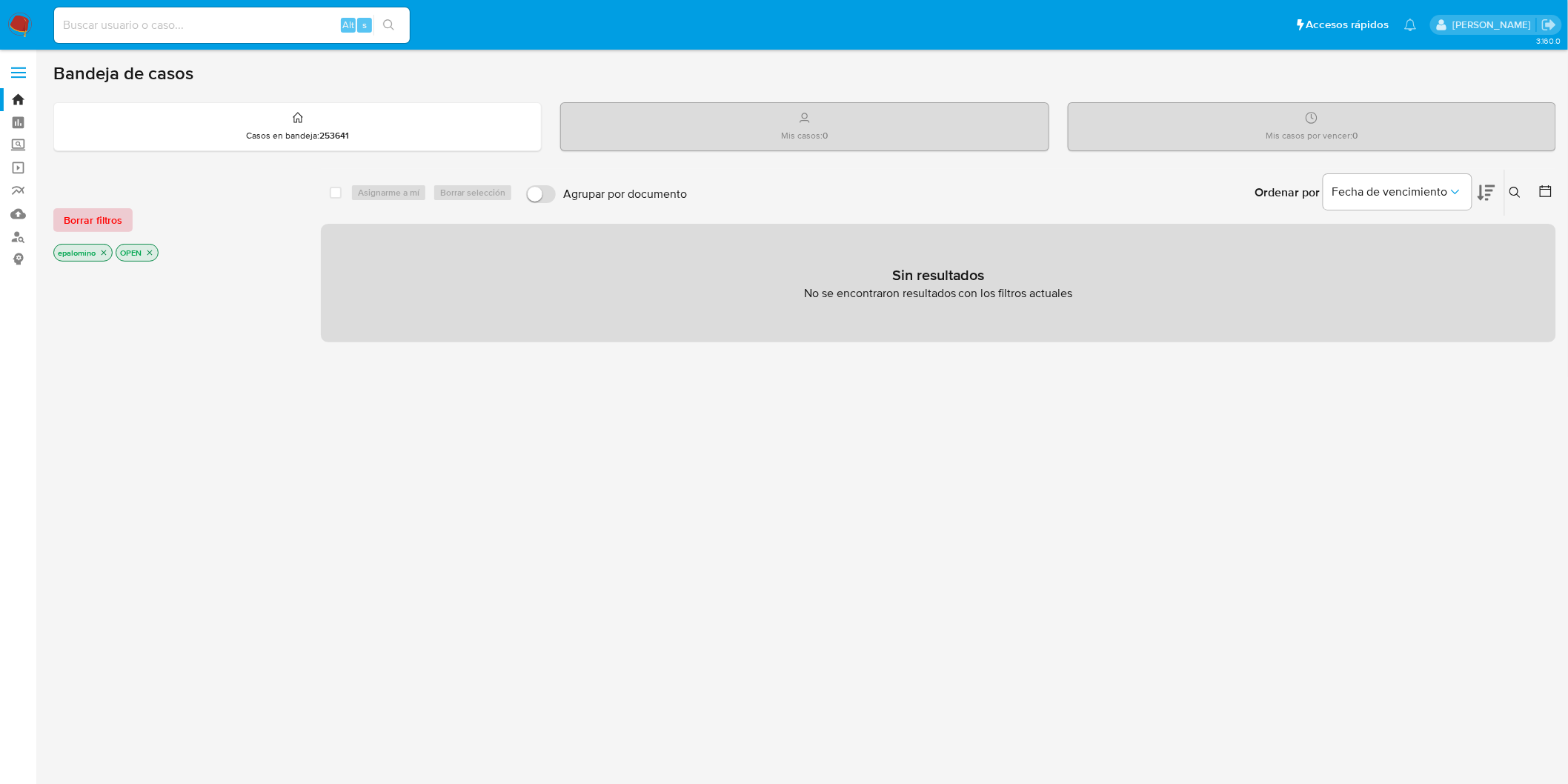
click at [111, 214] on span "Borrar filtros" at bounding box center [93, 220] width 58 height 21
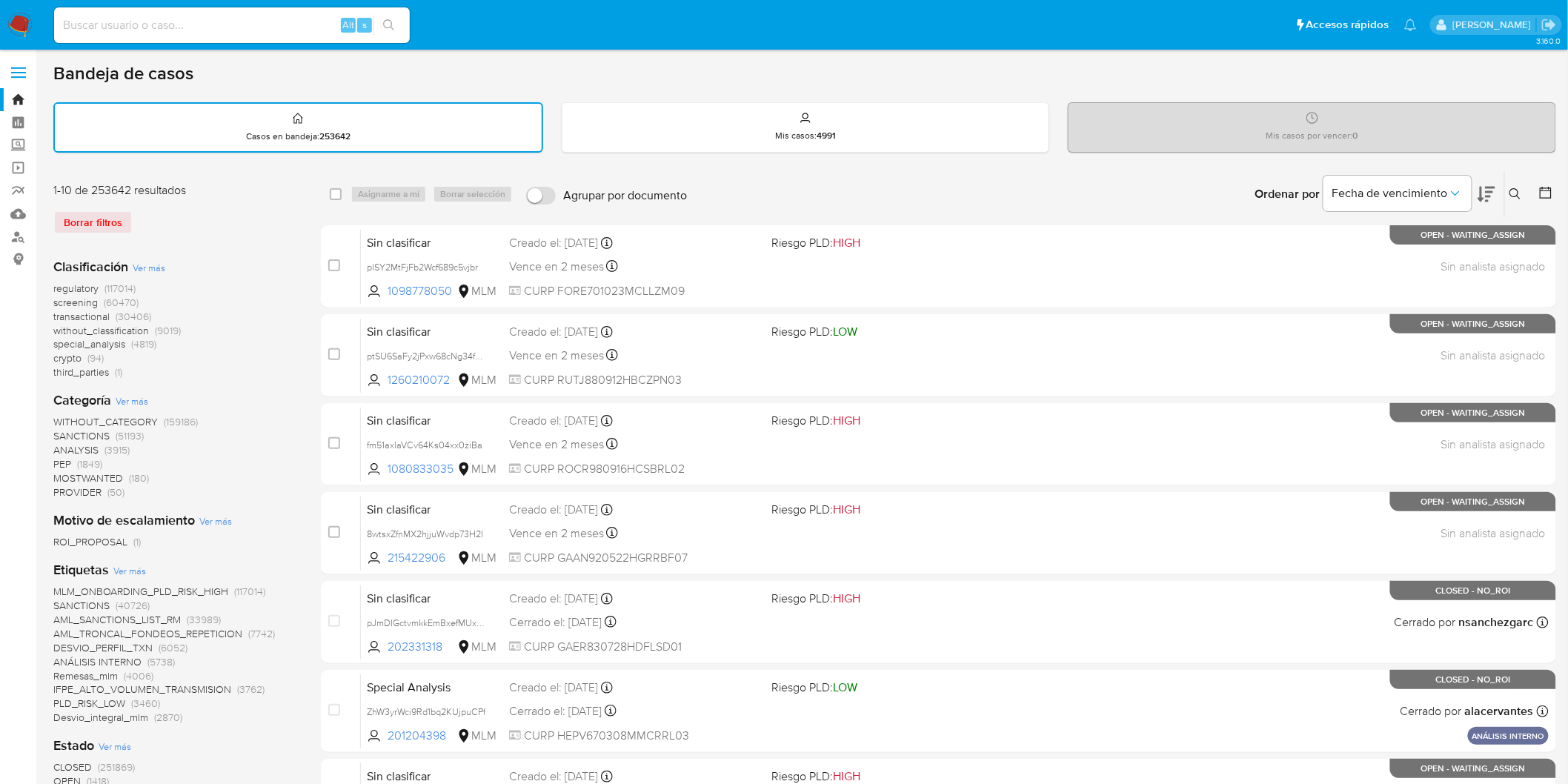
click at [11, 23] on img at bounding box center [19, 25] width 25 height 25
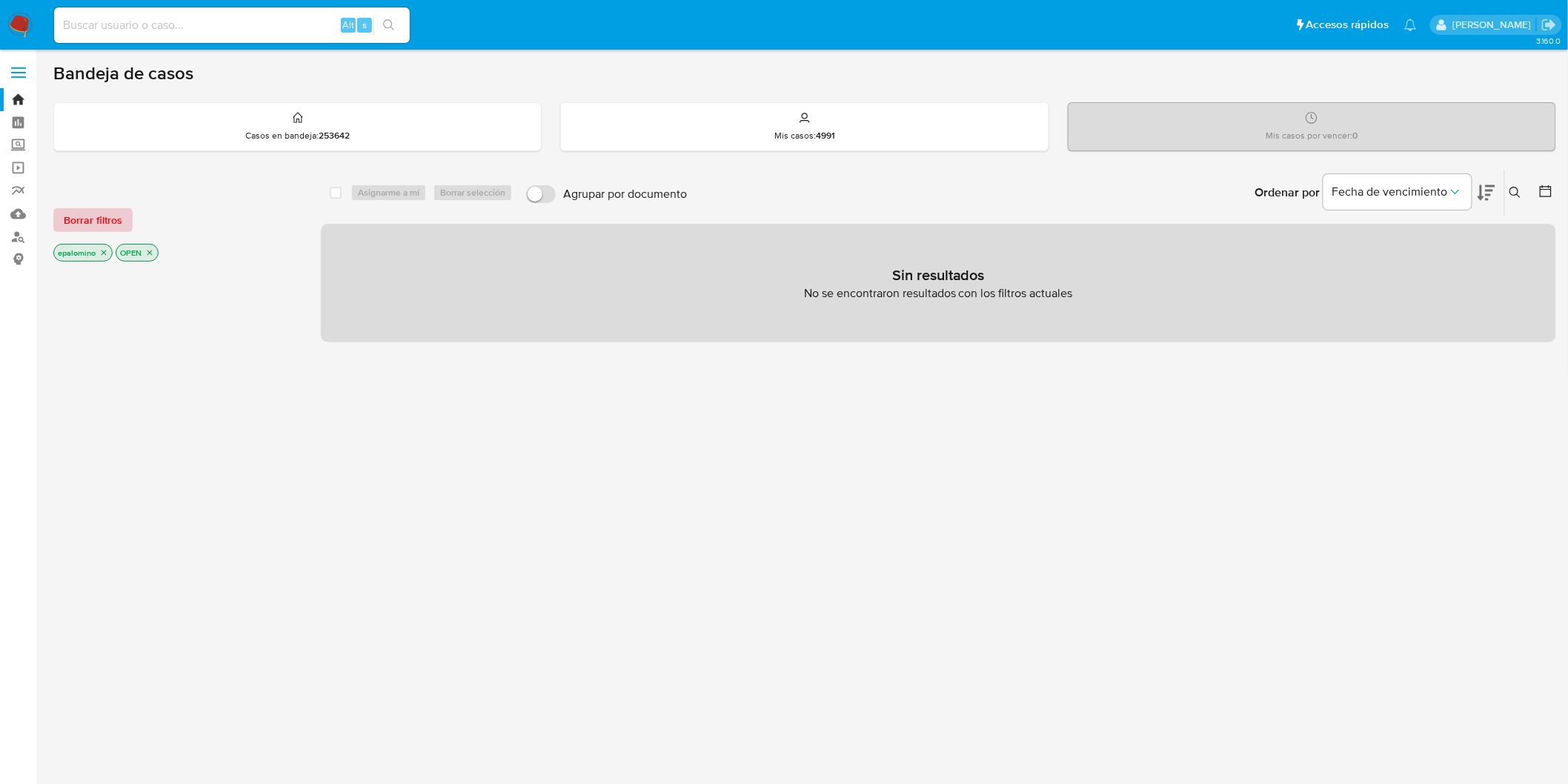
click at [102, 227] on span "Borrar filtros" at bounding box center [93, 220] width 58 height 21
